Goal: Information Seeking & Learning: Learn about a topic

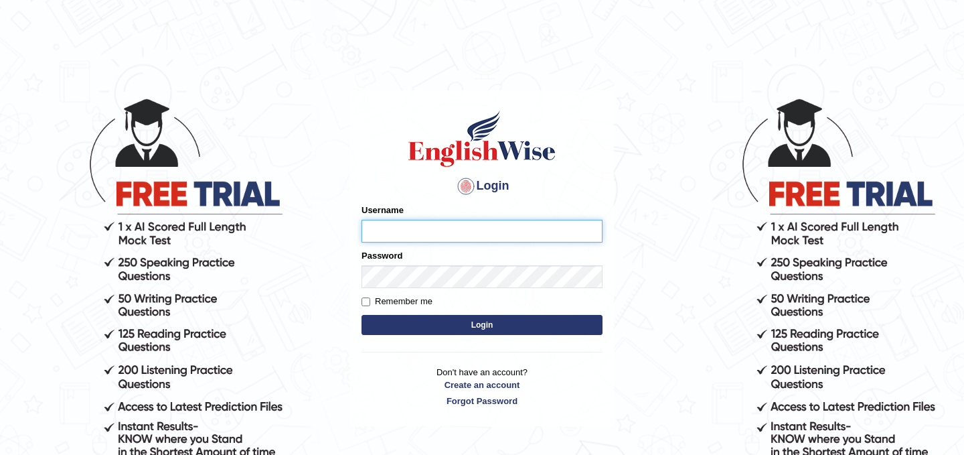
click at [452, 222] on input "Username" at bounding box center [482, 231] width 241 height 23
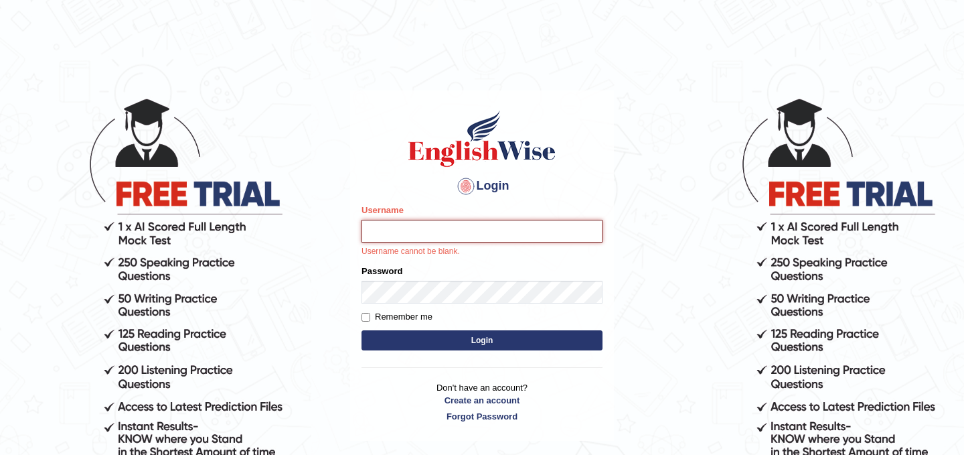
type input "kamilwojtkielewicz"
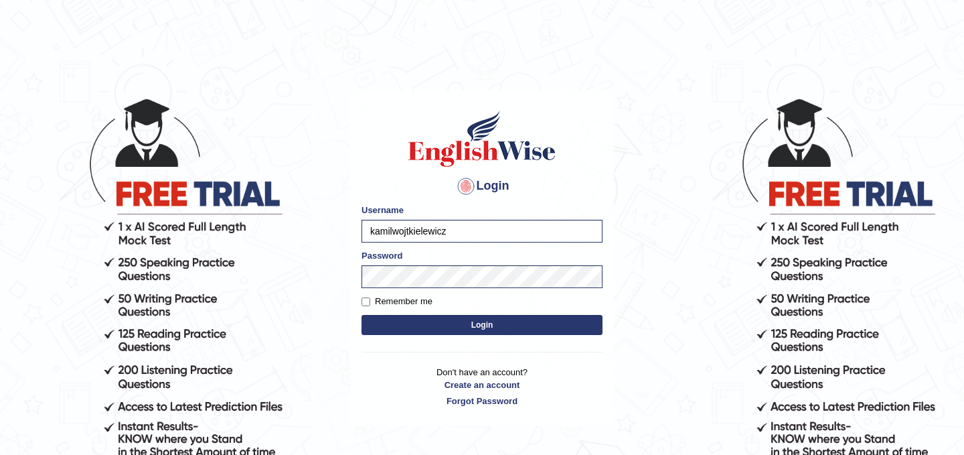
click at [479, 329] on button "Login" at bounding box center [482, 325] width 241 height 20
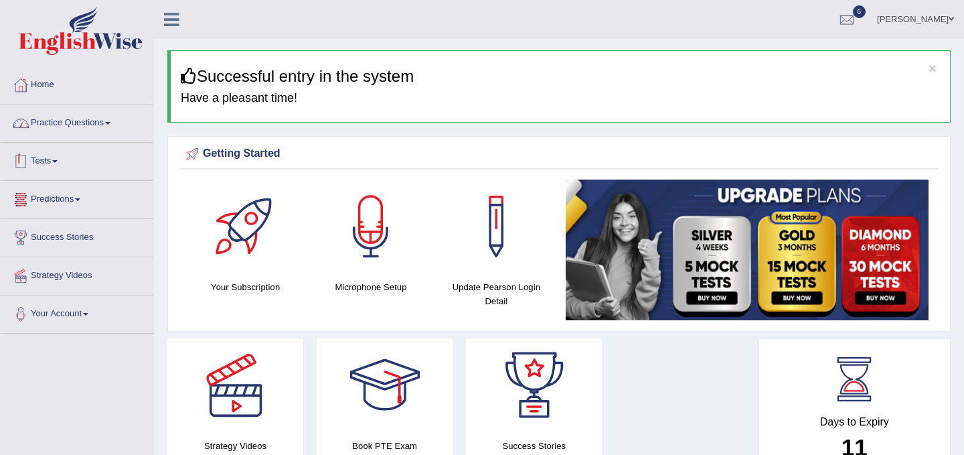
click at [100, 122] on link "Practice Questions" at bounding box center [77, 120] width 153 height 33
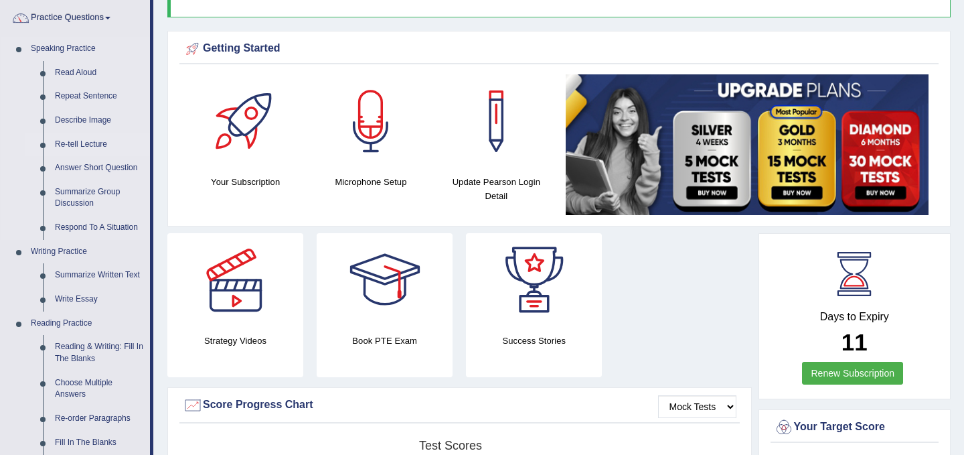
scroll to position [106, 0]
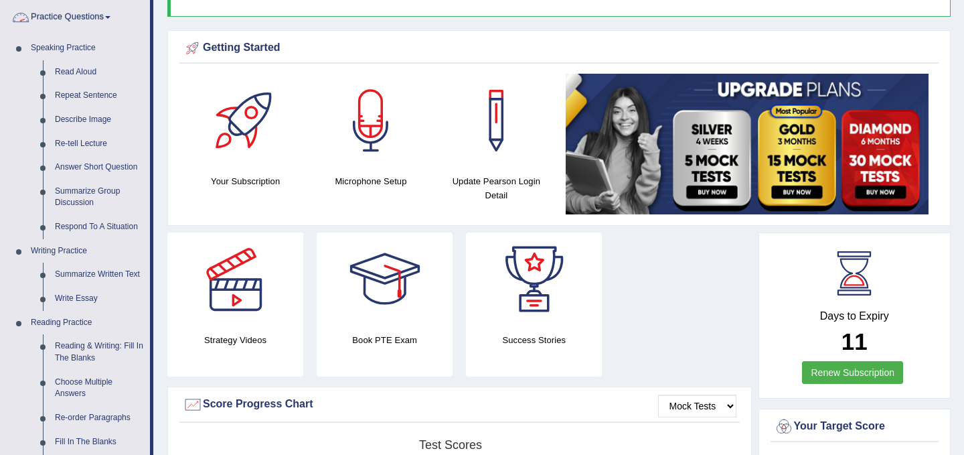
click at [88, 15] on link "Practice Questions" at bounding box center [75, 15] width 149 height 33
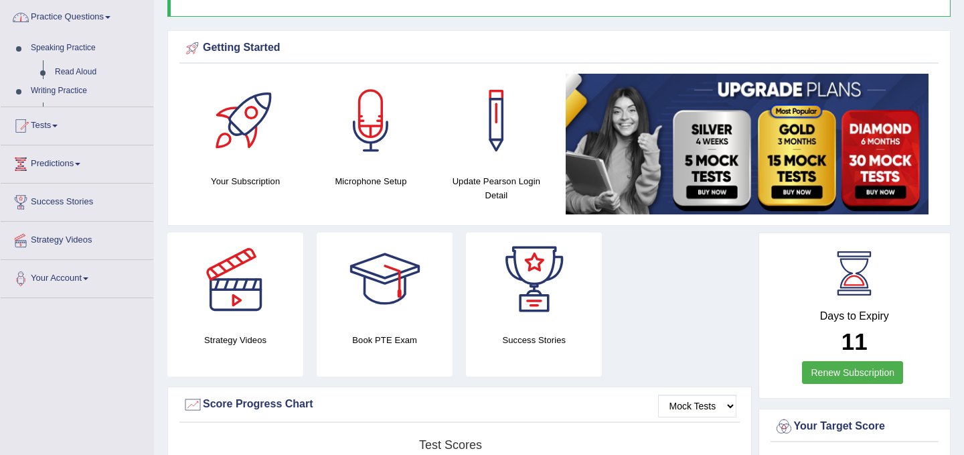
click at [88, 15] on link "Practice Questions" at bounding box center [77, 15] width 153 height 33
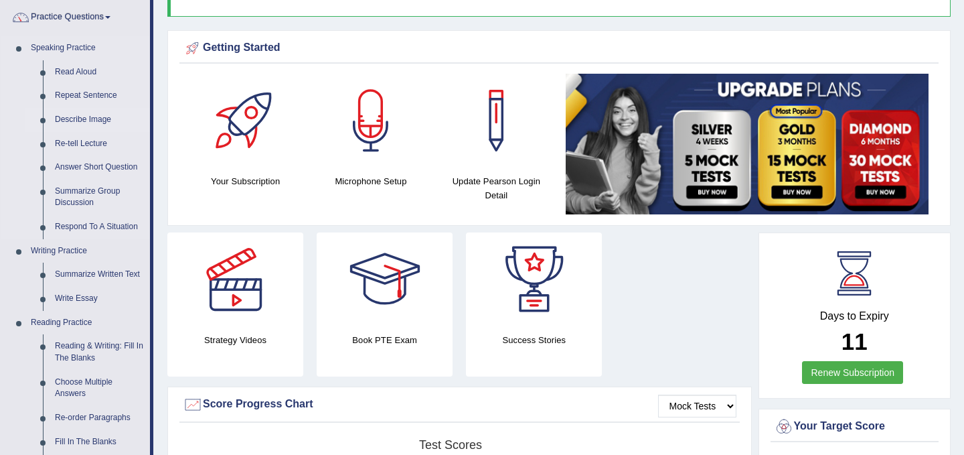
click at [102, 119] on link "Describe Image" at bounding box center [99, 120] width 101 height 24
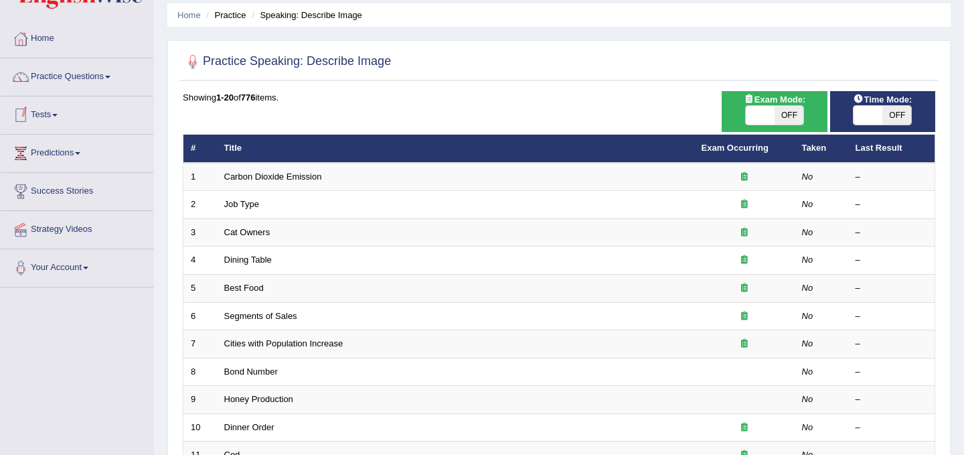
scroll to position [51, 0]
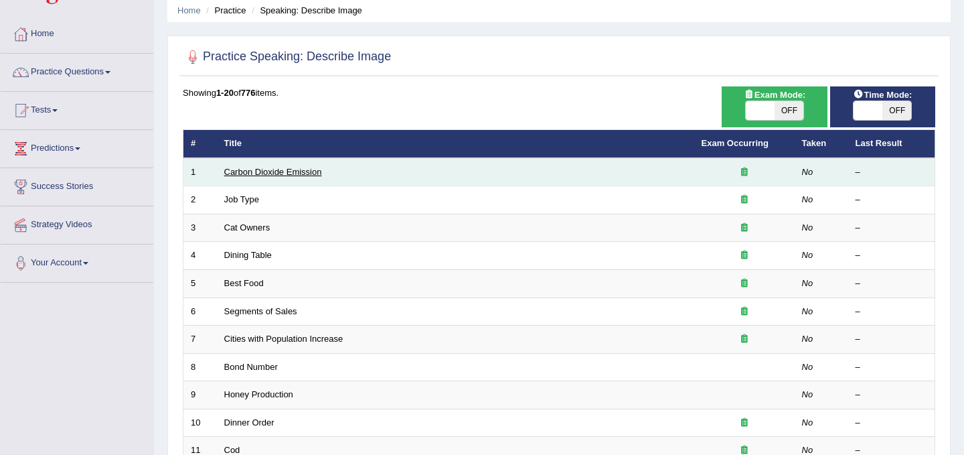
click at [295, 171] on link "Carbon Dioxide Emission" at bounding box center [273, 172] width 98 height 10
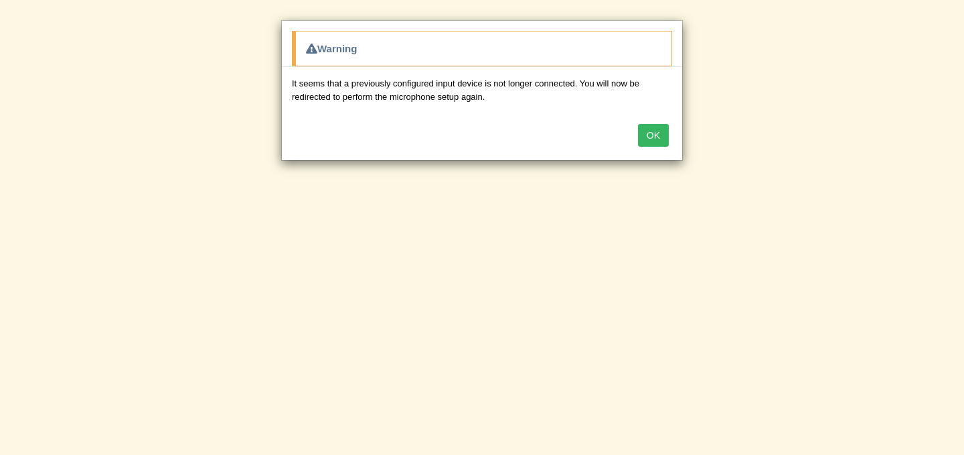
click at [660, 129] on button "OK" at bounding box center [653, 135] width 31 height 23
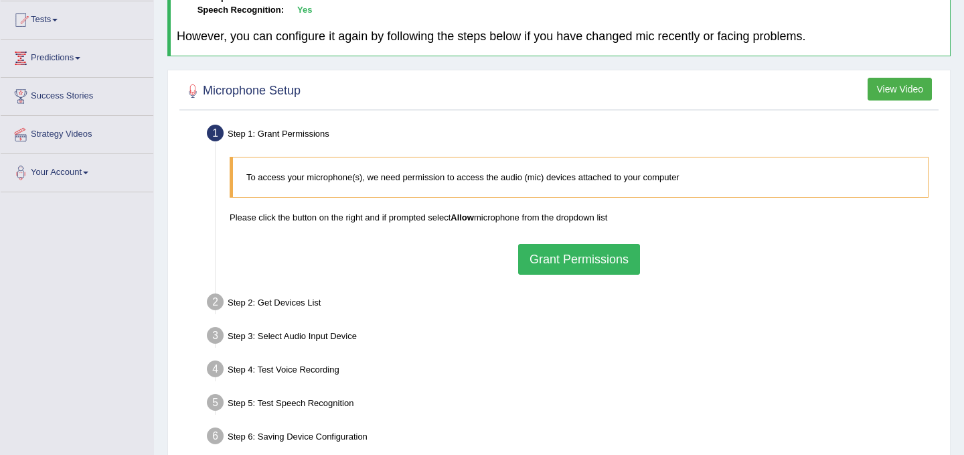
scroll to position [143, 0]
click at [565, 256] on button "Grant Permissions" at bounding box center [579, 257] width 122 height 31
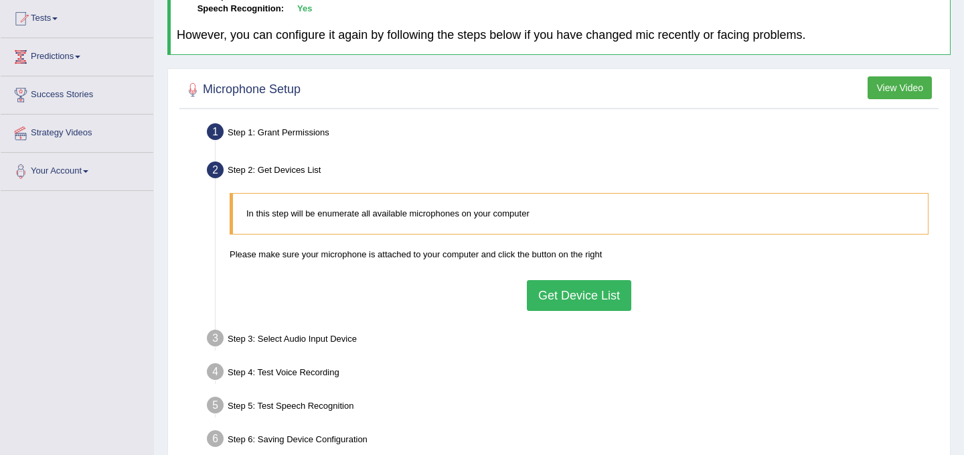
click at [569, 296] on button "Get Device List" at bounding box center [579, 295] width 104 height 31
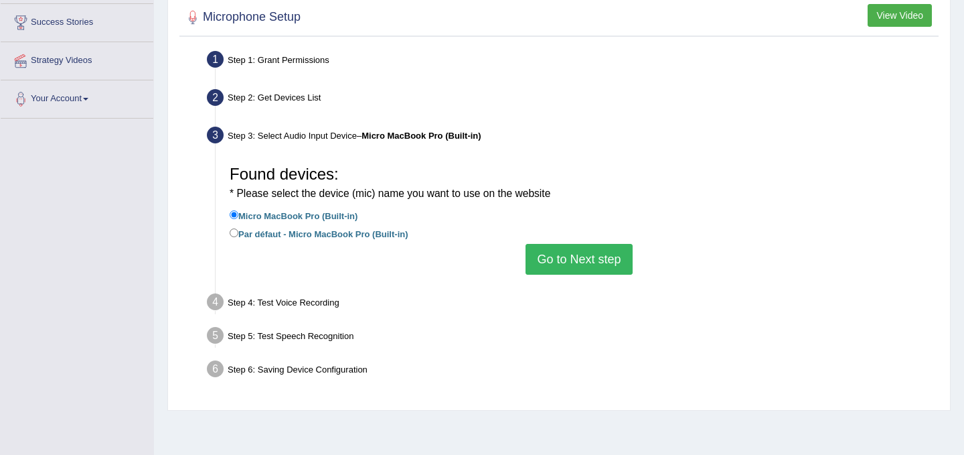
scroll to position [222, 0]
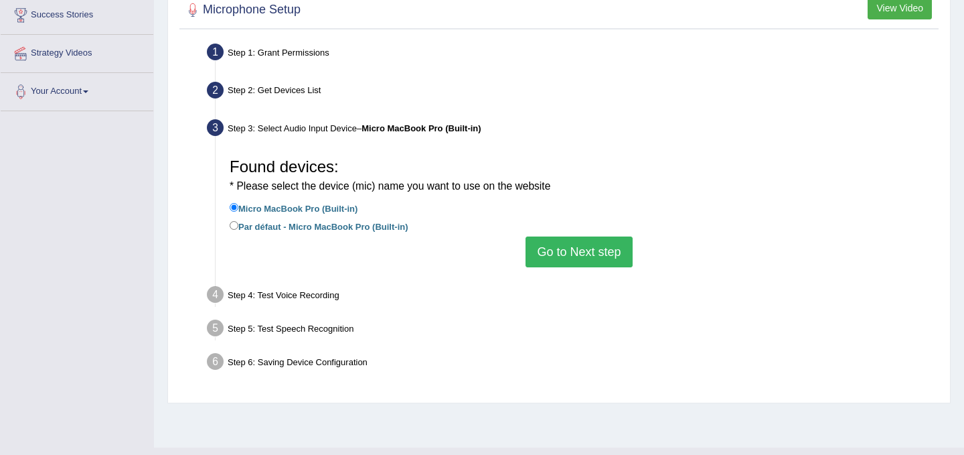
click at [577, 252] on button "Go to Next step" at bounding box center [579, 251] width 106 height 31
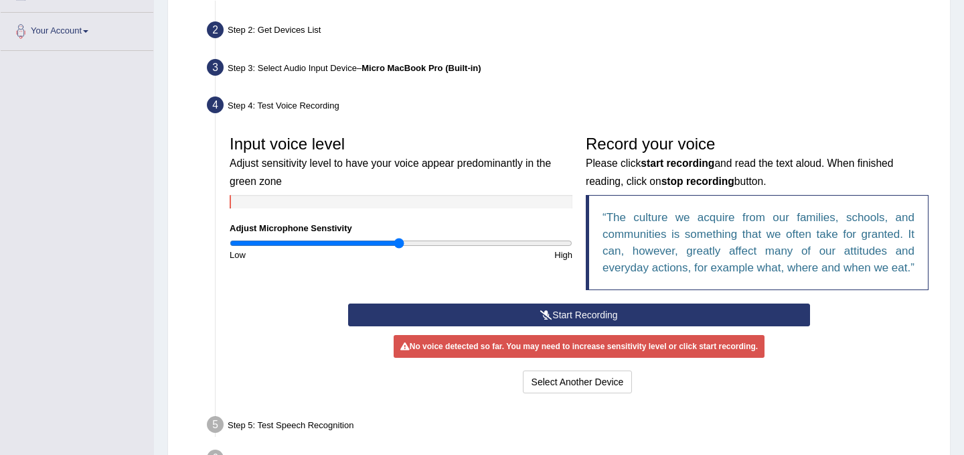
scroll to position [327, 0]
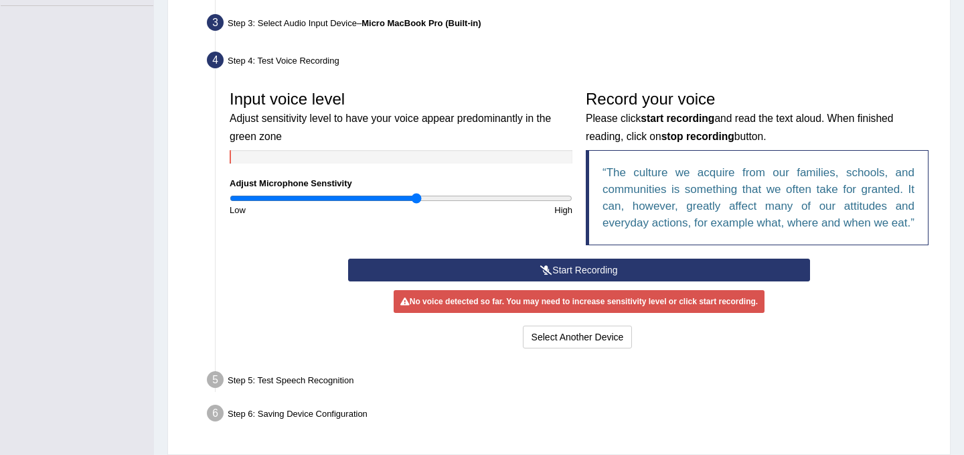
click at [414, 200] on input "range" at bounding box center [401, 198] width 343 height 11
type input "1.26"
click at [443, 200] on input "range" at bounding box center [401, 198] width 343 height 11
click at [617, 281] on button "Start Recording" at bounding box center [578, 269] width 461 height 23
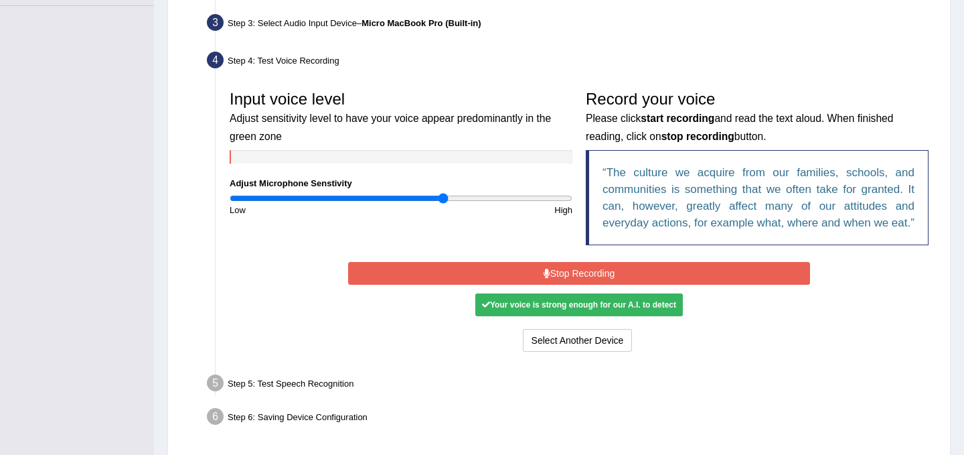
click at [586, 316] on div "Your voice is strong enough for our A.I. to detect" at bounding box center [579, 304] width 208 height 23
click at [603, 316] on div "Your voice is strong enough for our A.I. to detect" at bounding box center [579, 304] width 208 height 23
click at [607, 285] on button "Stop Recording" at bounding box center [578, 273] width 461 height 23
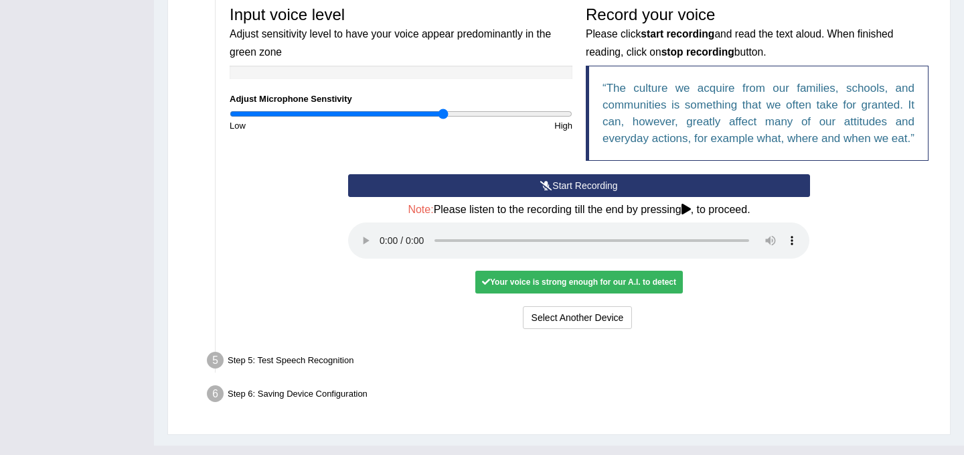
scroll to position [412, 0]
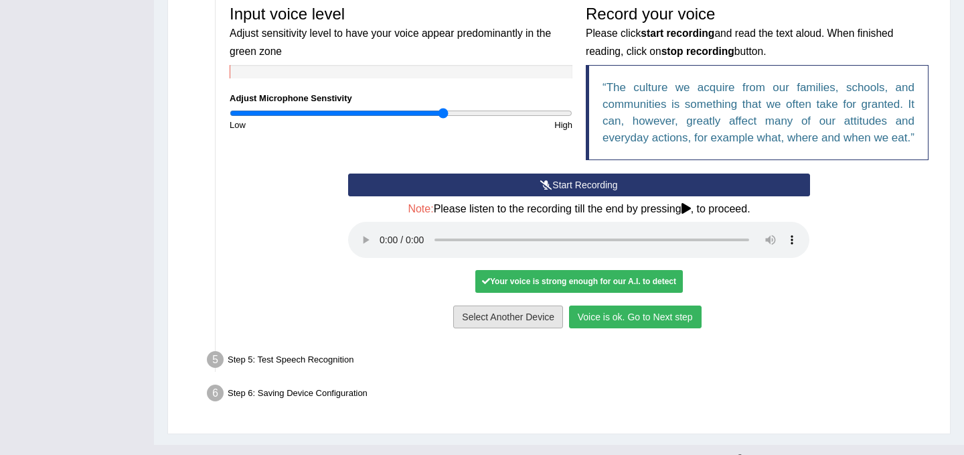
click at [605, 328] on button "Voice is ok. Go to Next step" at bounding box center [635, 316] width 133 height 23
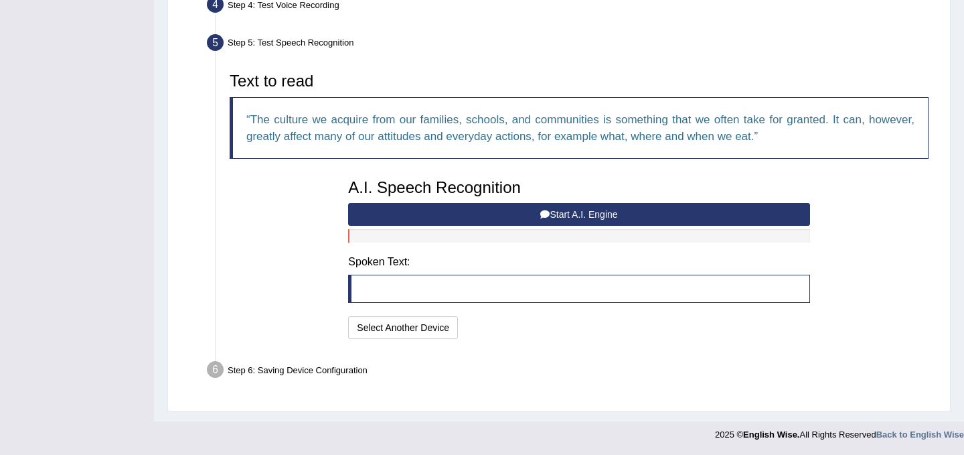
scroll to position [382, 0]
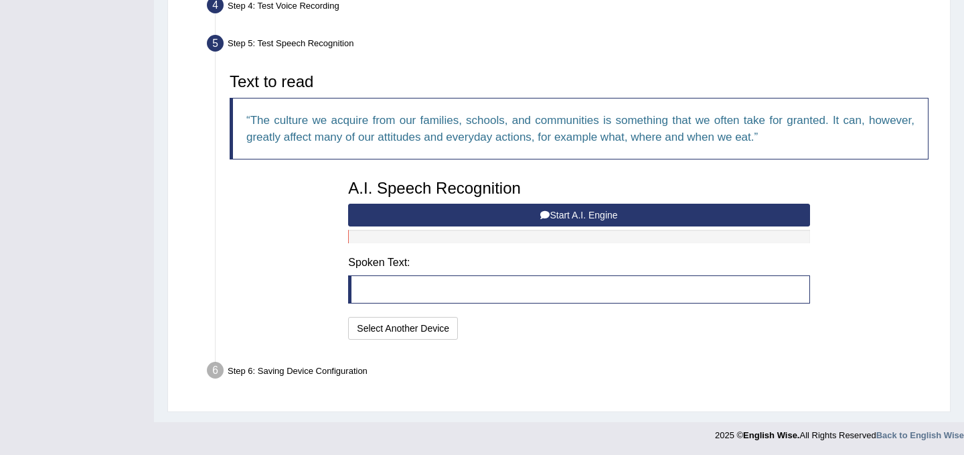
click at [599, 212] on button "Start A.I. Engine" at bounding box center [578, 215] width 461 height 23
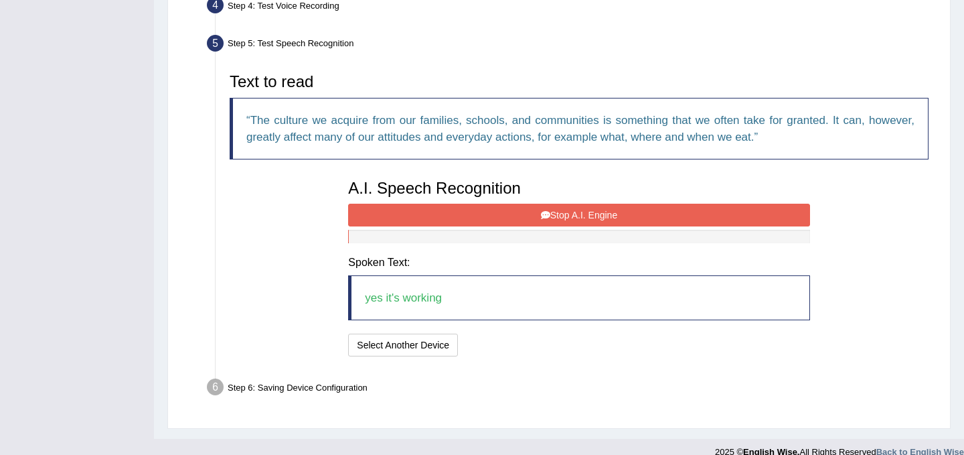
click at [461, 299] on blockquote "yes it's working" at bounding box center [578, 297] width 461 height 45
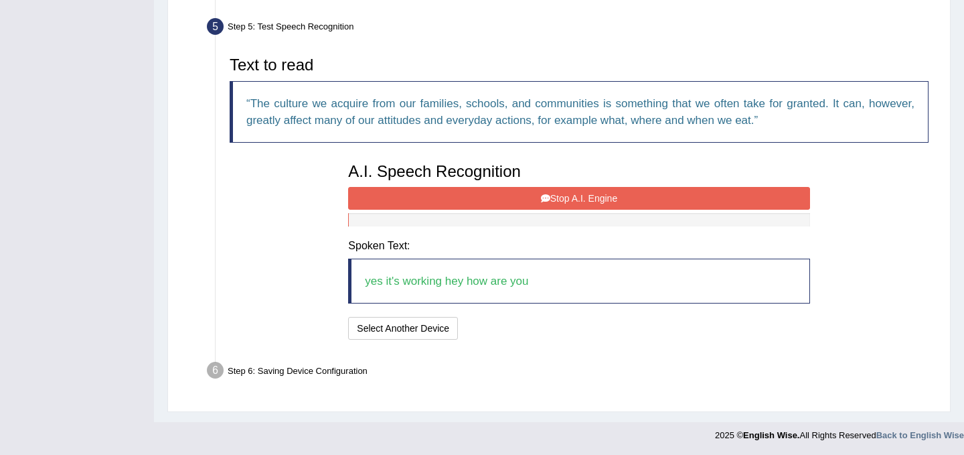
click at [588, 202] on button "Stop A.I. Engine" at bounding box center [578, 198] width 461 height 23
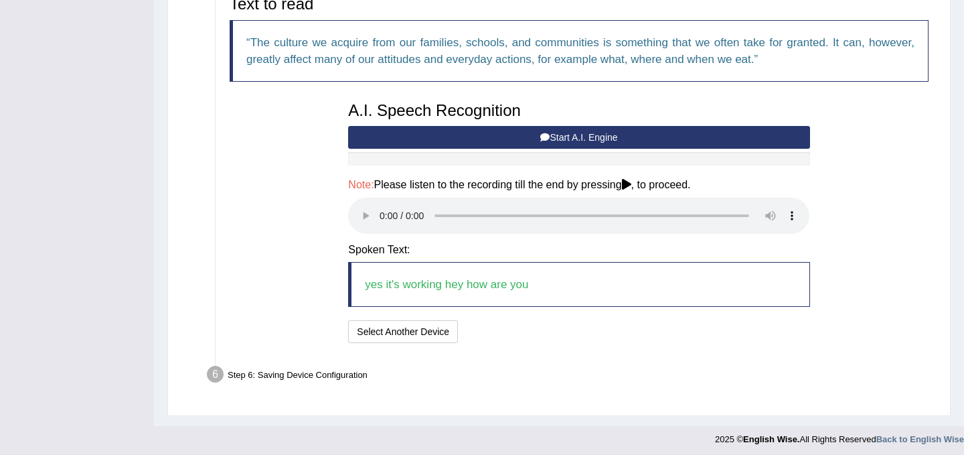
scroll to position [464, 0]
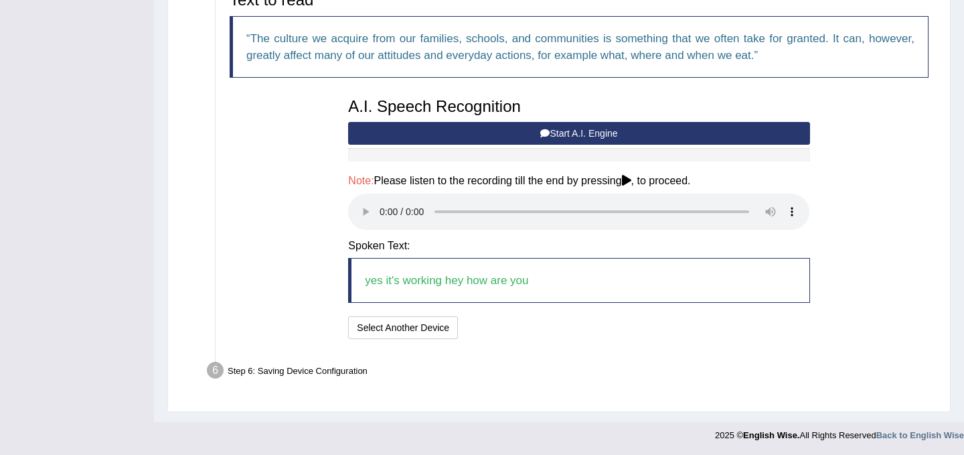
click at [725, 334] on div "I will practice without this feature Select Another Device Speech is ok. Go to …" at bounding box center [578, 329] width 461 height 26
click at [546, 327] on button "Speech is ok. Go to Last step" at bounding box center [534, 327] width 140 height 23
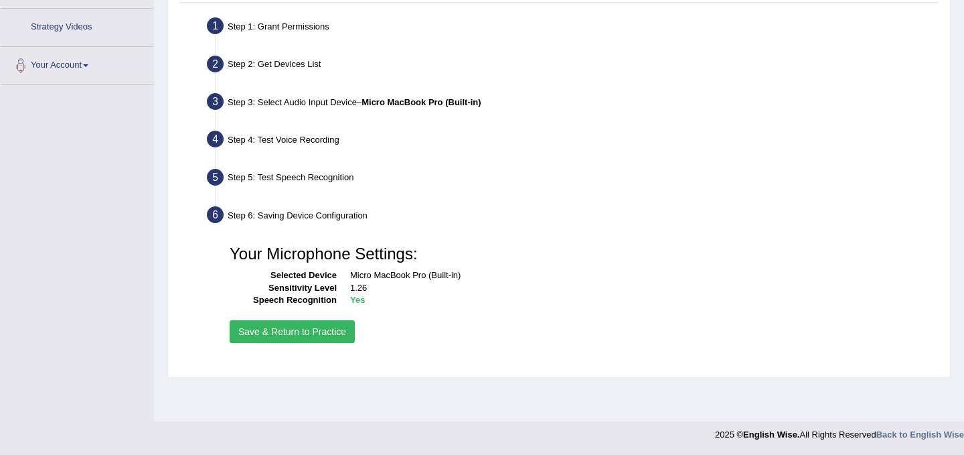
scroll to position [248, 0]
click at [303, 336] on button "Save & Return to Practice" at bounding box center [292, 331] width 125 height 23
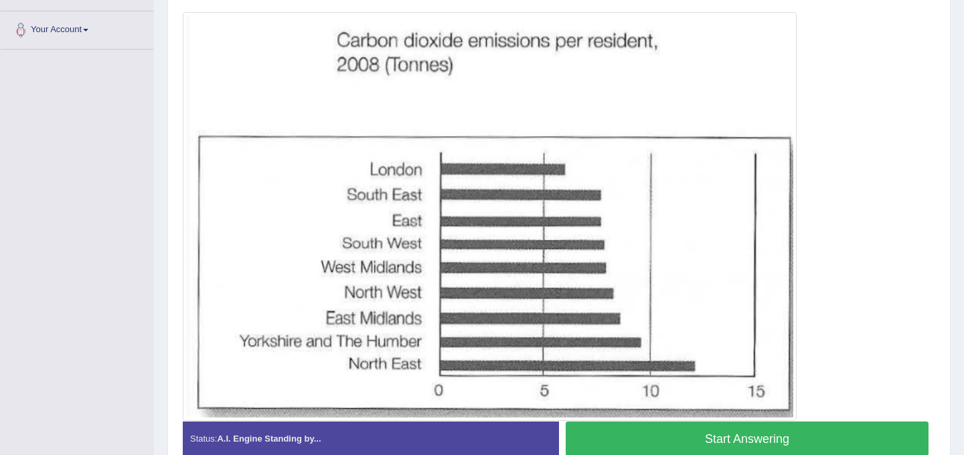
scroll to position [285, 0]
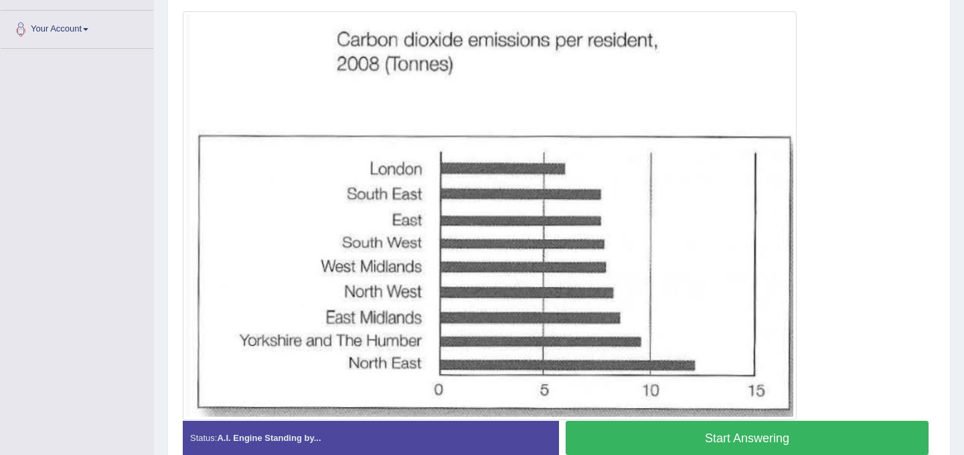
click at [780, 435] on button "Start Answering" at bounding box center [747, 438] width 363 height 34
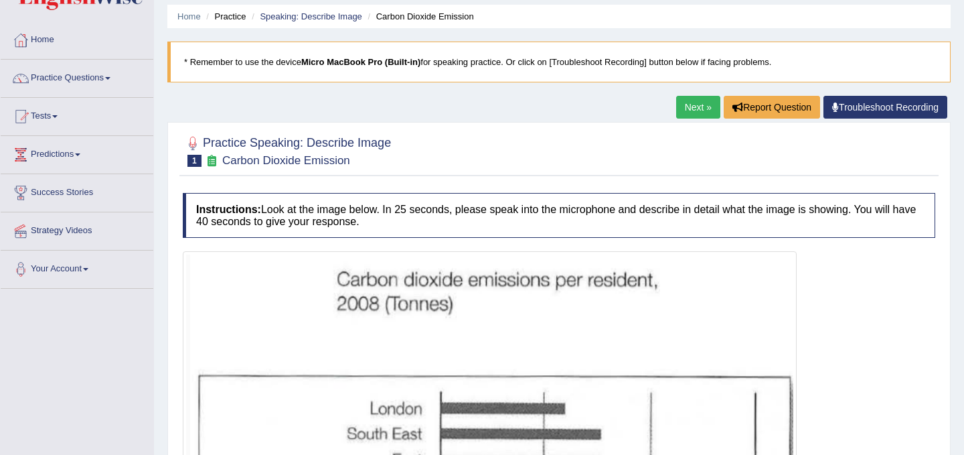
scroll to position [0, 0]
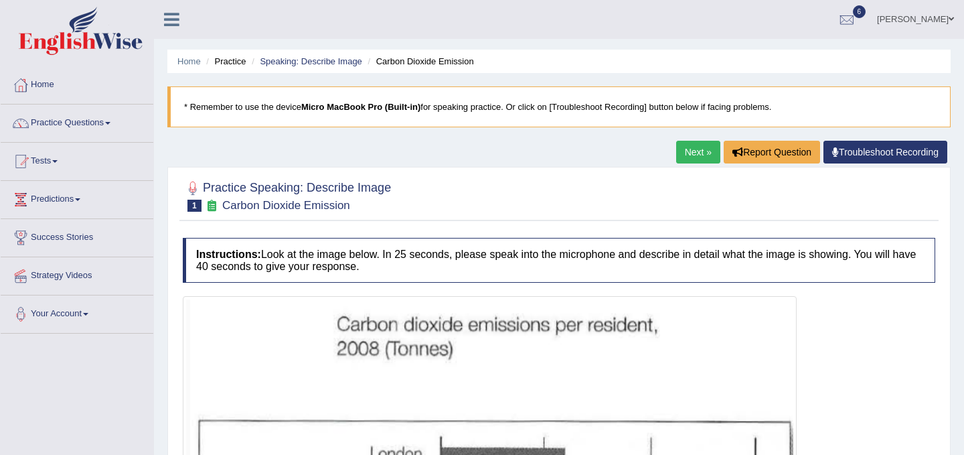
click at [703, 150] on link "Next »" at bounding box center [698, 152] width 44 height 23
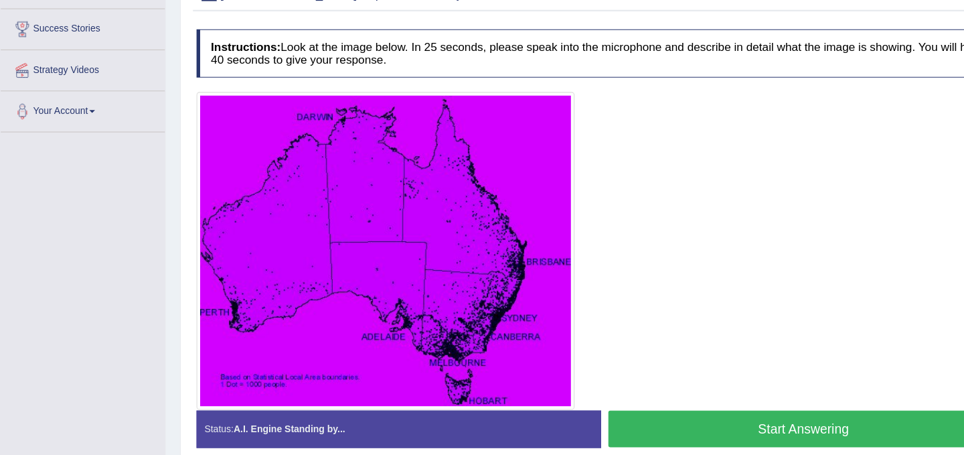
scroll to position [209, 0]
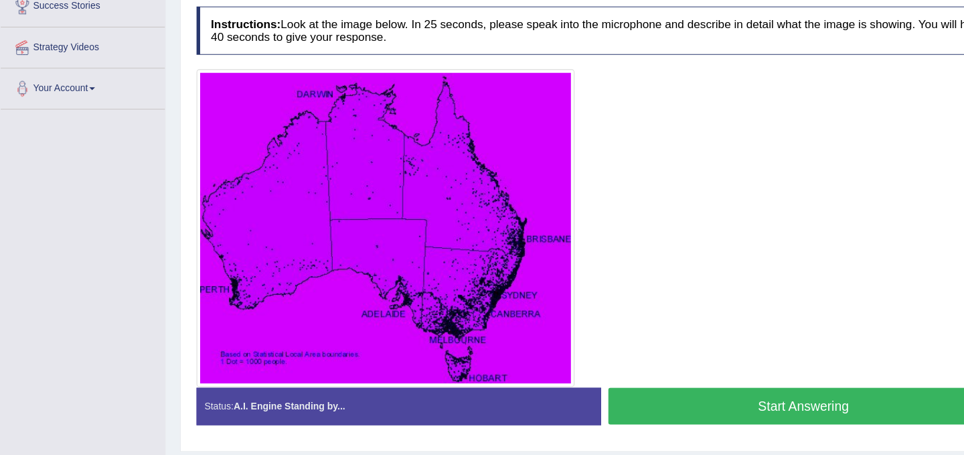
click at [764, 409] on button "Start Answering" at bounding box center [747, 400] width 363 height 34
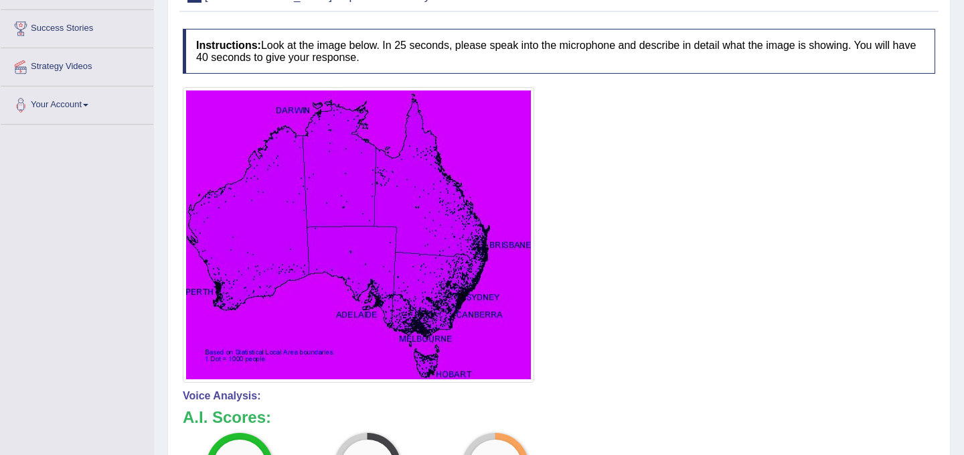
scroll to position [0, 0]
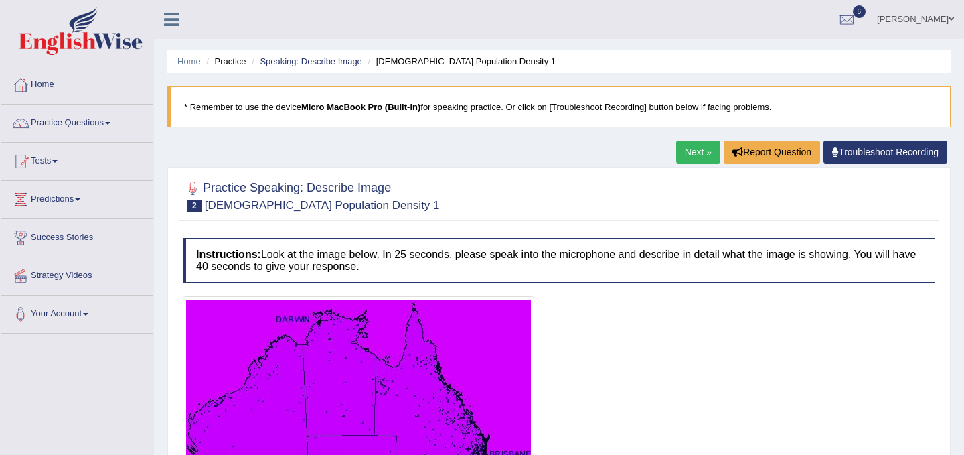
click at [704, 156] on link "Next »" at bounding box center [698, 152] width 44 height 23
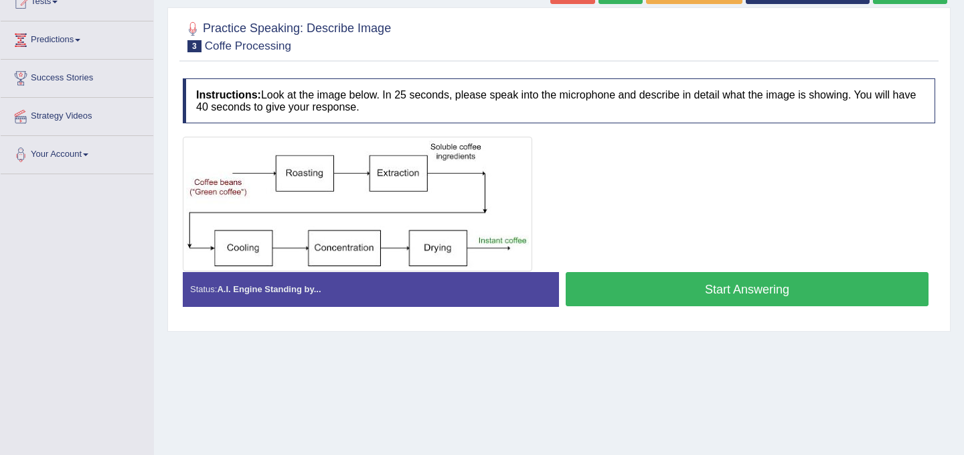
scroll to position [160, 0]
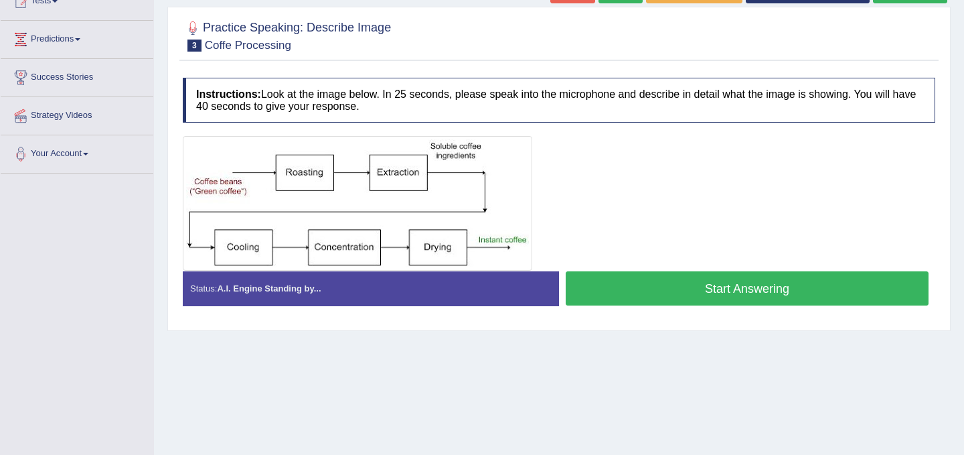
click at [799, 287] on button "Start Answering" at bounding box center [747, 288] width 363 height 34
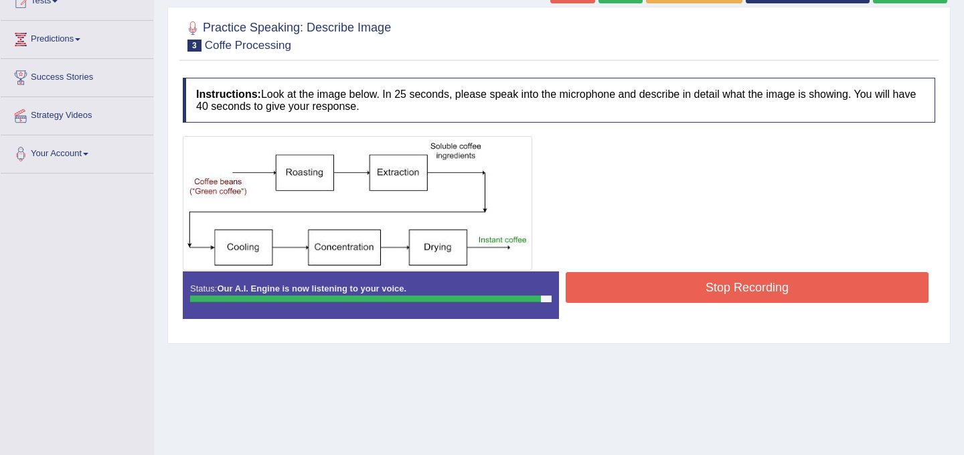
click at [799, 287] on button "Stop Recording" at bounding box center [747, 287] width 363 height 31
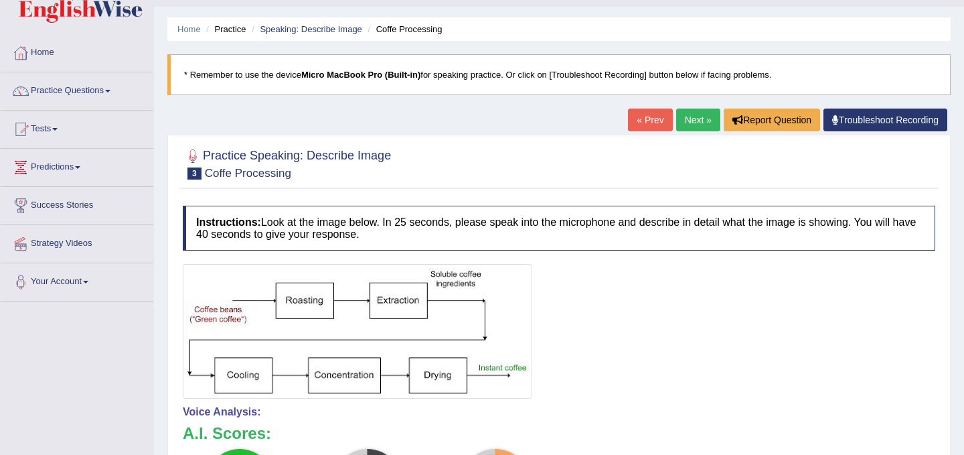
scroll to position [33, 0]
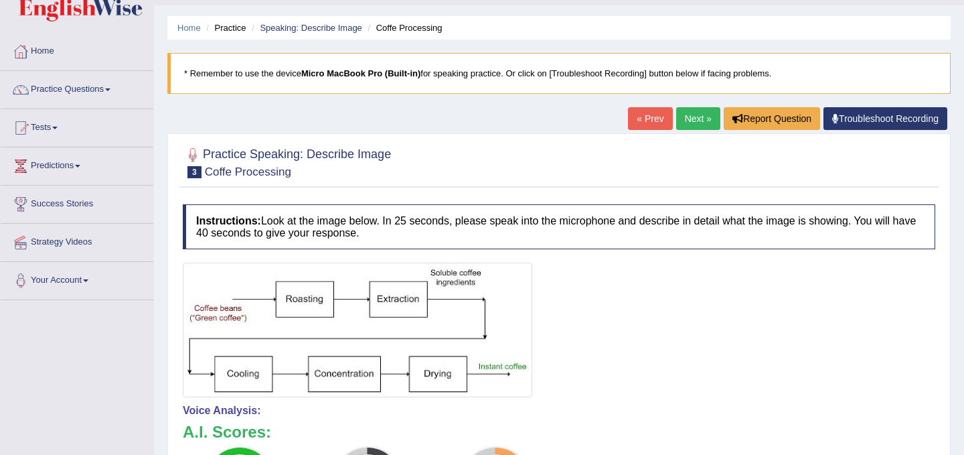
click at [702, 121] on link "Next »" at bounding box center [698, 118] width 44 height 23
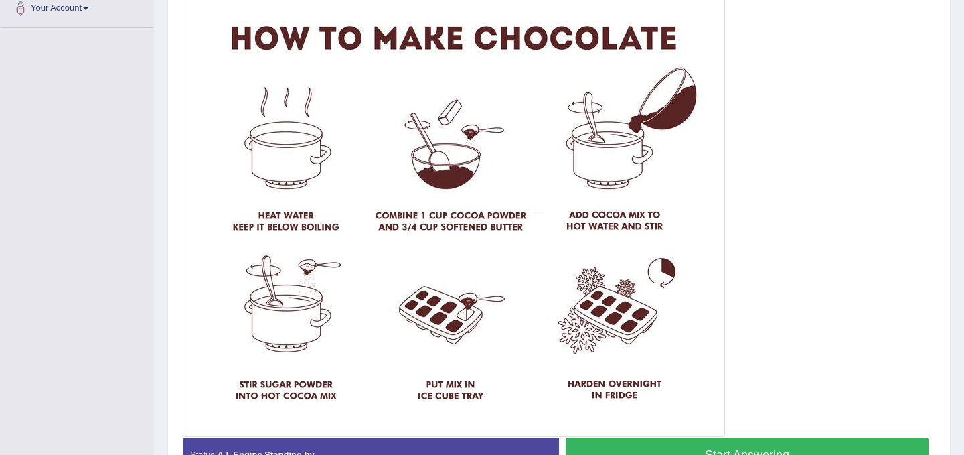
scroll to position [323, 0]
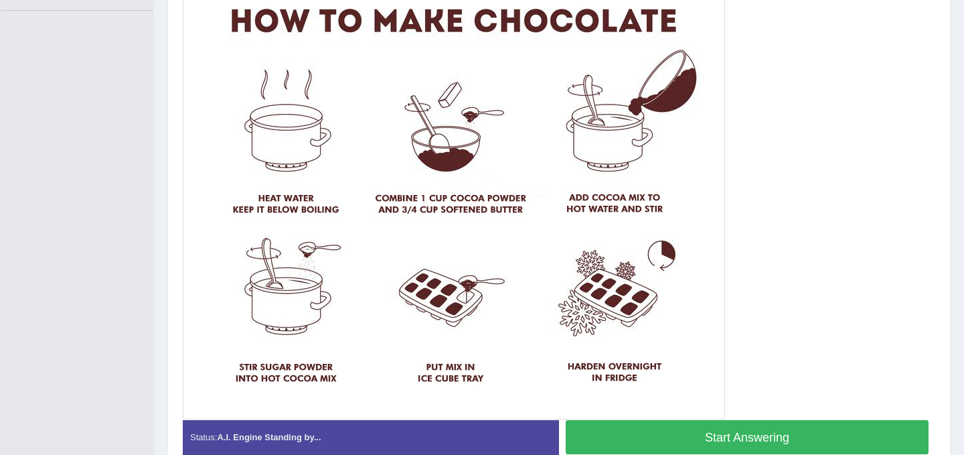
click at [811, 430] on button "Start Answering" at bounding box center [747, 437] width 363 height 34
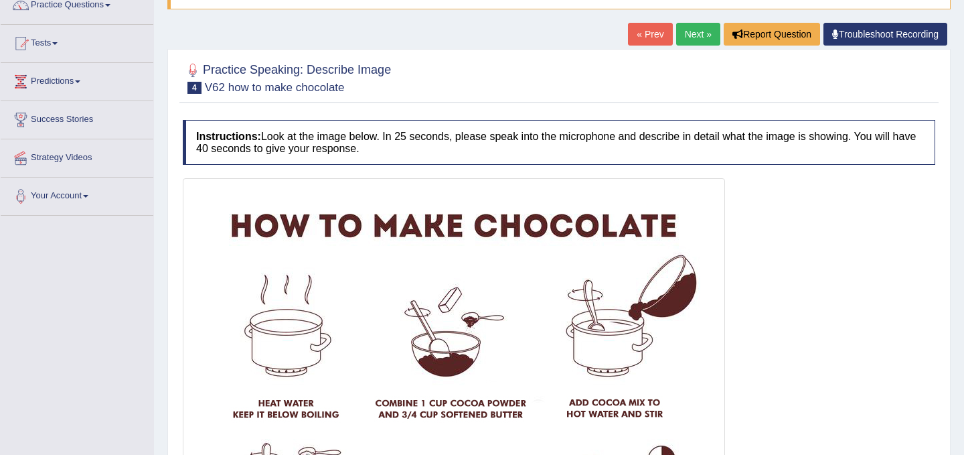
scroll to position [108, 0]
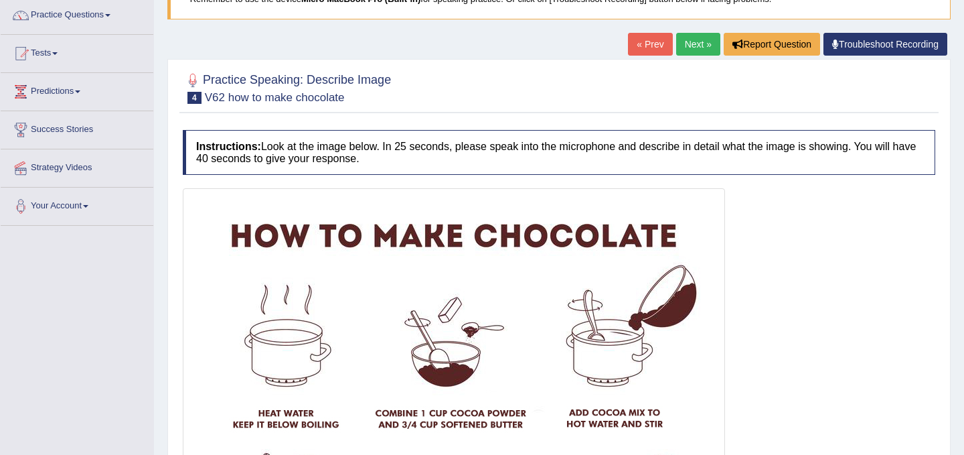
click at [696, 48] on link "Next »" at bounding box center [698, 44] width 44 height 23
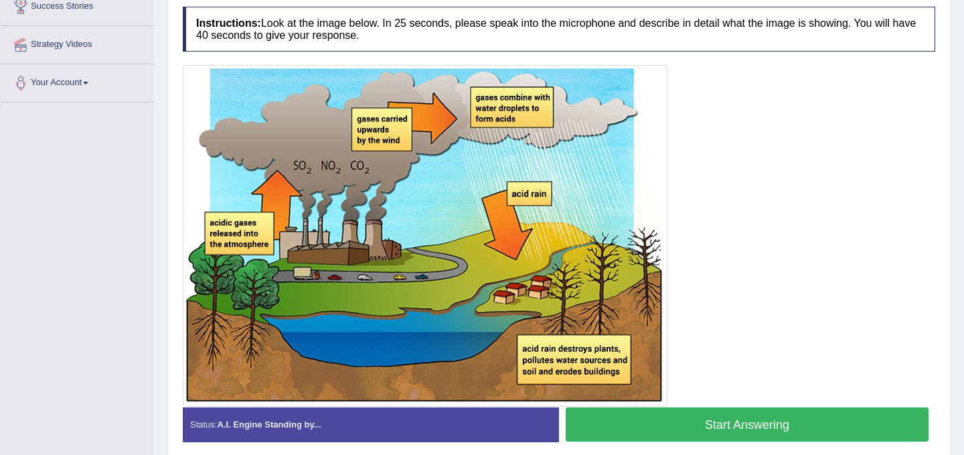
scroll to position [226, 0]
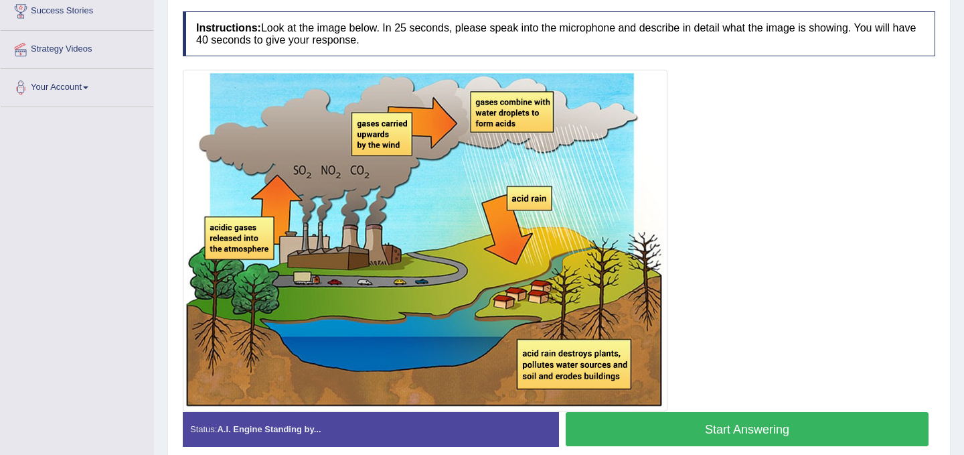
click at [757, 424] on button "Start Answering" at bounding box center [747, 429] width 363 height 34
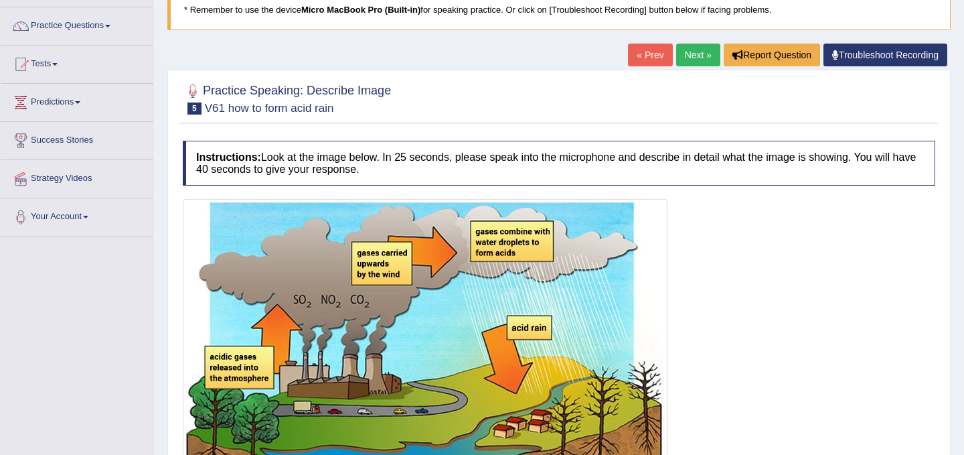
scroll to position [83, 0]
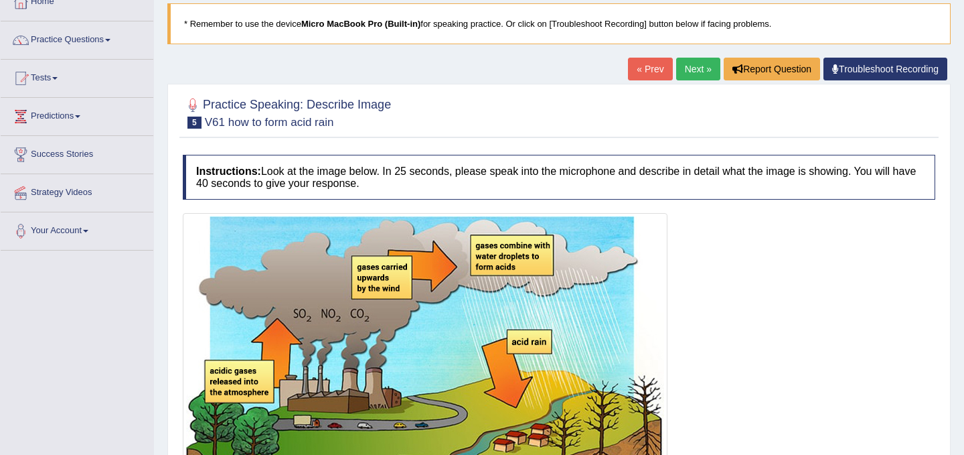
click at [704, 68] on link "Next »" at bounding box center [698, 69] width 44 height 23
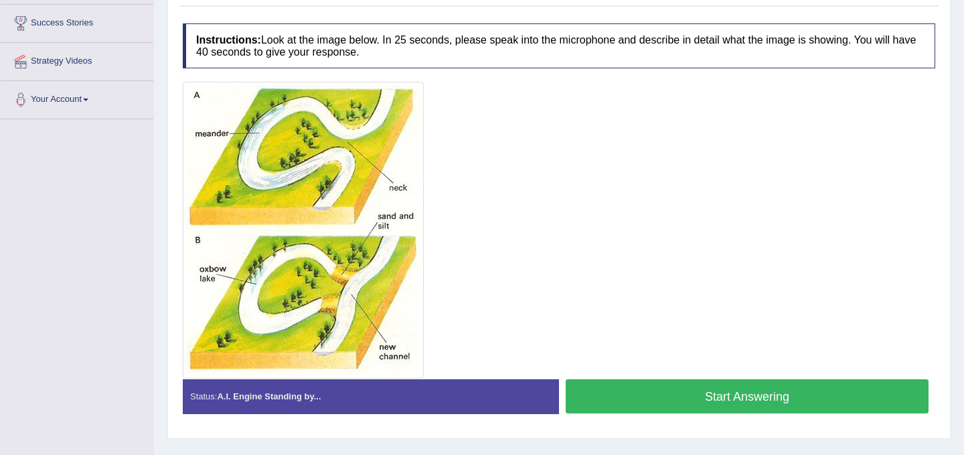
scroll to position [216, 0]
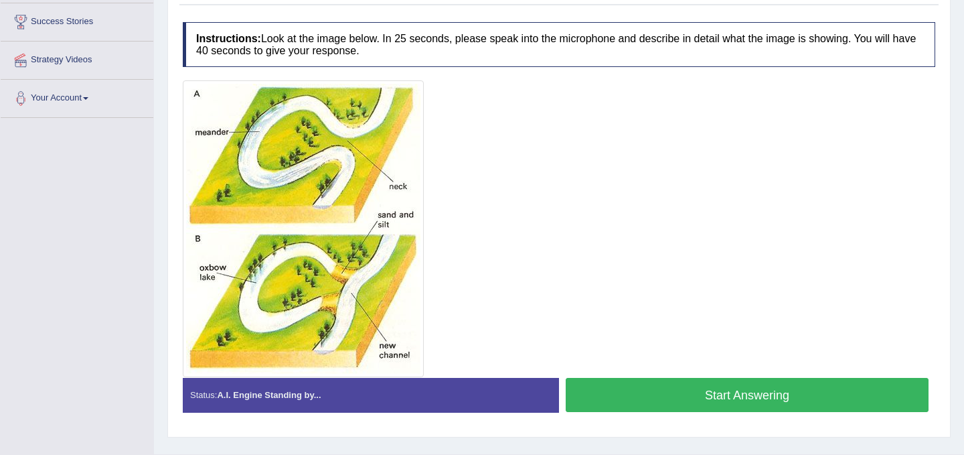
click at [725, 392] on button "Start Answering" at bounding box center [747, 395] width 363 height 34
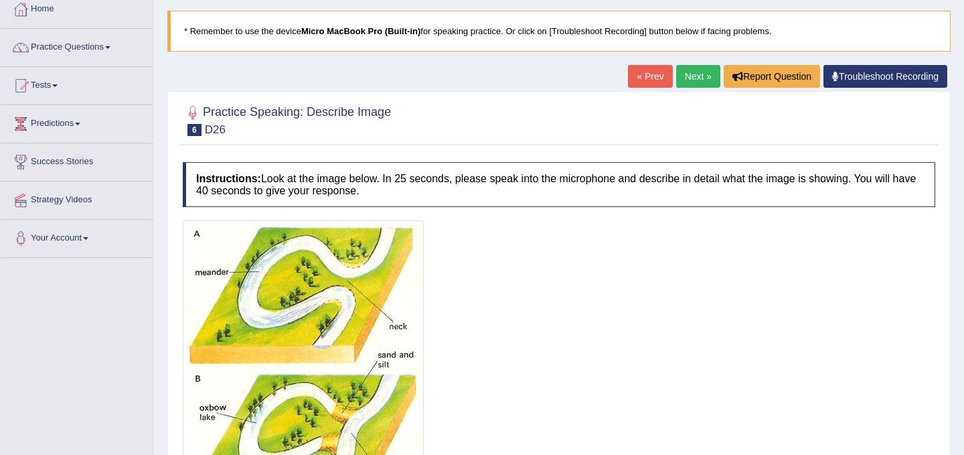
scroll to position [75, 0]
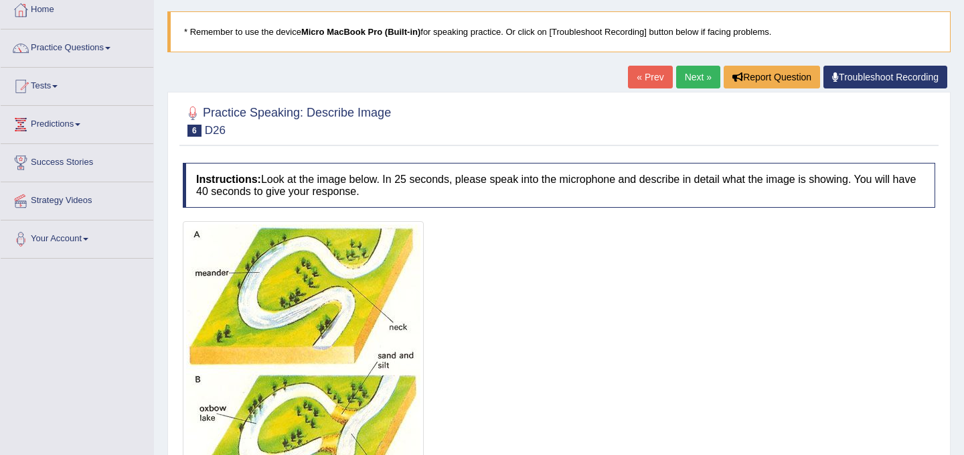
click at [638, 69] on link "« Prev" at bounding box center [650, 77] width 44 height 23
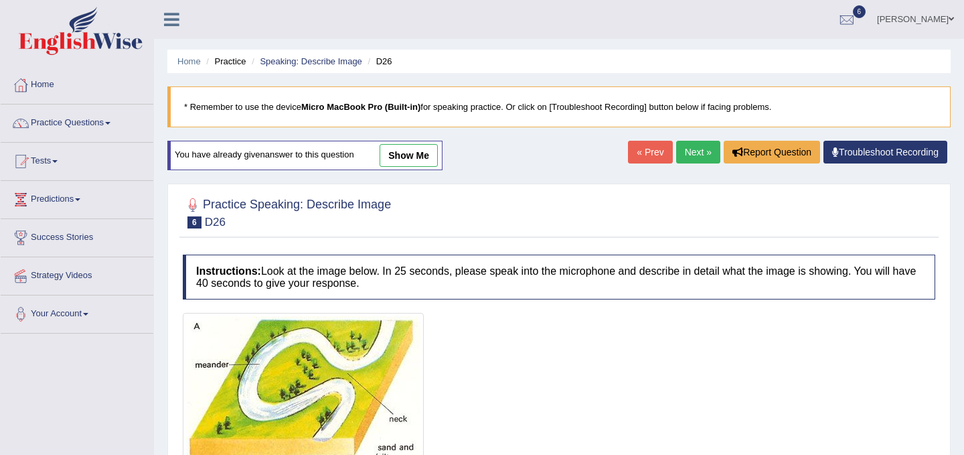
click at [688, 143] on link "Next »" at bounding box center [698, 152] width 44 height 23
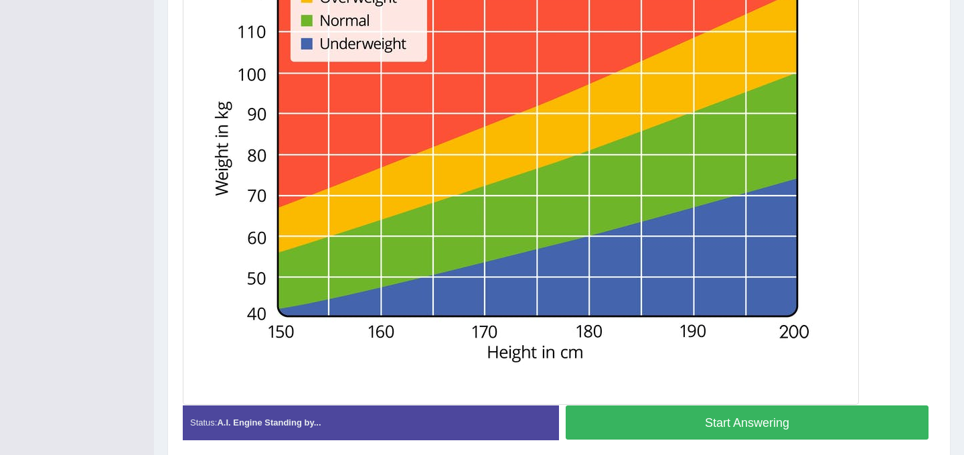
scroll to position [431, 0]
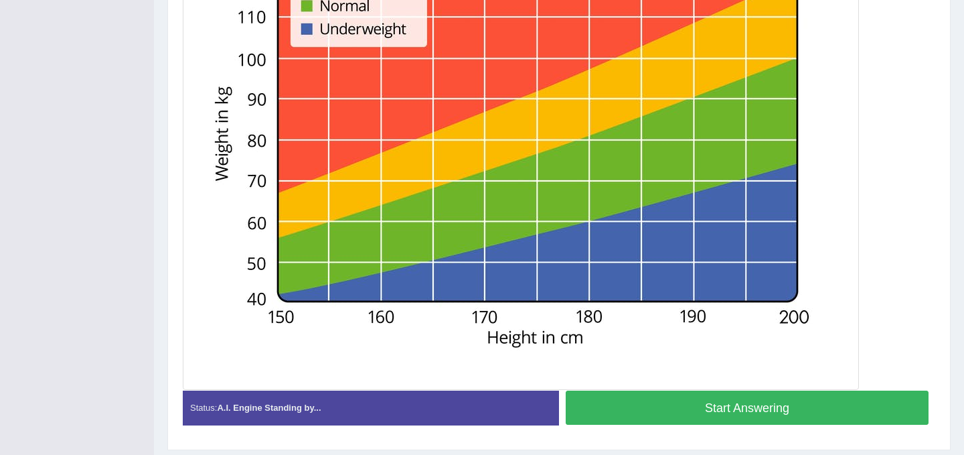
click at [822, 408] on button "Start Answering" at bounding box center [747, 407] width 363 height 34
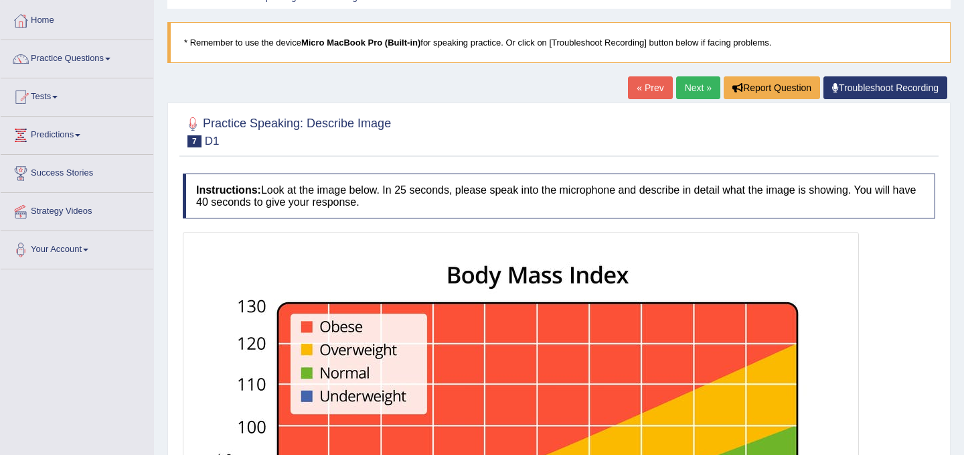
scroll to position [63, 0]
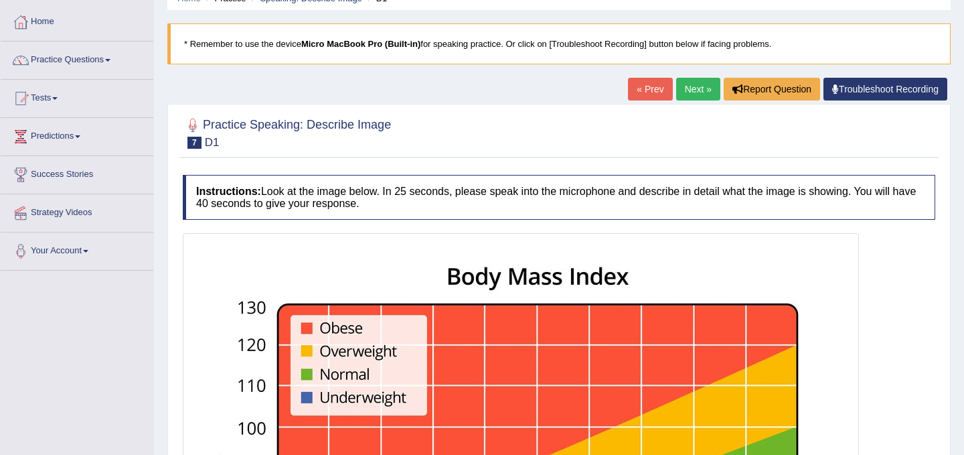
click at [696, 95] on link "Next »" at bounding box center [698, 89] width 44 height 23
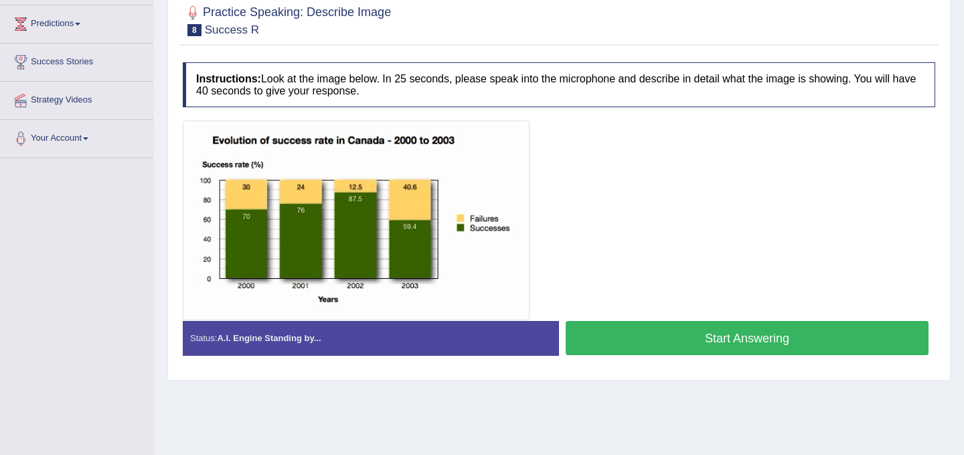
scroll to position [177, 0]
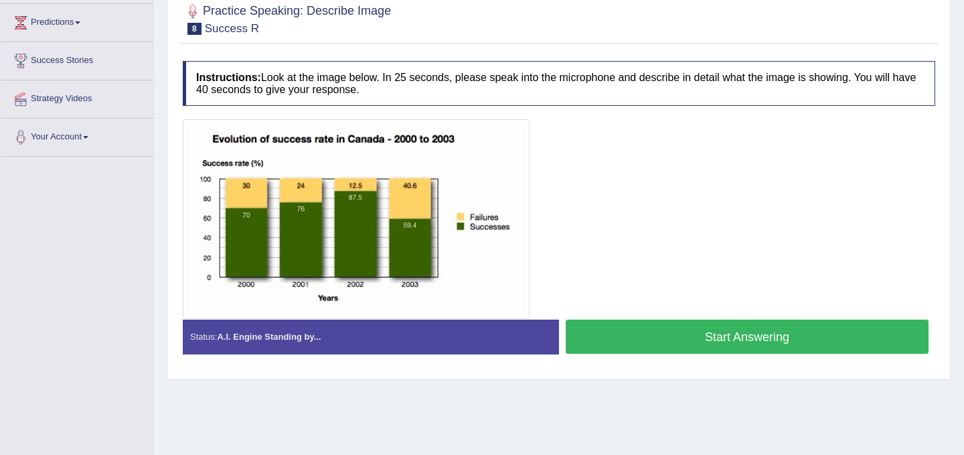
click at [777, 335] on button "Start Answering" at bounding box center [747, 336] width 363 height 34
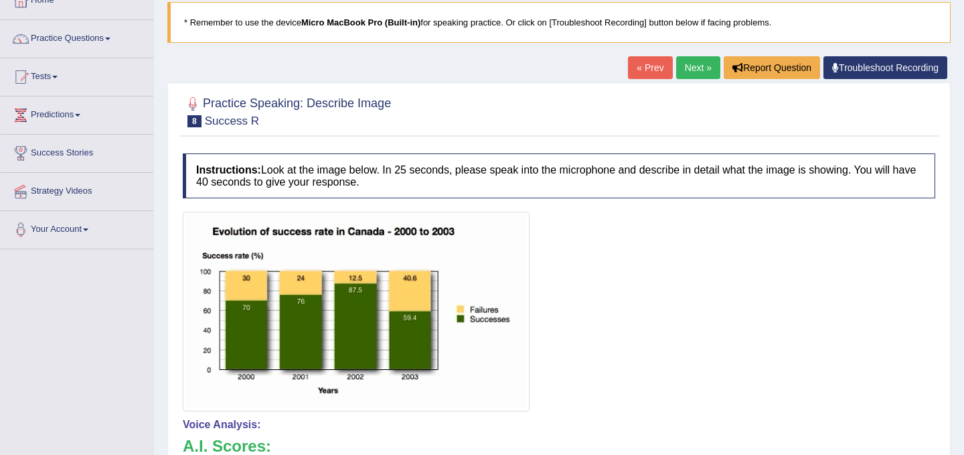
scroll to position [85, 0]
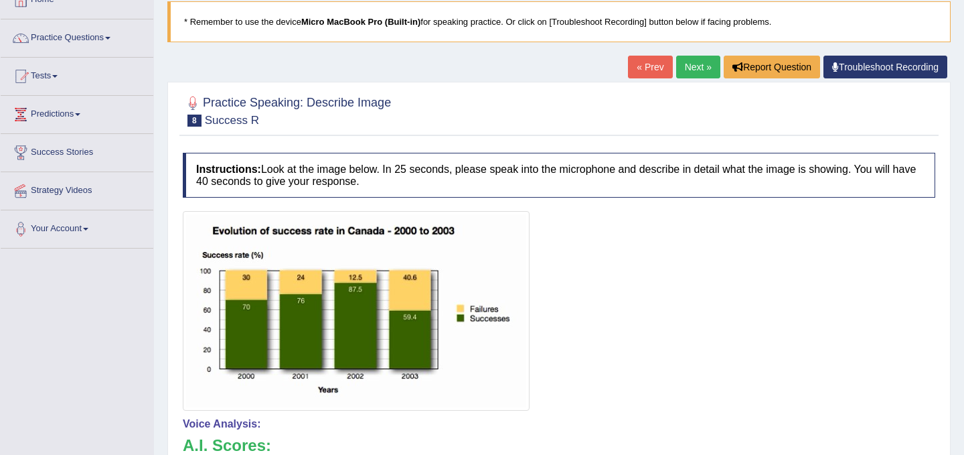
click at [702, 63] on link "Next »" at bounding box center [698, 67] width 44 height 23
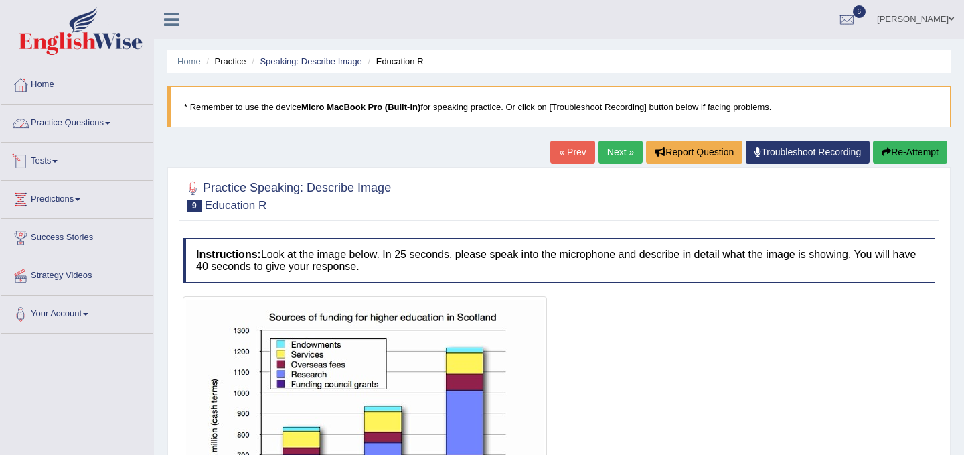
click at [97, 122] on link "Practice Questions" at bounding box center [77, 120] width 153 height 33
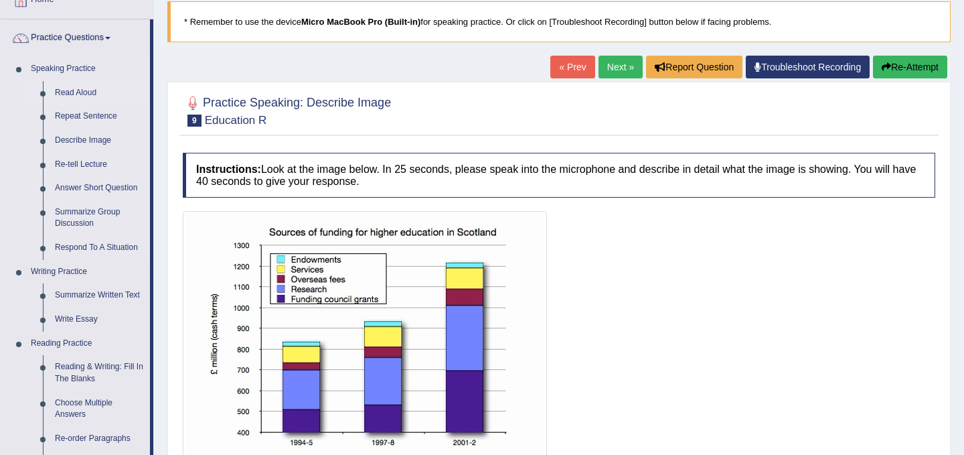
scroll to position [95, 0]
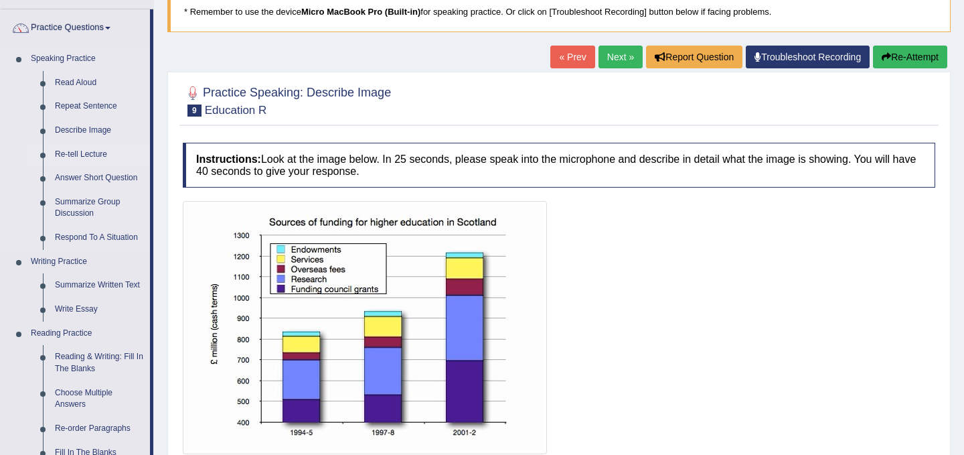
click at [102, 157] on link "Re-tell Lecture" at bounding box center [99, 155] width 101 height 24
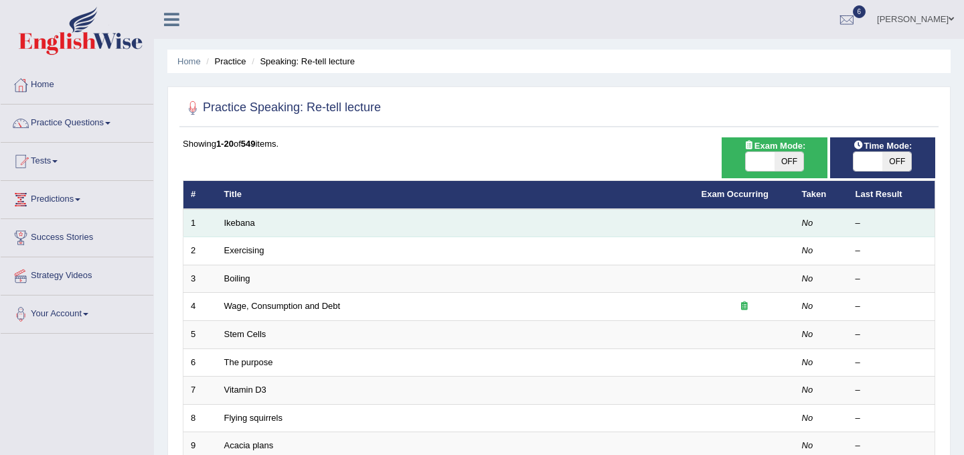
click at [256, 222] on td "Ikebana" at bounding box center [455, 223] width 477 height 28
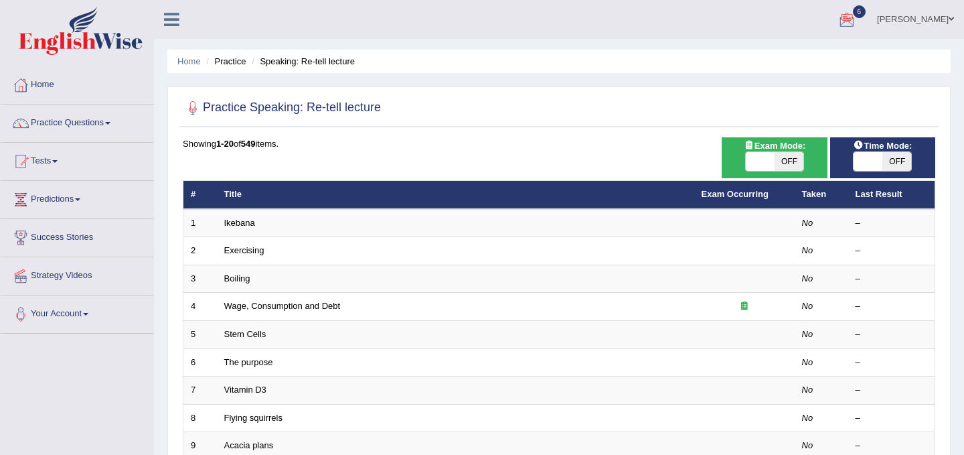
click at [857, 24] on div at bounding box center [847, 20] width 20 height 20
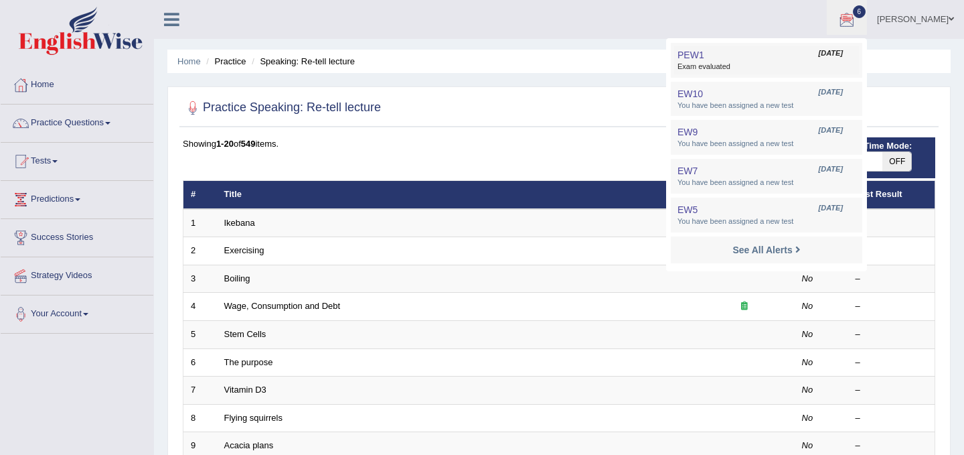
click at [781, 46] on link "PEW1 Sep 3, 2025 Exam evaluated" at bounding box center [766, 60] width 185 height 28
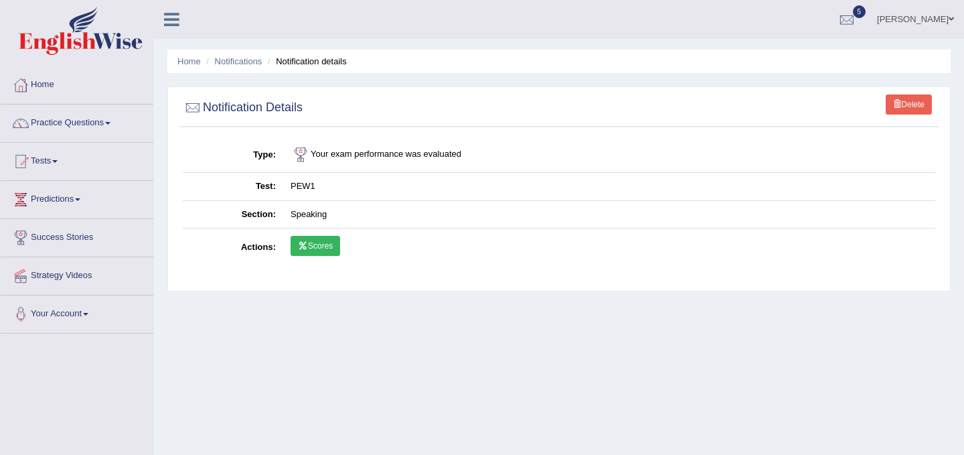
click at [336, 248] on link "Scores" at bounding box center [316, 246] width 50 height 20
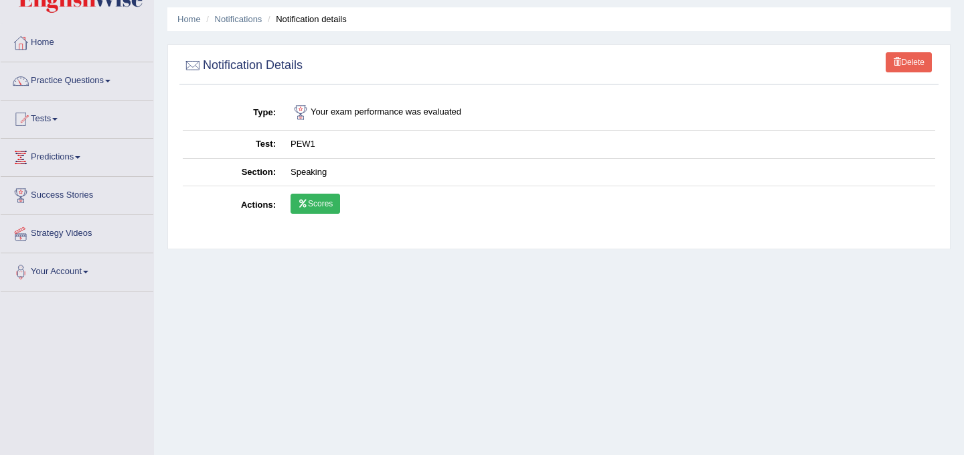
scroll to position [41, 0]
click at [77, 85] on link "Practice Questions" at bounding box center [77, 80] width 153 height 33
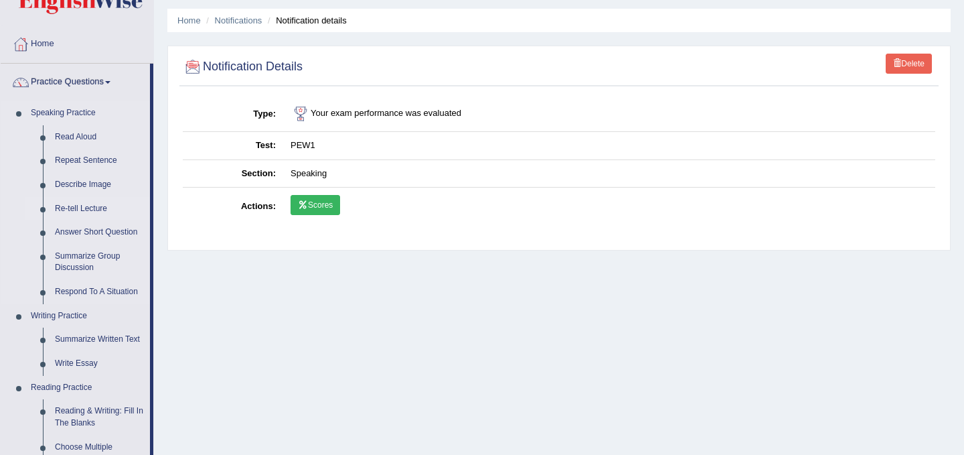
click at [98, 210] on link "Re-tell Lecture" at bounding box center [99, 209] width 101 height 24
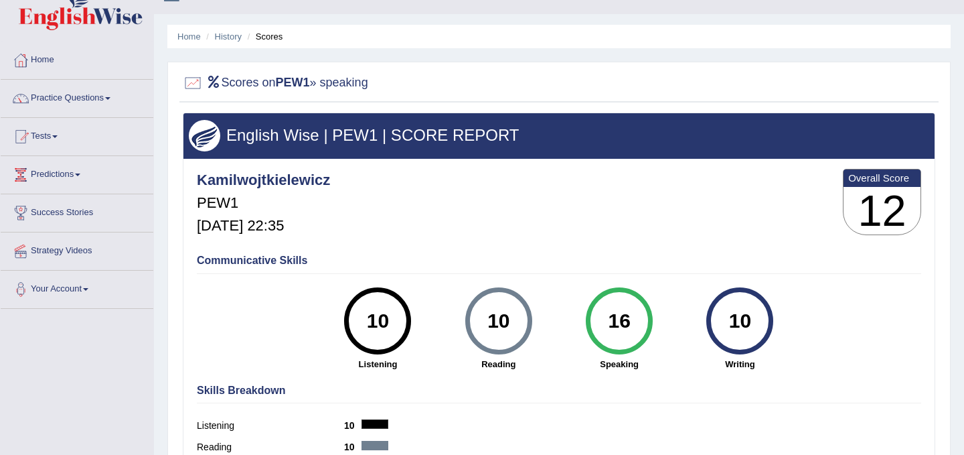
scroll to position [21, 0]
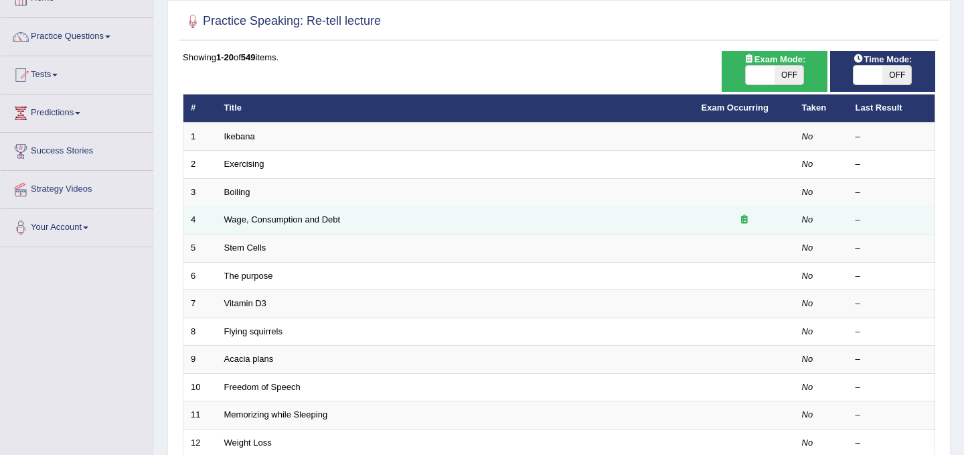
scroll to position [98, 0]
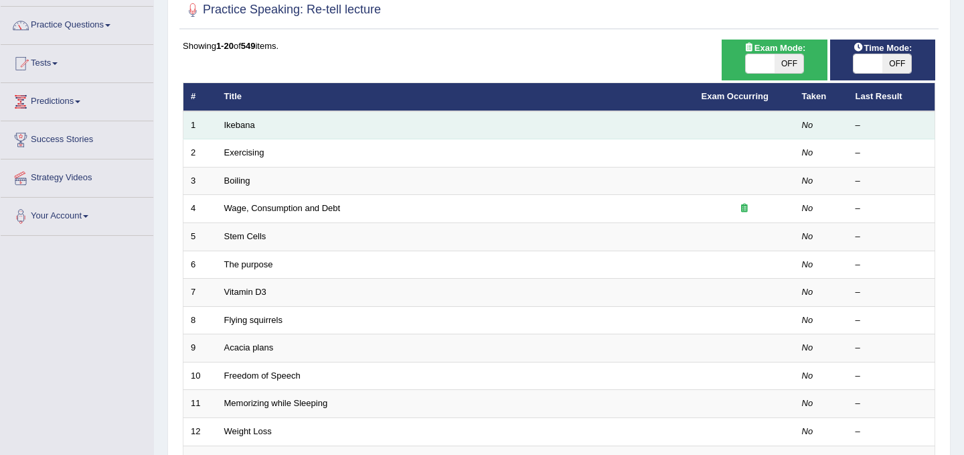
click at [270, 128] on td "Ikebana" at bounding box center [455, 125] width 477 height 28
click at [261, 125] on td "Ikebana" at bounding box center [455, 125] width 477 height 28
click at [243, 127] on link "Ikebana" at bounding box center [239, 125] width 31 height 10
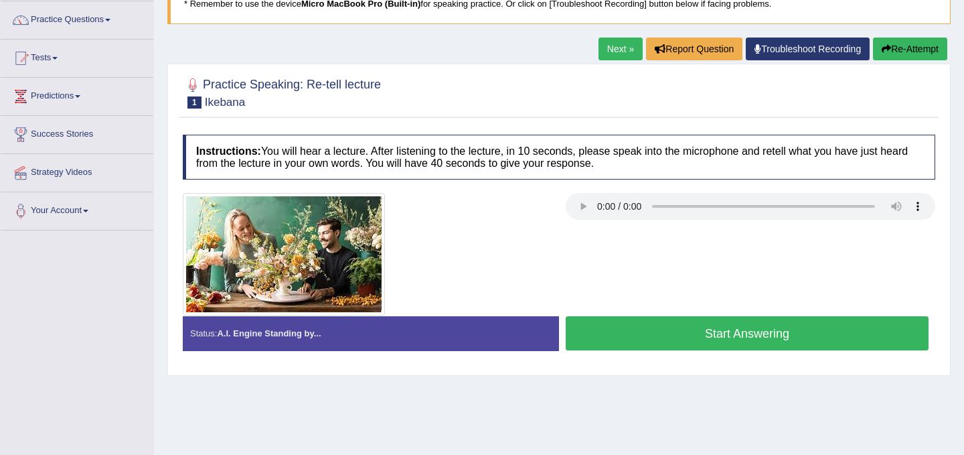
scroll to position [104, 0]
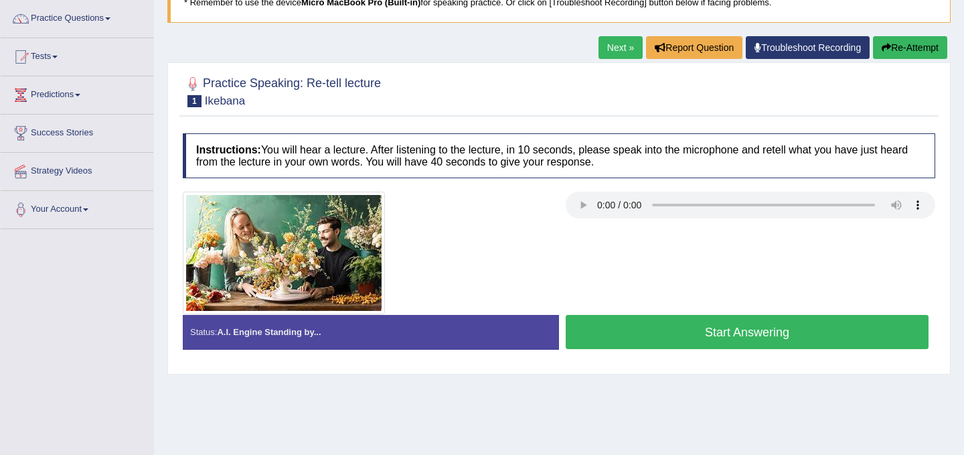
click at [843, 338] on button "Start Answering" at bounding box center [747, 332] width 363 height 34
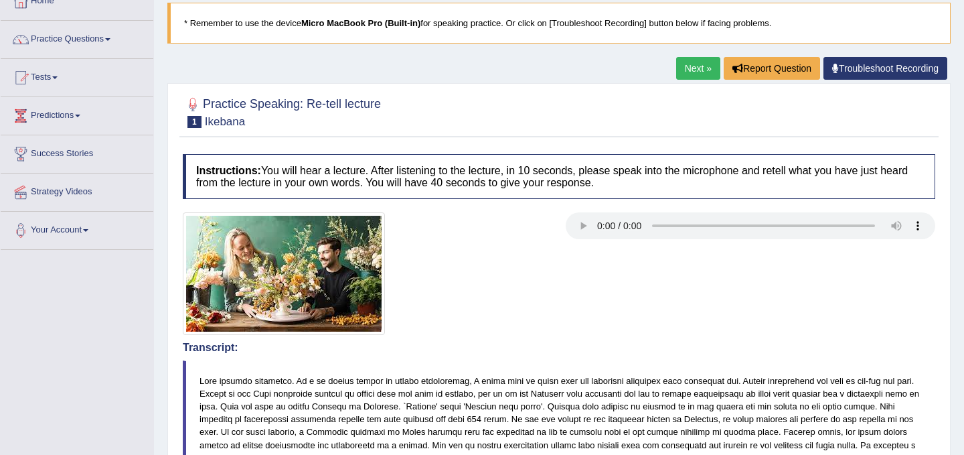
scroll to position [82, 0]
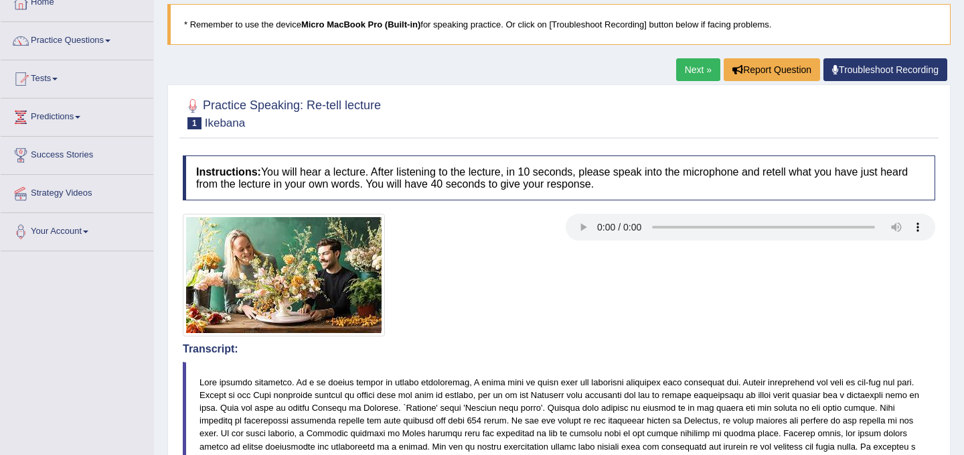
click at [697, 74] on link "Next »" at bounding box center [698, 69] width 44 height 23
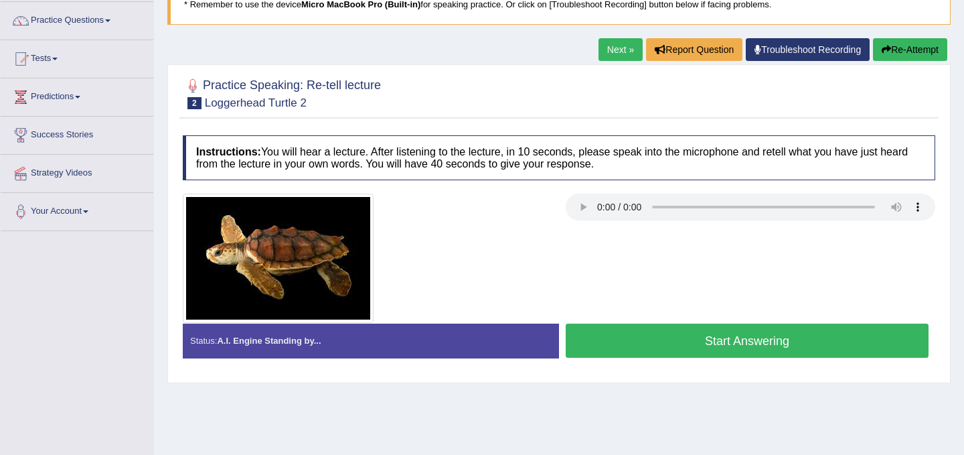
scroll to position [106, 0]
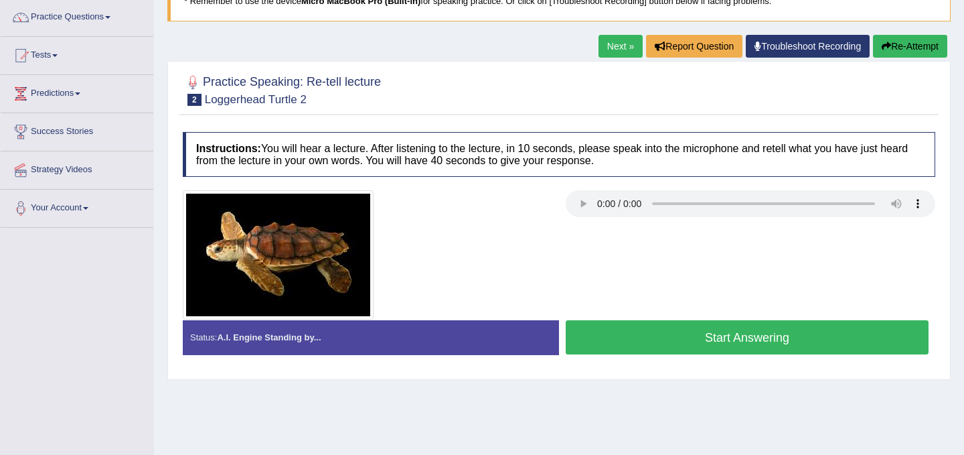
click at [792, 342] on button "Start Answering" at bounding box center [747, 337] width 363 height 34
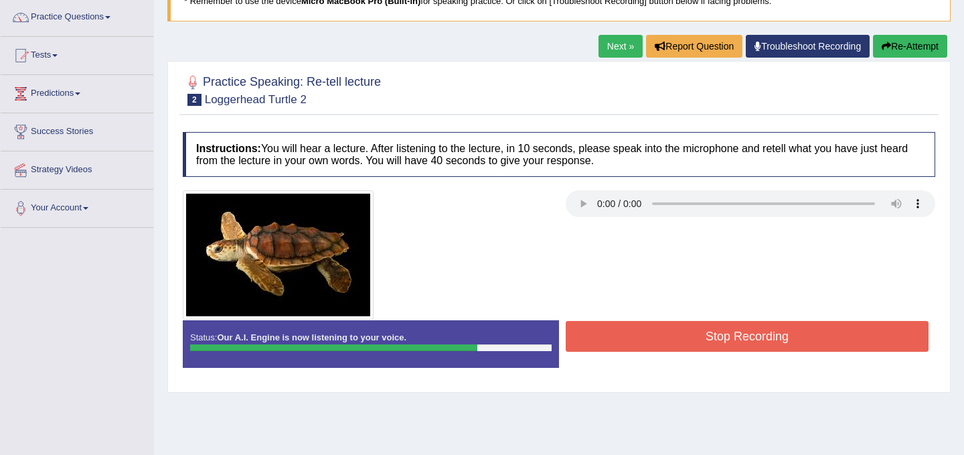
click at [792, 342] on button "Stop Recording" at bounding box center [747, 336] width 363 height 31
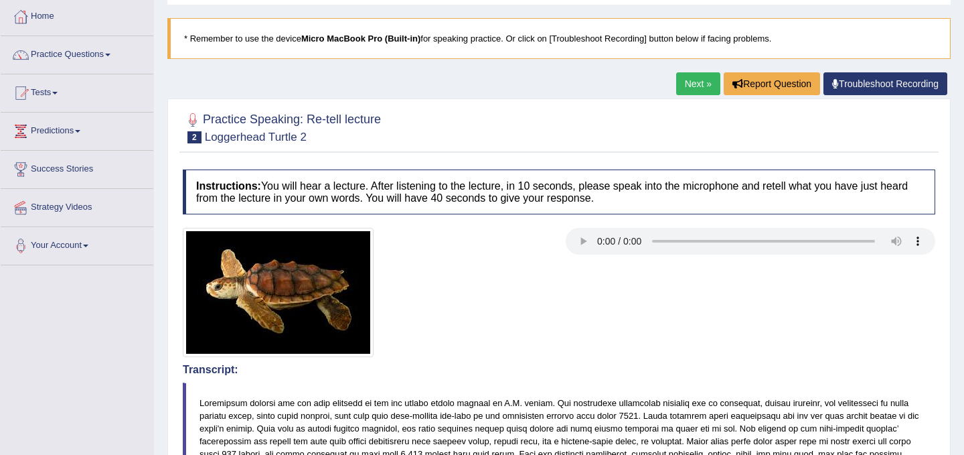
scroll to position [0, 0]
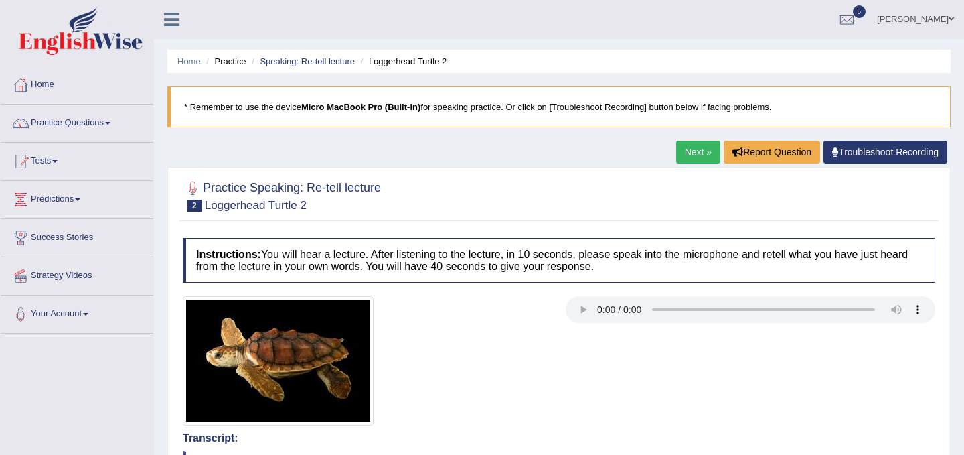
click at [705, 156] on link "Next »" at bounding box center [698, 152] width 44 height 23
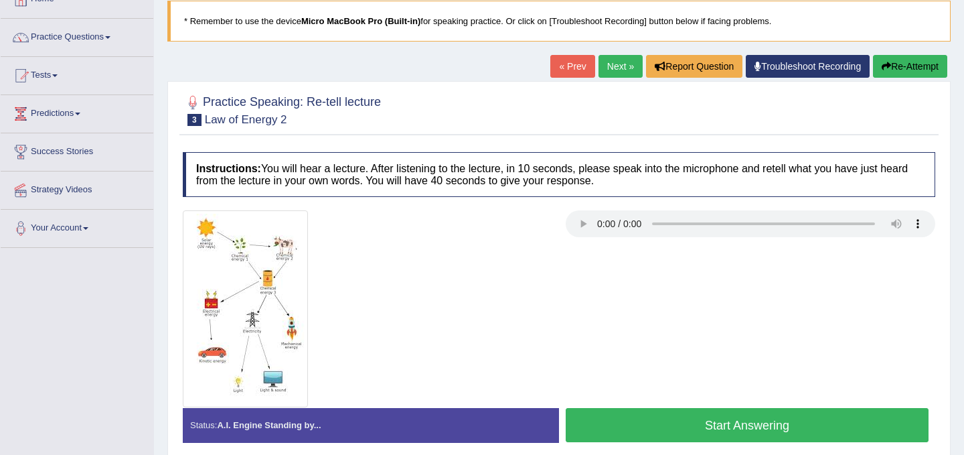
scroll to position [85, 0]
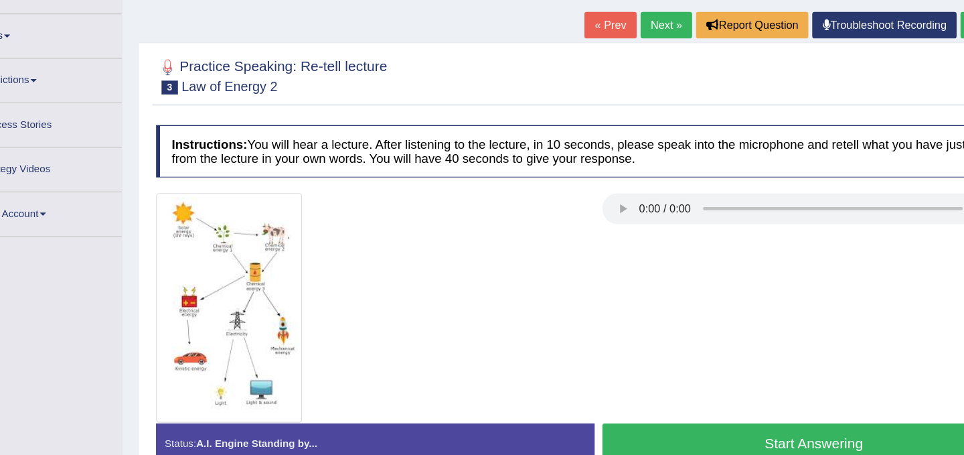
click at [729, 417] on button "Start Answering" at bounding box center [747, 425] width 363 height 34
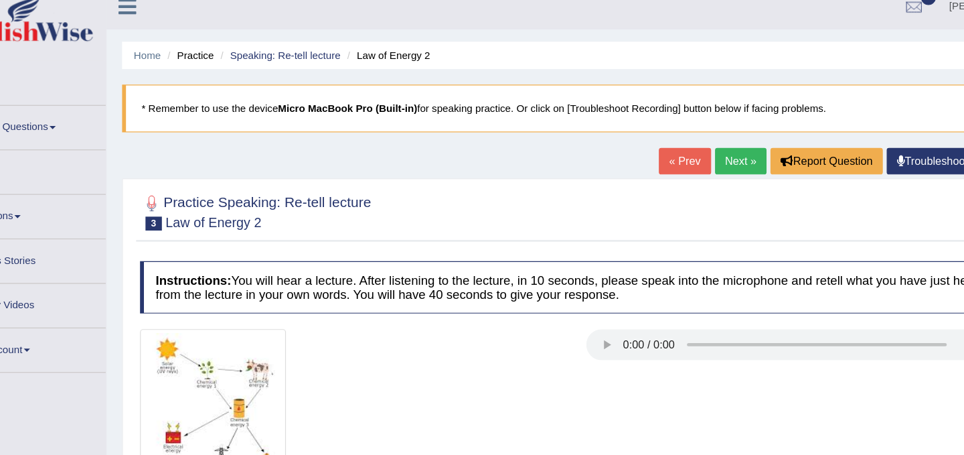
scroll to position [9, 0]
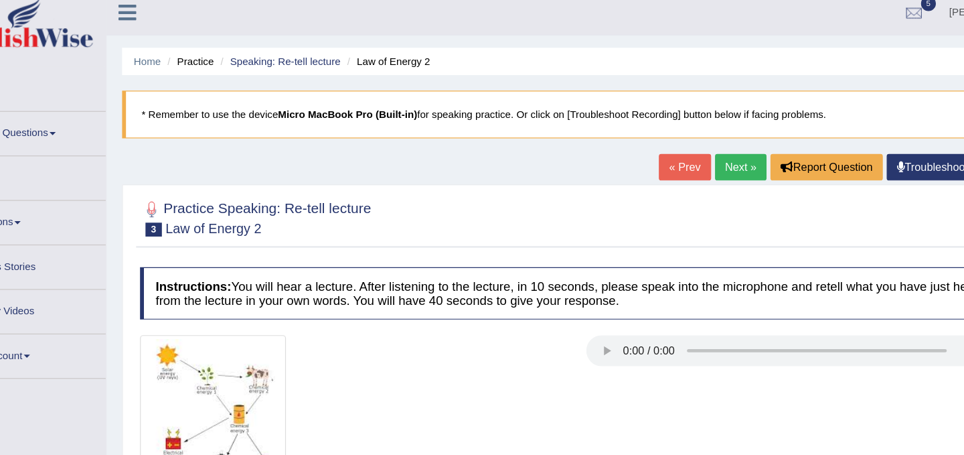
click at [680, 145] on link "Next »" at bounding box center [698, 143] width 44 height 23
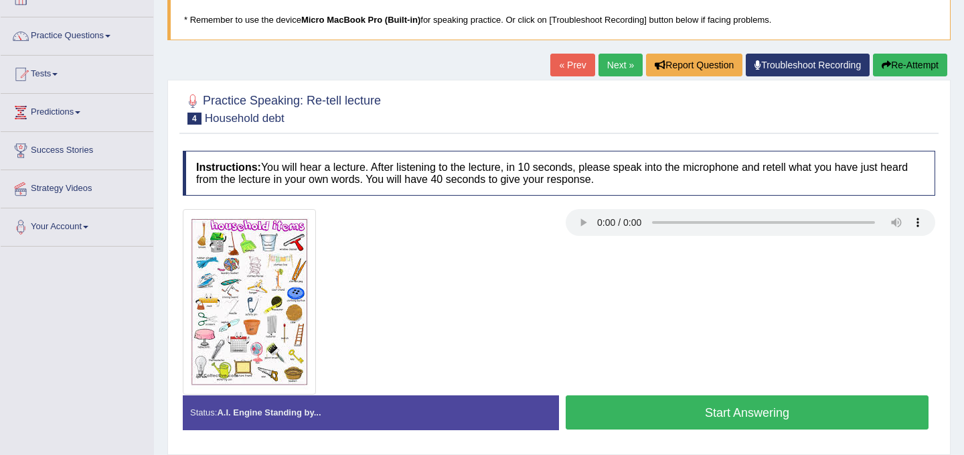
scroll to position [89, 0]
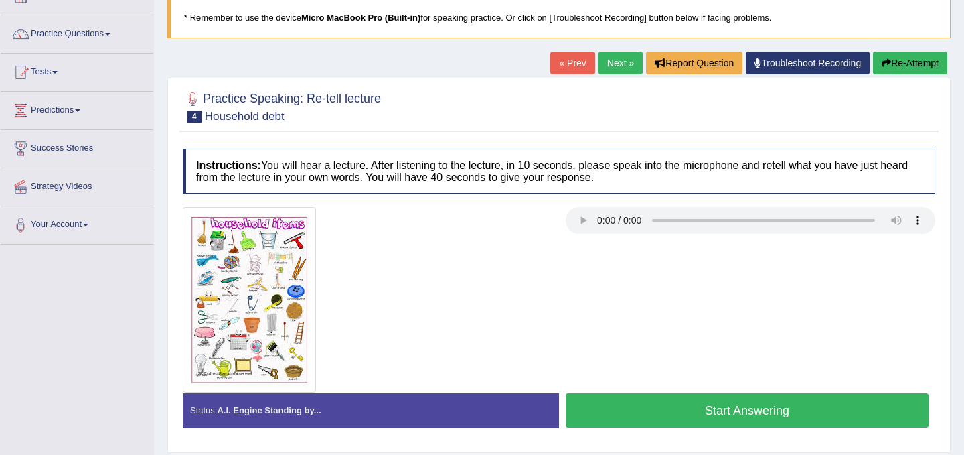
click at [712, 406] on button "Start Answering" at bounding box center [747, 410] width 363 height 34
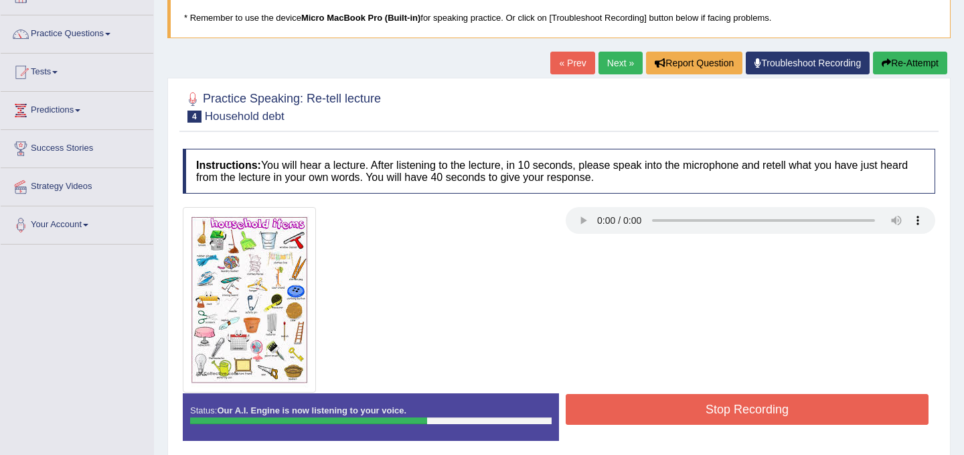
click at [712, 406] on button "Stop Recording" at bounding box center [747, 409] width 363 height 31
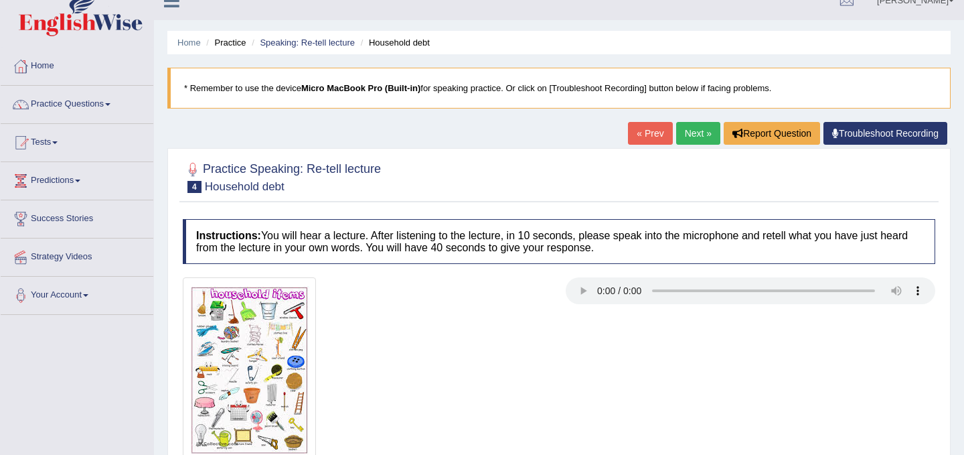
scroll to position [19, 0]
click at [112, 103] on link "Practice Questions" at bounding box center [77, 101] width 153 height 33
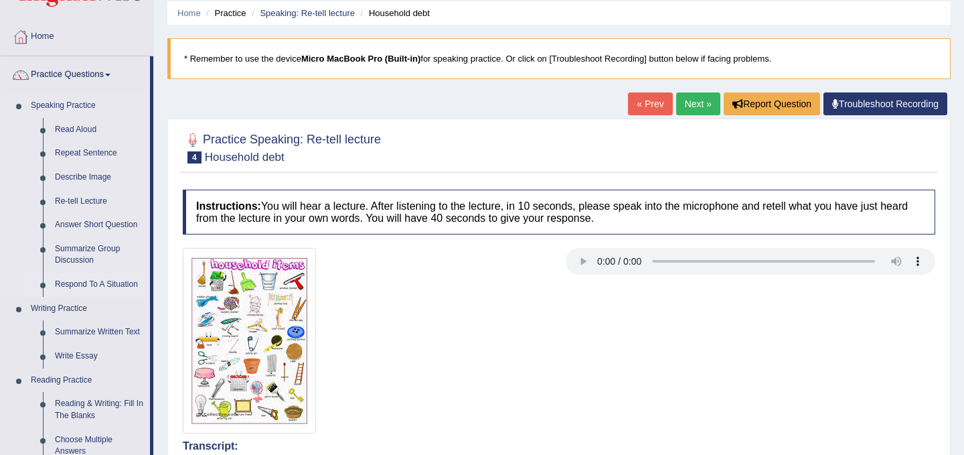
scroll to position [51, 0]
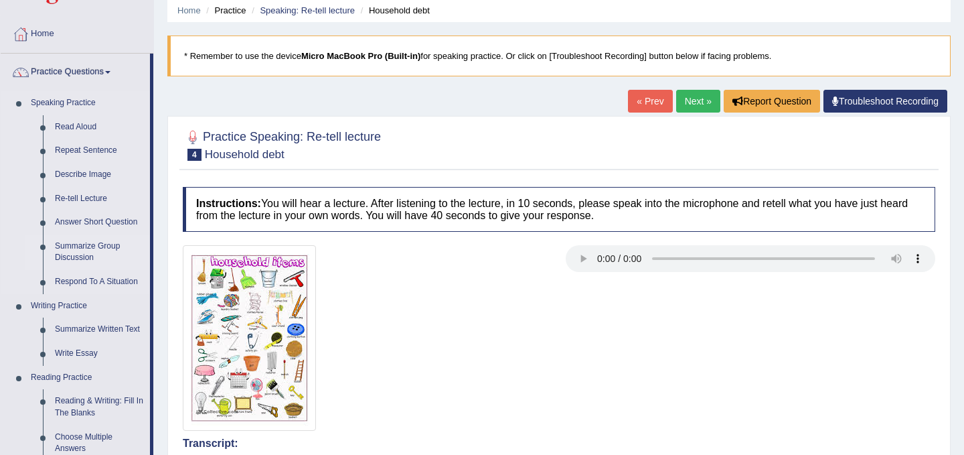
click at [114, 250] on link "Summarize Group Discussion" at bounding box center [99, 251] width 101 height 35
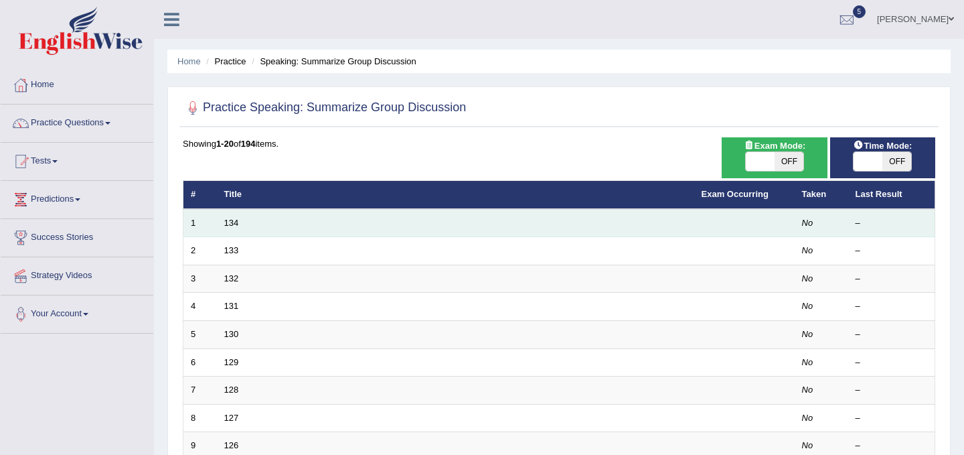
click at [247, 220] on td "134" at bounding box center [455, 223] width 477 height 28
click at [233, 222] on link "134" at bounding box center [231, 223] width 15 height 10
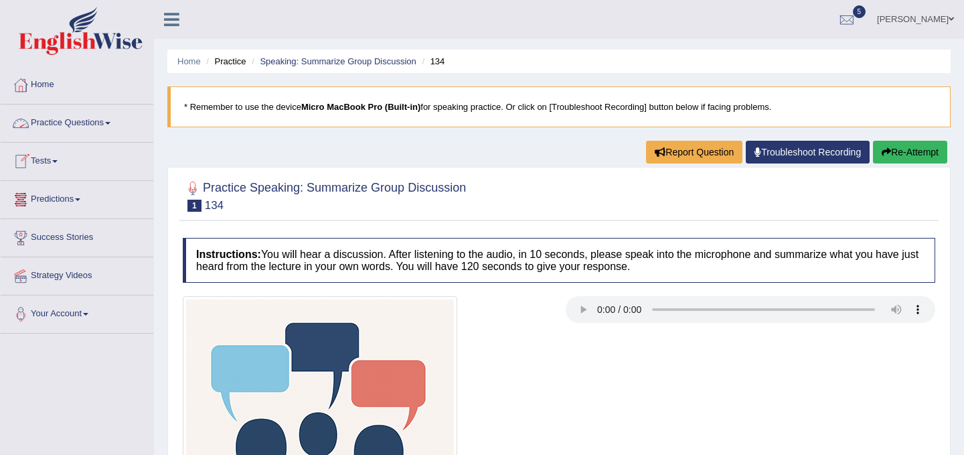
click at [110, 123] on span at bounding box center [107, 123] width 5 height 3
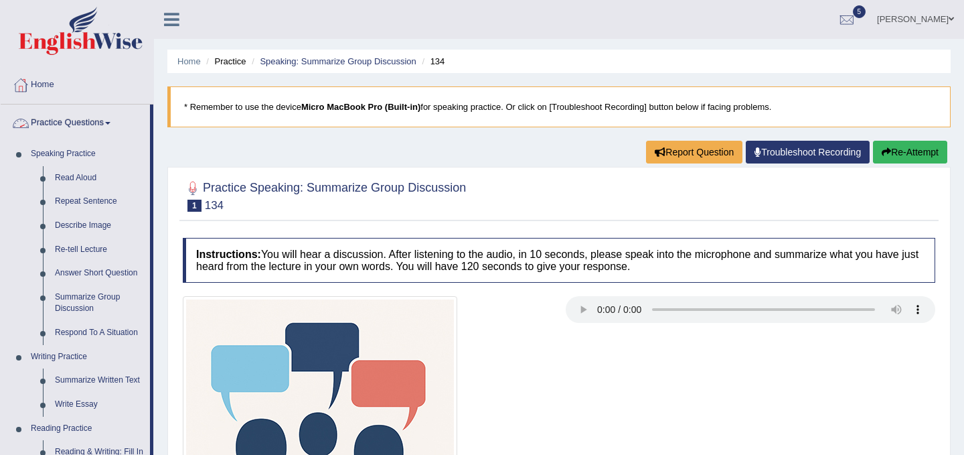
click at [104, 123] on link "Practice Questions" at bounding box center [75, 120] width 149 height 33
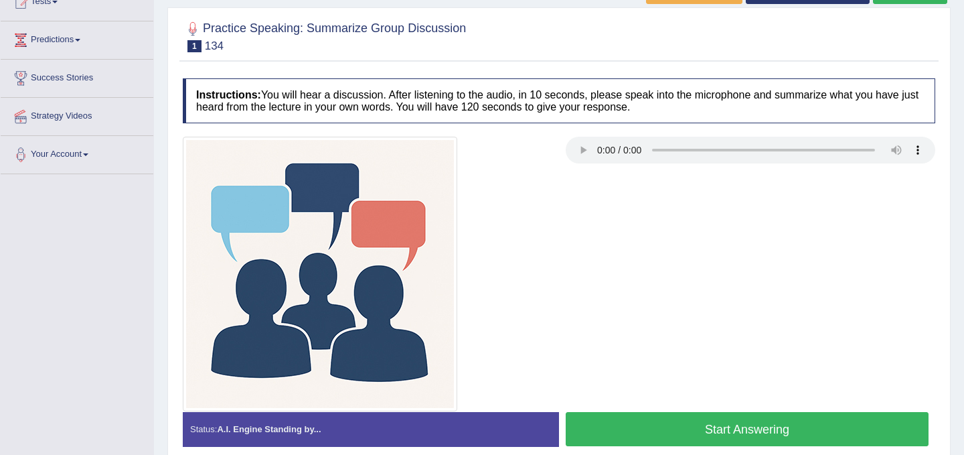
scroll to position [174, 0]
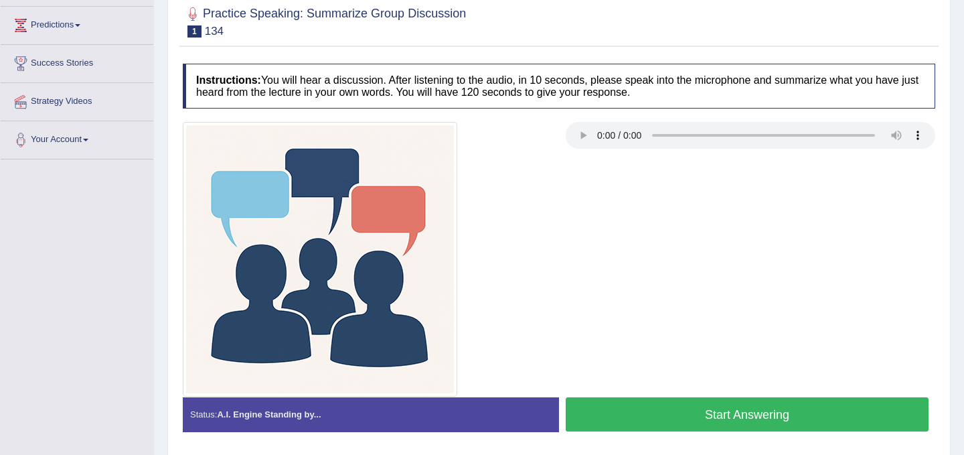
click at [754, 417] on button "Start Answering" at bounding box center [747, 414] width 363 height 34
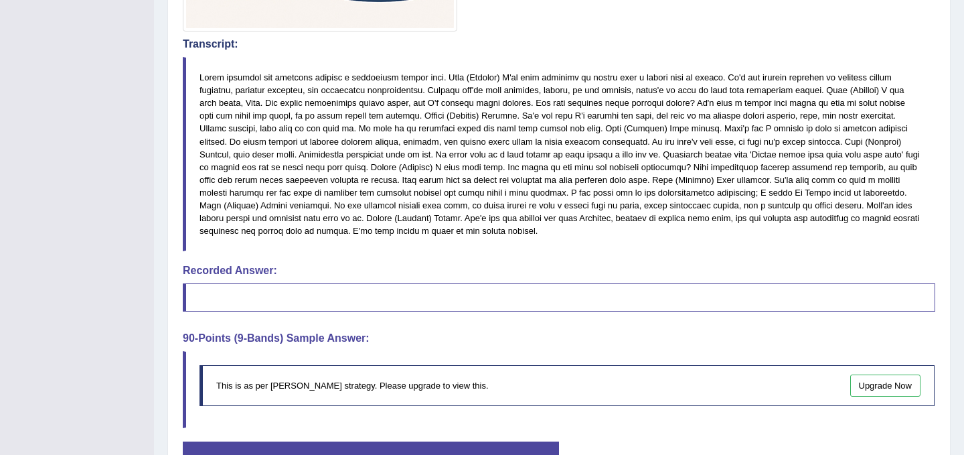
scroll to position [533, 0]
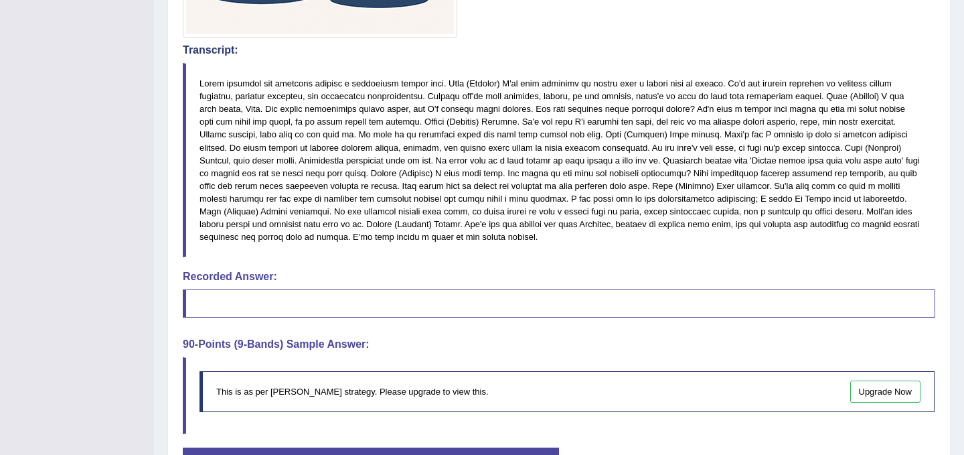
click at [406, 307] on blockquote at bounding box center [559, 303] width 753 height 28
click at [260, 290] on blockquote at bounding box center [559, 303] width 753 height 28
click at [260, 314] on blockquote at bounding box center [559, 303] width 753 height 28
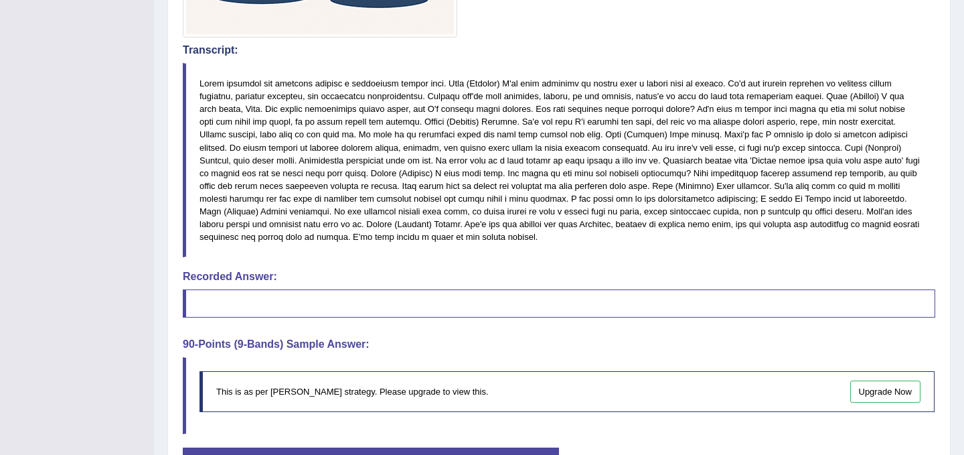
click at [260, 314] on blockquote at bounding box center [559, 303] width 753 height 28
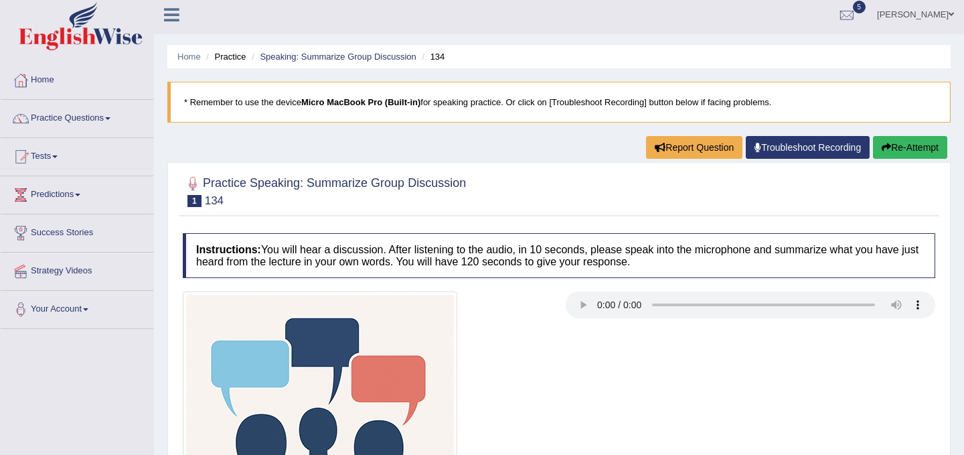
scroll to position [0, 0]
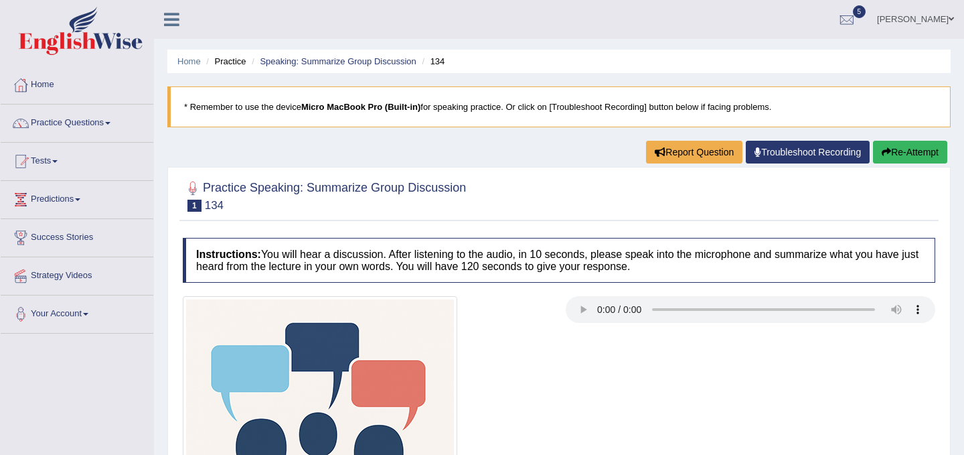
click at [921, 156] on button "Re-Attempt" at bounding box center [910, 152] width 74 height 23
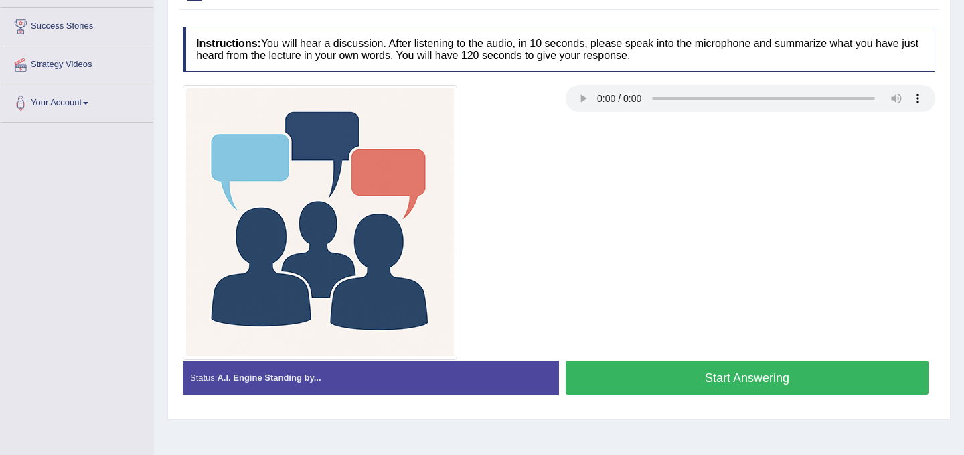
scroll to position [248, 0]
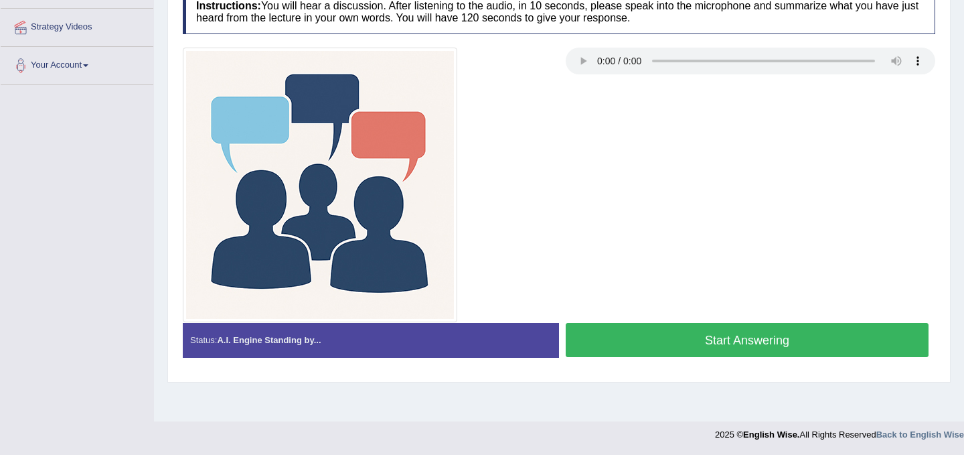
click at [696, 346] on button "Start Answering" at bounding box center [747, 340] width 363 height 34
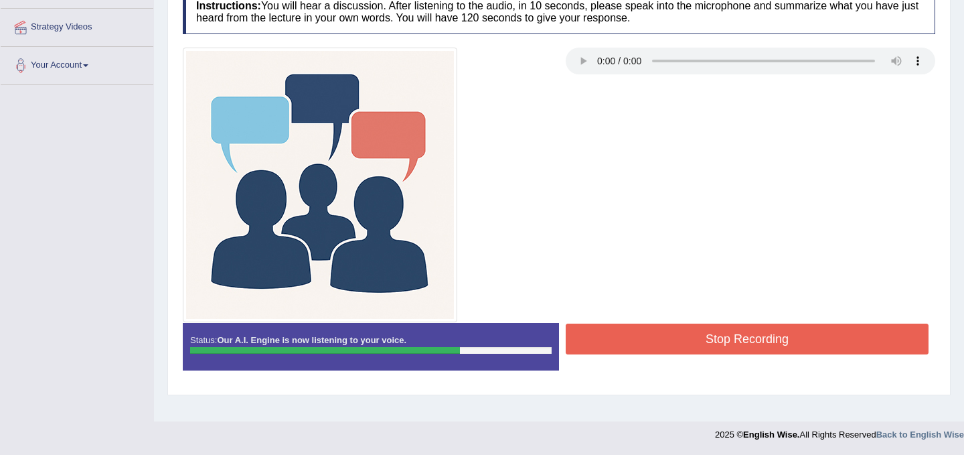
click at [712, 352] on button "Stop Recording" at bounding box center [747, 338] width 363 height 31
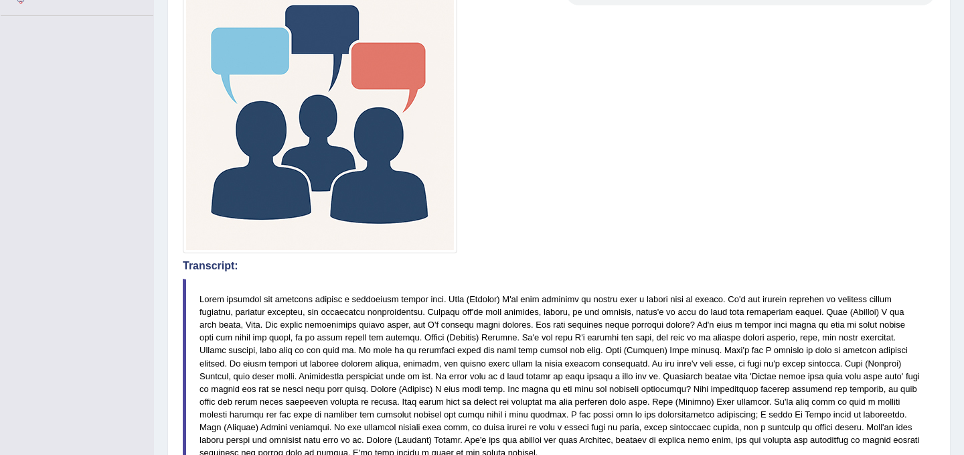
scroll to position [0, 0]
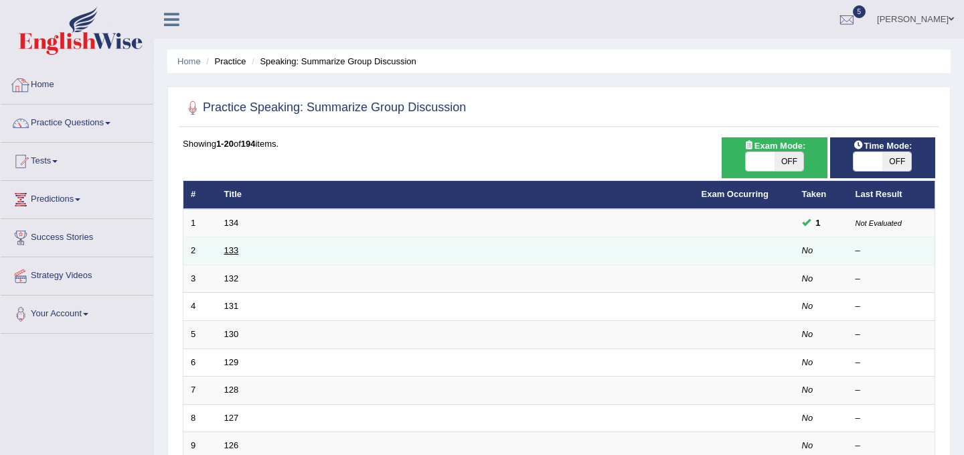
click at [232, 246] on link "133" at bounding box center [231, 250] width 15 height 10
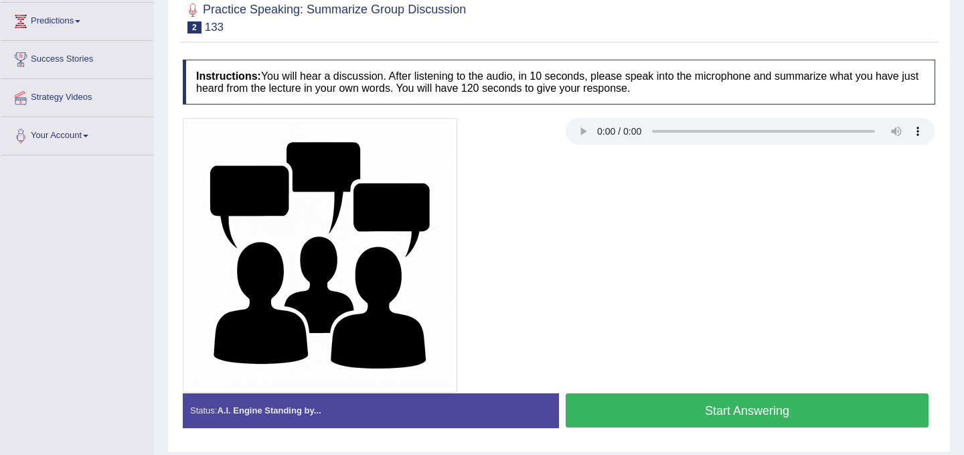
scroll to position [148, 0]
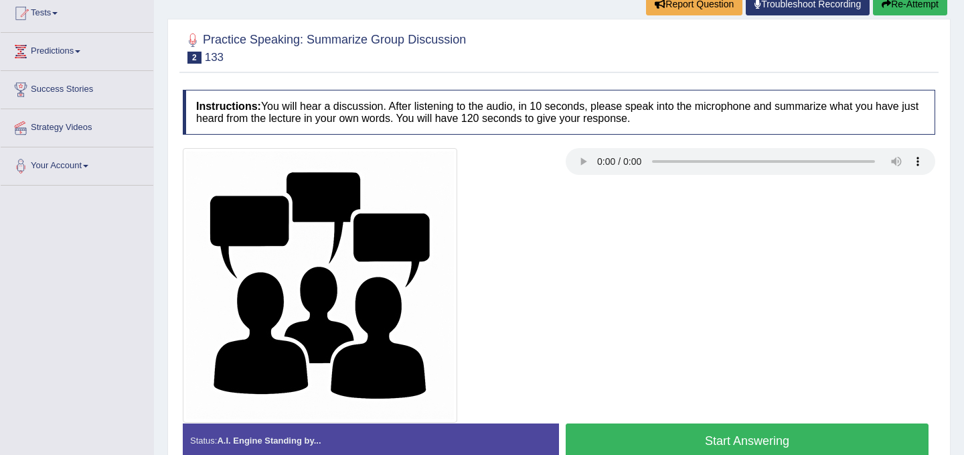
click at [724, 437] on button "Start Answering" at bounding box center [747, 440] width 363 height 34
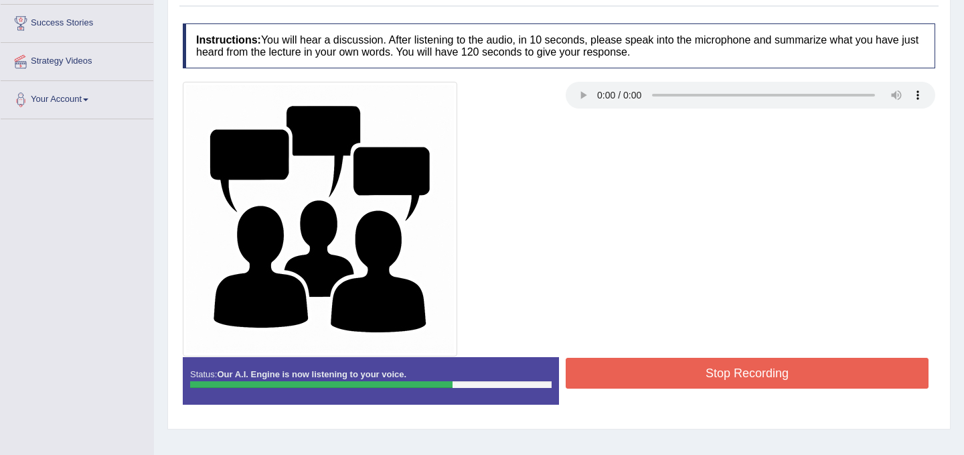
scroll to position [218, 0]
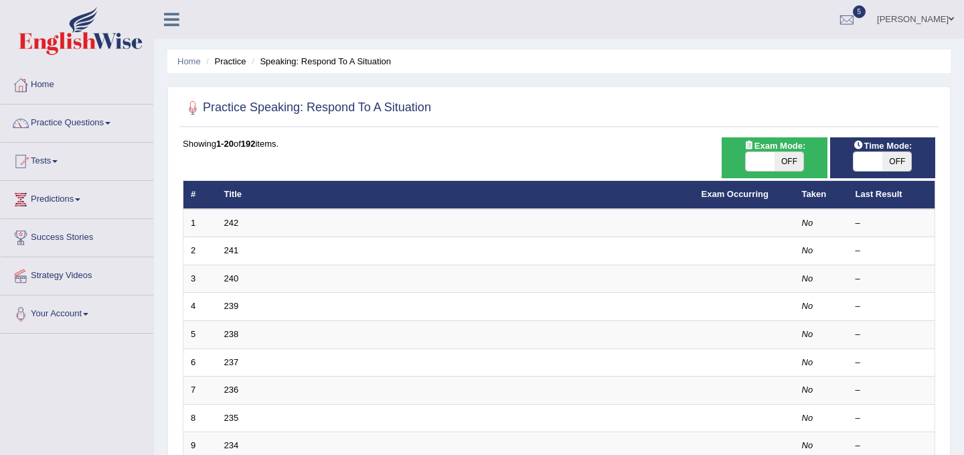
click at [234, 225] on link "242" at bounding box center [231, 223] width 15 height 10
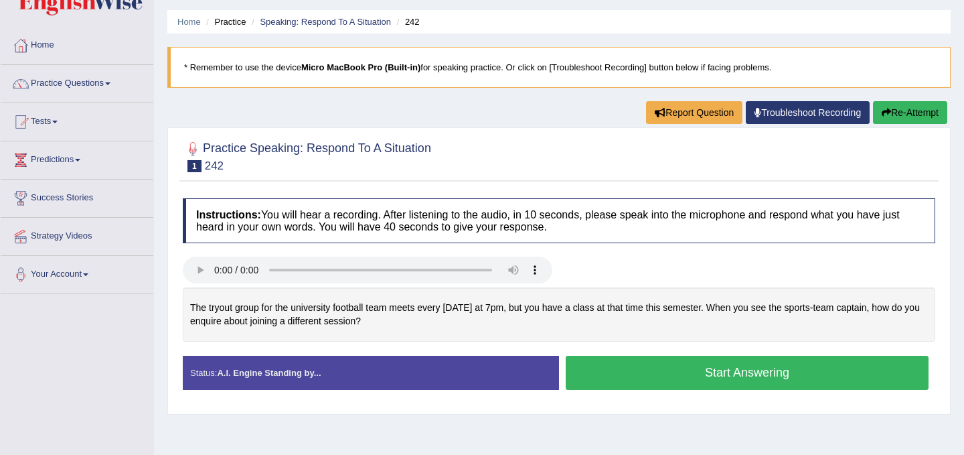
scroll to position [42, 0]
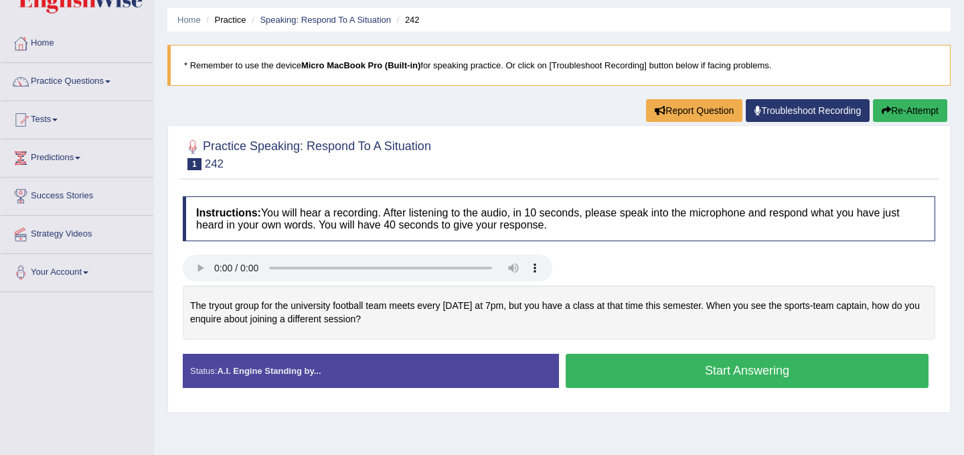
click at [708, 373] on button "Start Answering" at bounding box center [747, 371] width 363 height 34
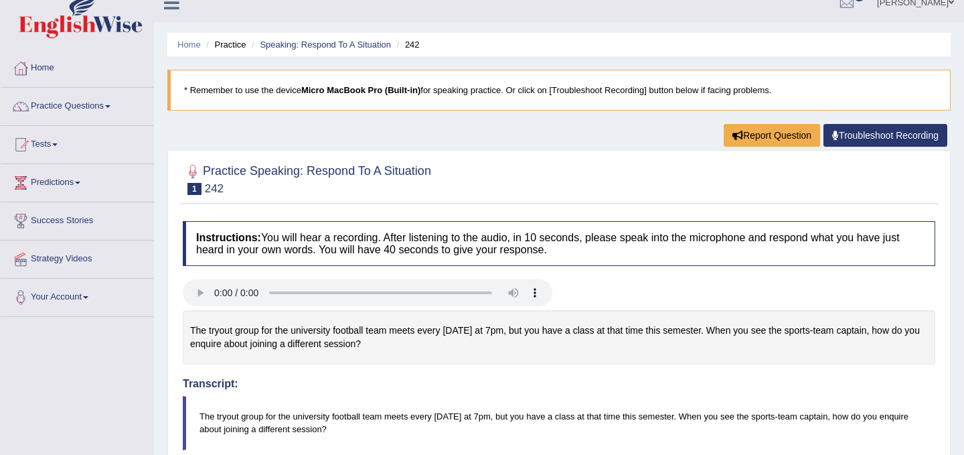
scroll to position [18, 0]
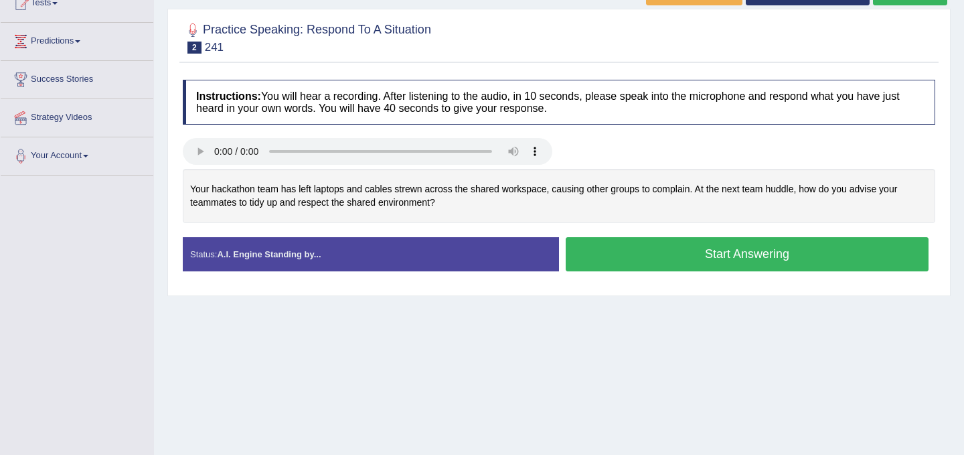
scroll to position [135, 0]
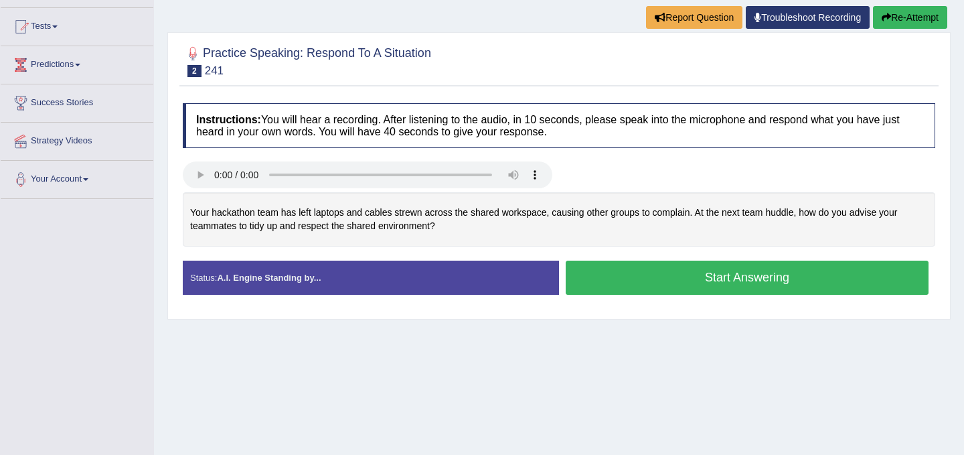
click at [728, 273] on button "Start Answering" at bounding box center [747, 277] width 363 height 34
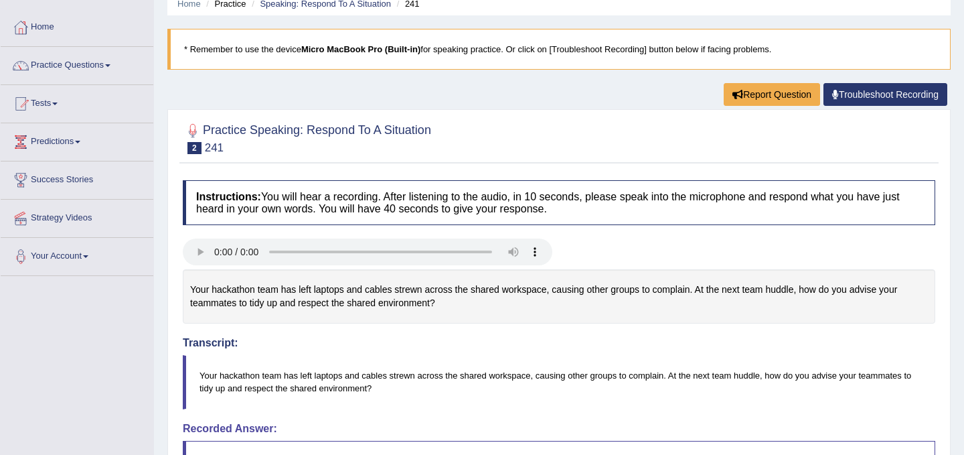
scroll to position [0, 0]
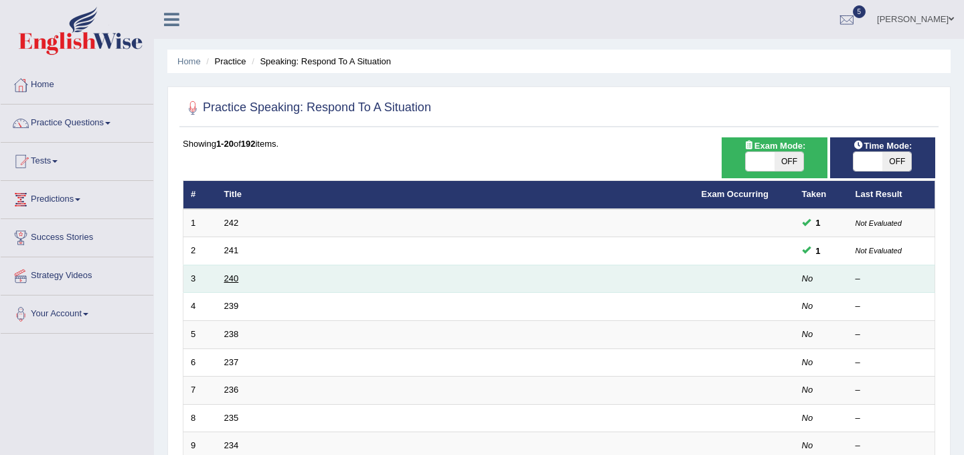
click at [230, 282] on link "240" at bounding box center [231, 278] width 15 height 10
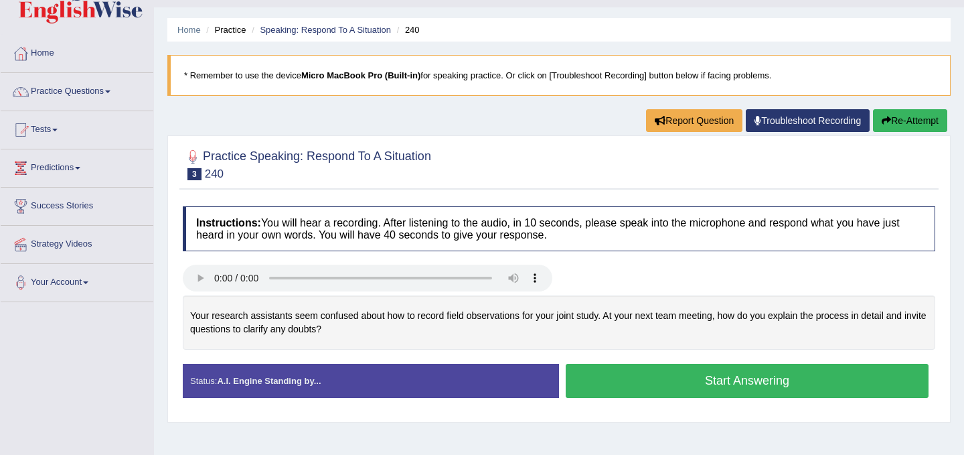
scroll to position [32, 0]
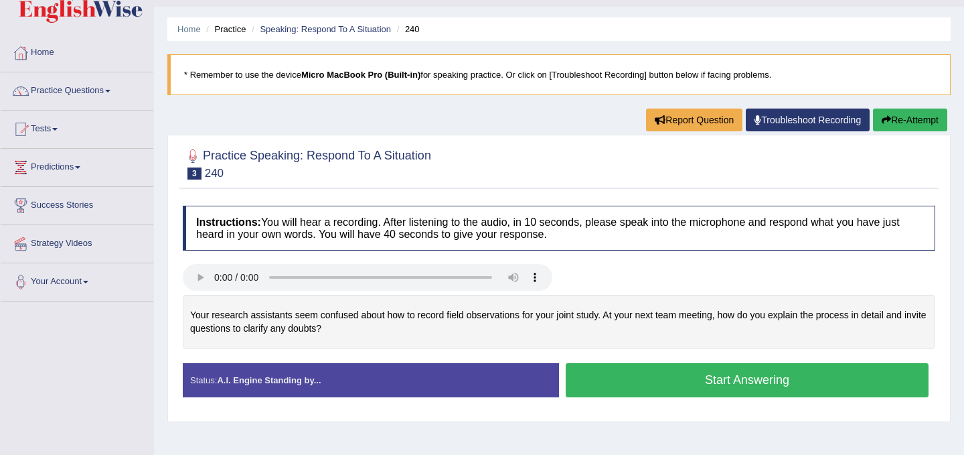
click at [756, 387] on button "Start Answering" at bounding box center [747, 380] width 363 height 34
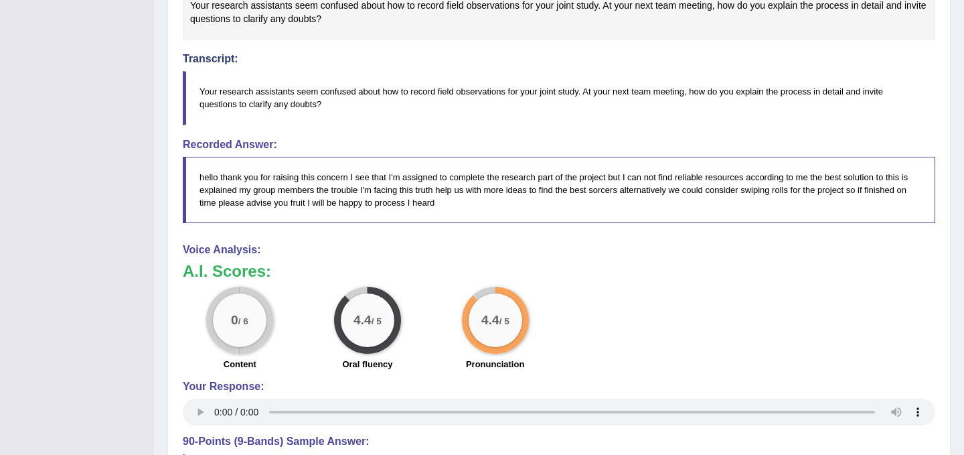
scroll to position [337, 0]
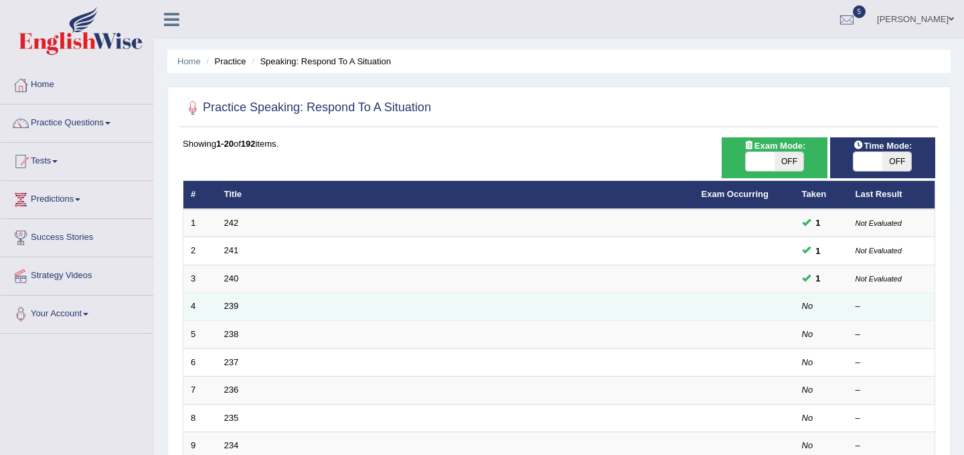
click at [236, 311] on td "239" at bounding box center [455, 307] width 477 height 28
click at [234, 305] on link "239" at bounding box center [231, 306] width 15 height 10
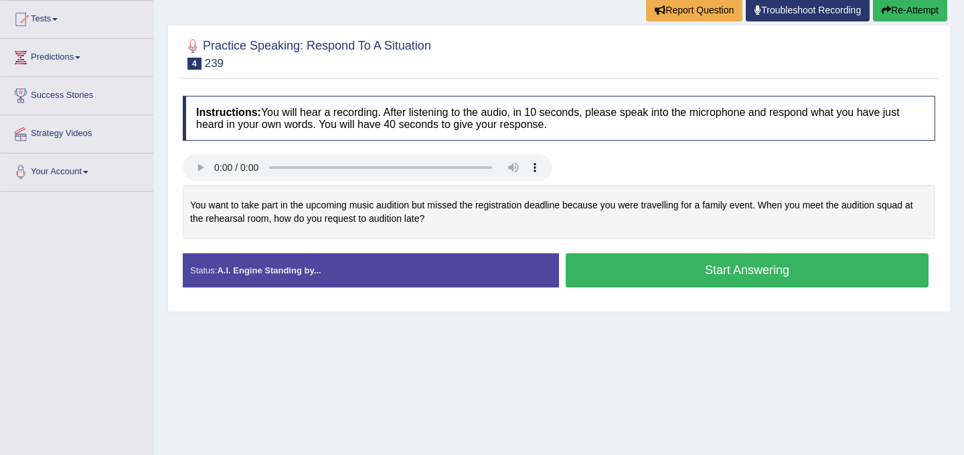
click at [722, 273] on button "Start Answering" at bounding box center [747, 270] width 363 height 34
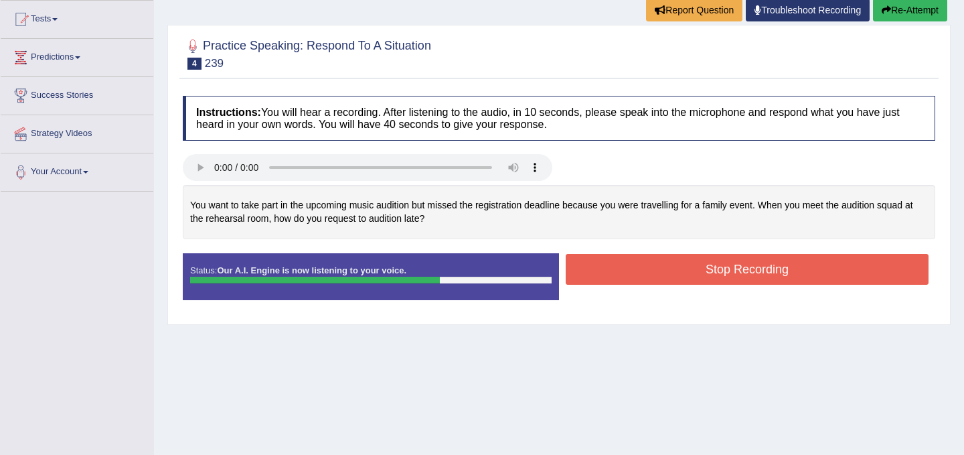
click at [722, 273] on button "Stop Recording" at bounding box center [747, 269] width 363 height 31
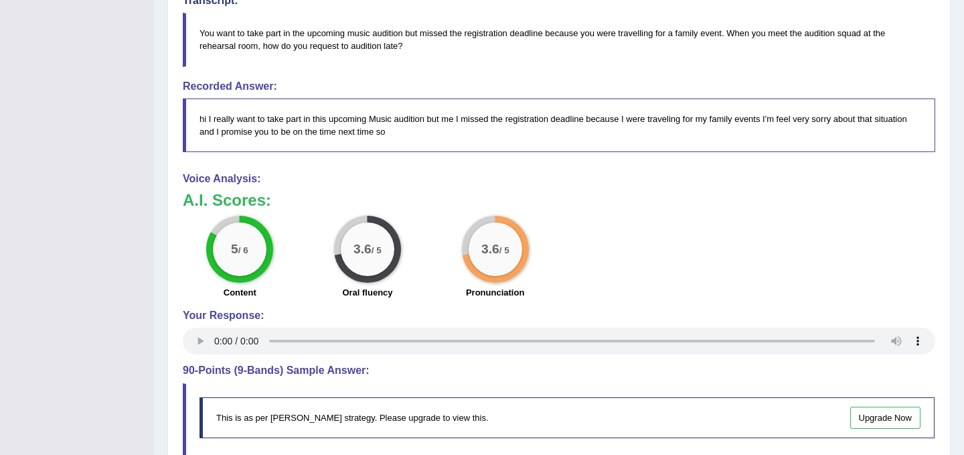
scroll to position [397, 0]
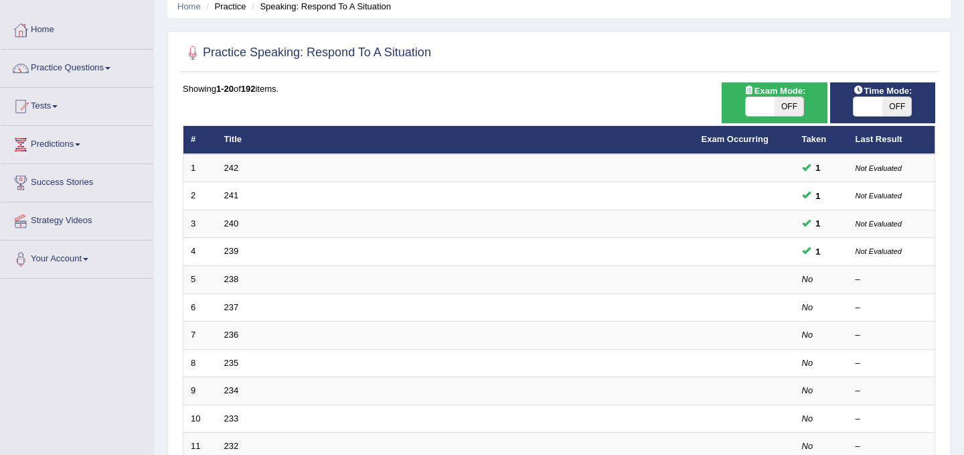
scroll to position [56, 0]
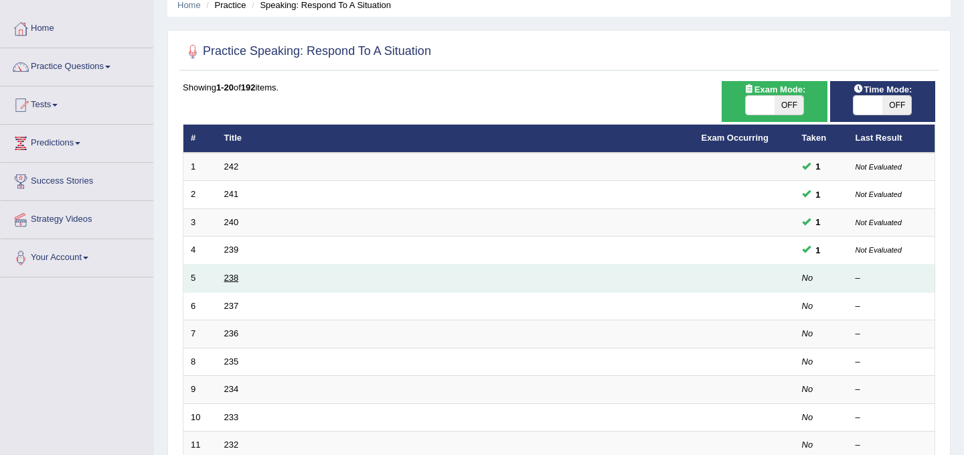
click at [232, 279] on link "238" at bounding box center [231, 278] width 15 height 10
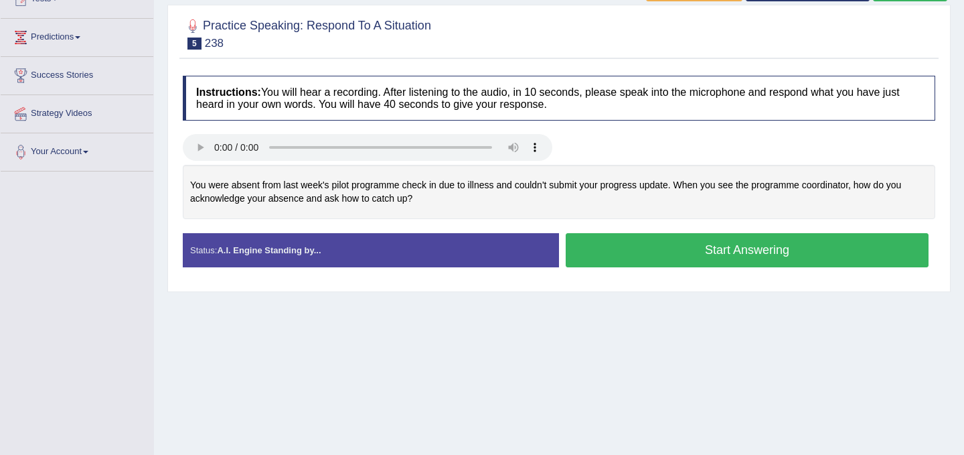
click at [772, 262] on button "Start Answering" at bounding box center [747, 250] width 363 height 34
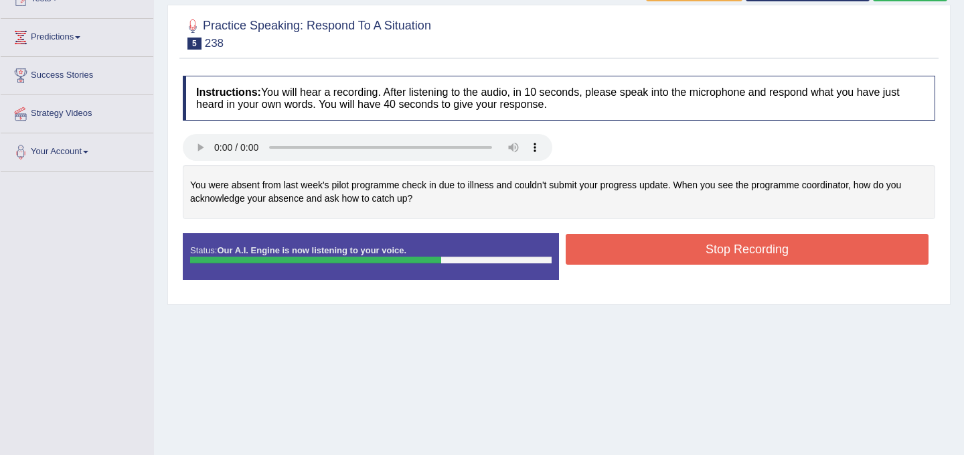
click at [772, 262] on button "Stop Recording" at bounding box center [747, 249] width 363 height 31
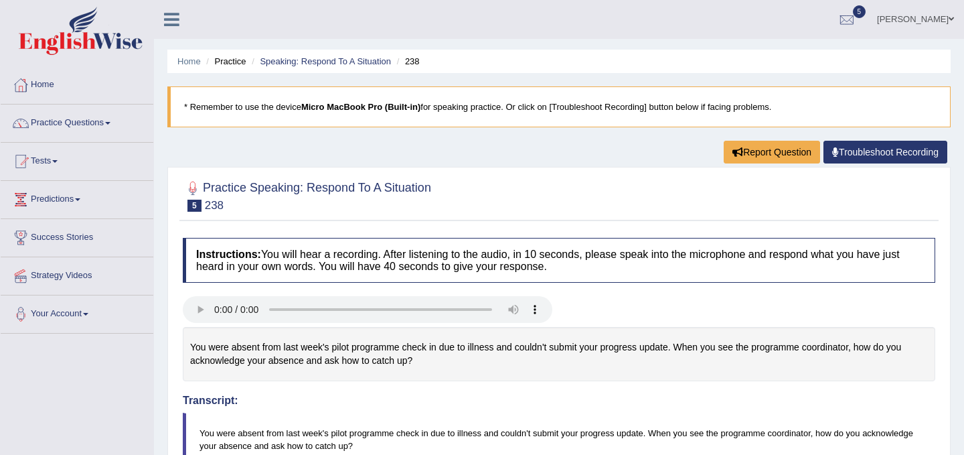
click at [110, 123] on span at bounding box center [107, 123] width 5 height 3
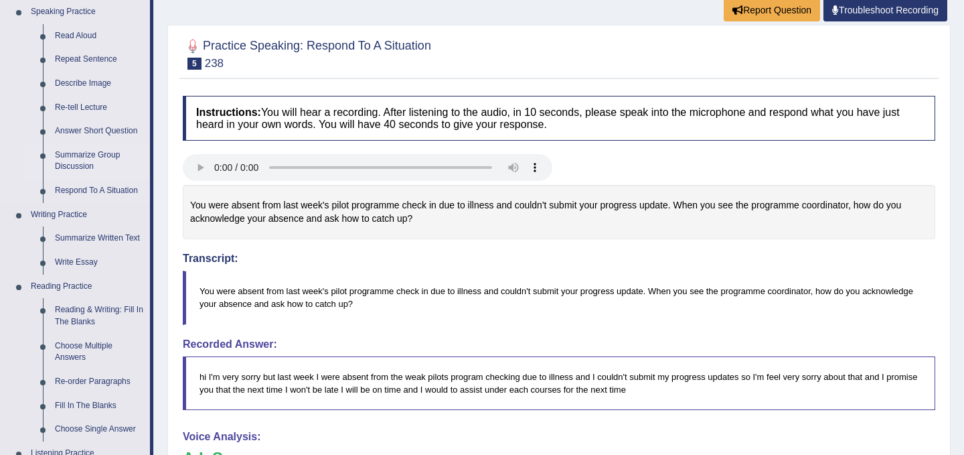
scroll to position [143, 0]
click at [110, 235] on link "Summarize Written Text" at bounding box center [99, 237] width 101 height 24
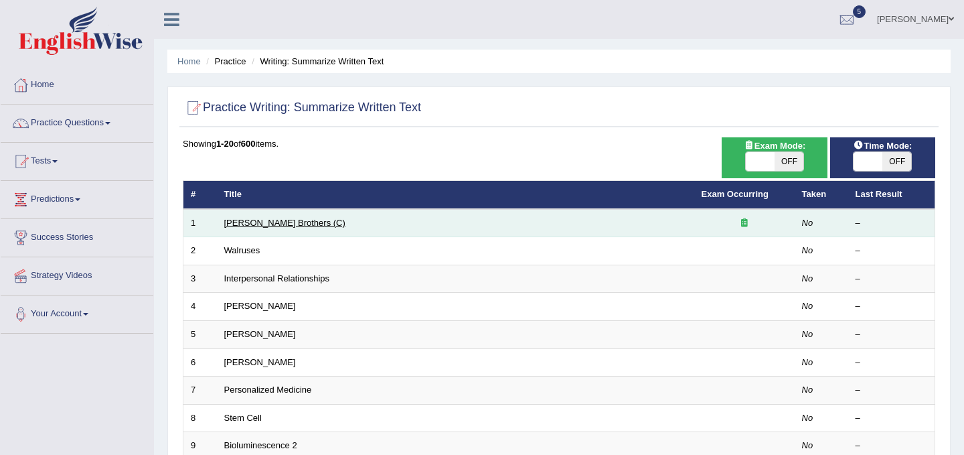
click at [254, 222] on link "Wright Brothers (C)" at bounding box center [284, 223] width 121 height 10
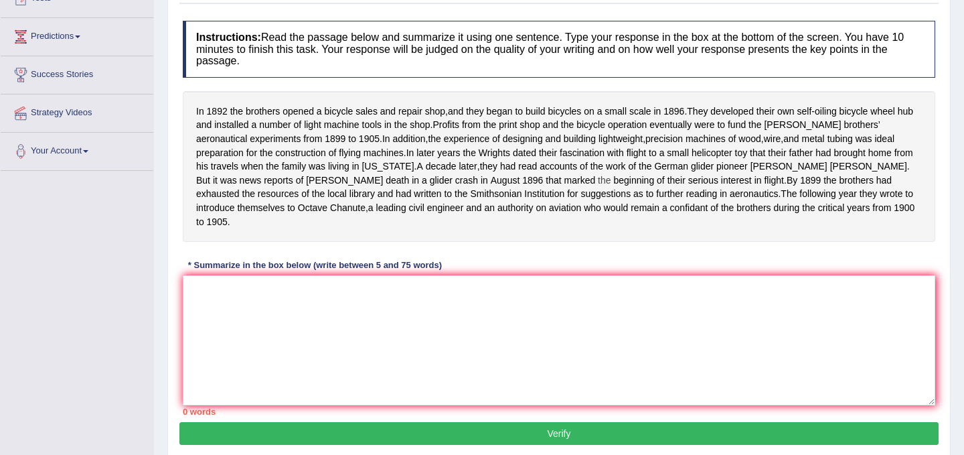
scroll to position [177, 0]
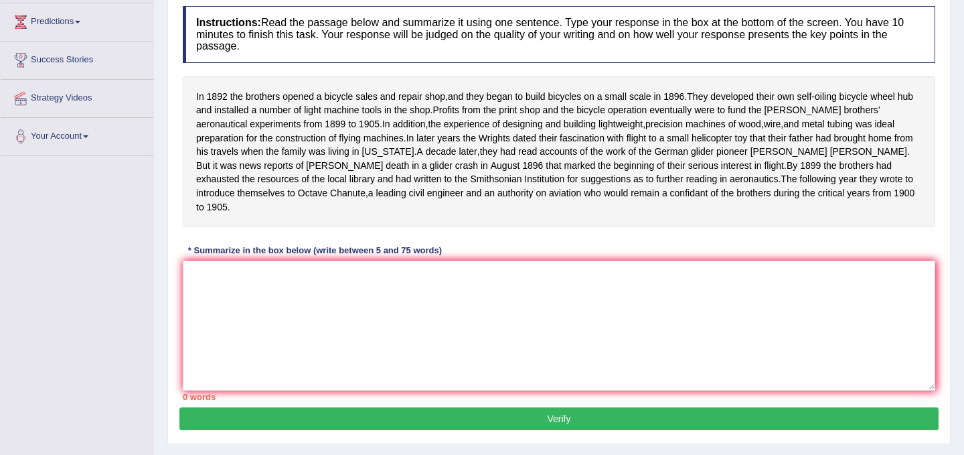
drag, startPoint x: 217, startPoint y: 169, endPoint x: 373, endPoint y: 309, distance: 210.0
click at [373, 309] on div "Instructions: Read the passage below and summarize it using one sentence. Type …" at bounding box center [558, 203] width 759 height 408
drag, startPoint x: 192, startPoint y: 159, endPoint x: 305, endPoint y: 189, distance: 116.3
click at [305, 189] on div "In 1892 the brothers opened a bicycle sales and repair shop , and they began to…" at bounding box center [559, 151] width 753 height 151
click at [248, 287] on textarea at bounding box center [559, 325] width 753 height 130
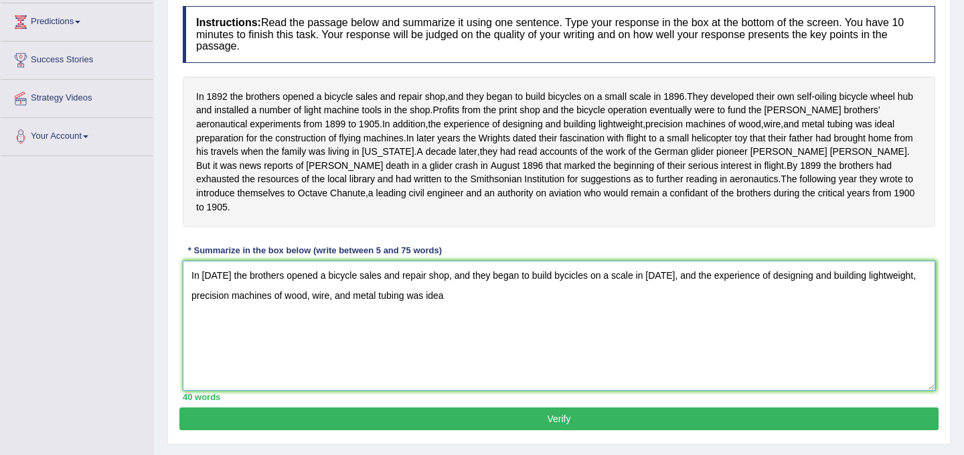
type textarea "In 1992 the brothers opened a bicycle sales and repair shop, and they began to …"
click button "Verify" at bounding box center [558, 418] width 759 height 23
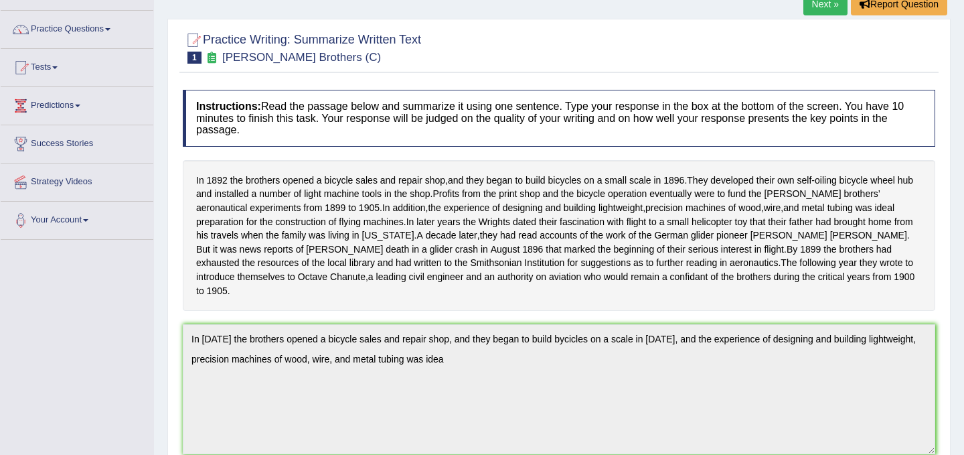
scroll to position [0, 0]
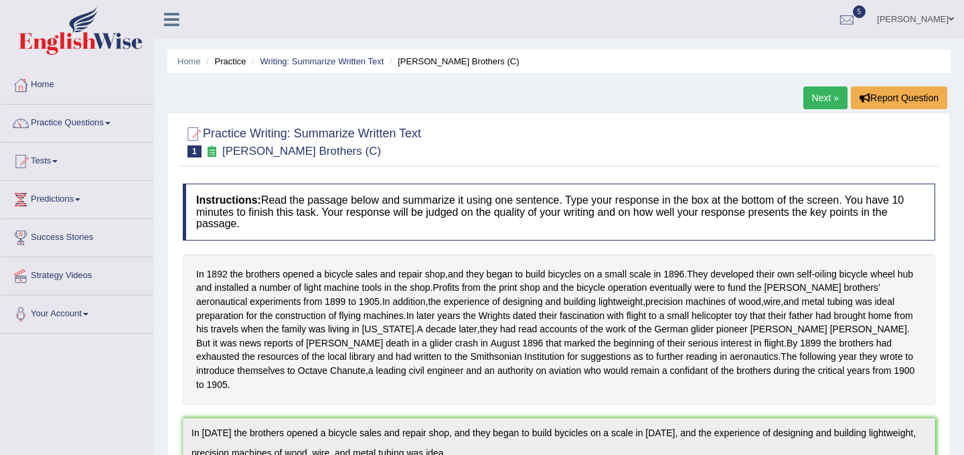
click at [817, 94] on link "Next »" at bounding box center [826, 97] width 44 height 23
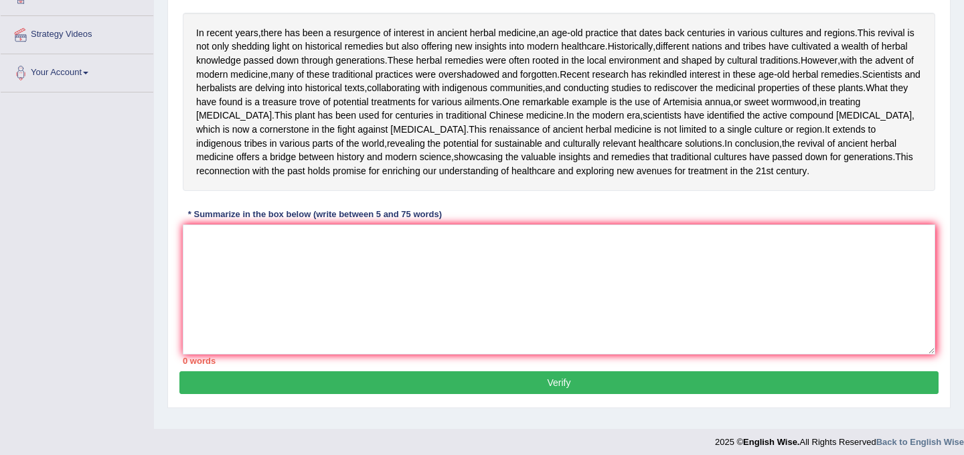
scroll to position [244, 0]
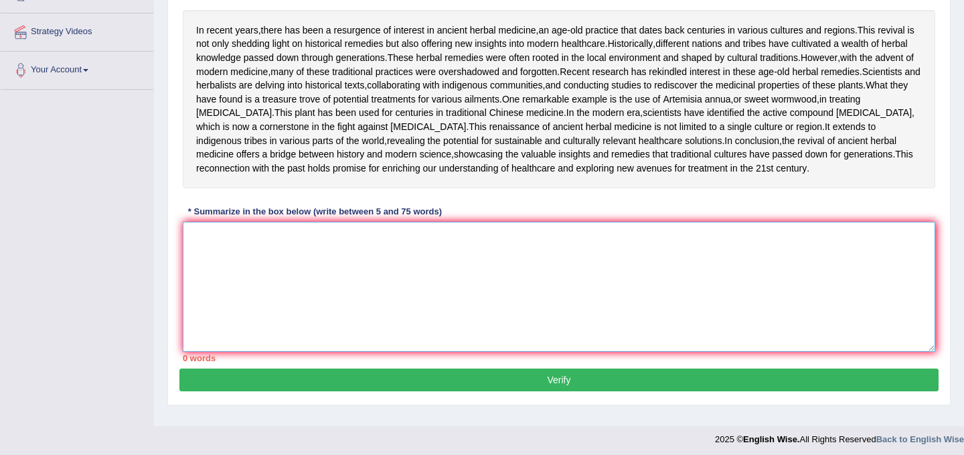
click at [291, 352] on textarea at bounding box center [559, 287] width 753 height 130
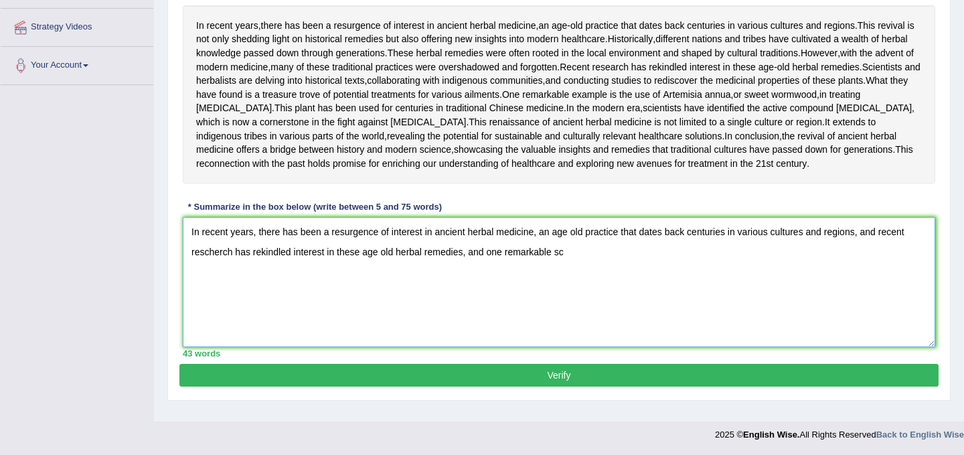
scroll to position [295, 0]
click at [485, 302] on textarea "In recent years, there has been a resurgence of interest in ancient herbal medi…" at bounding box center [559, 282] width 753 height 130
click at [648, 313] on textarea "In recent years, there has been a resurgence of interest in ancient herbal medi…" at bounding box center [559, 282] width 753 height 130
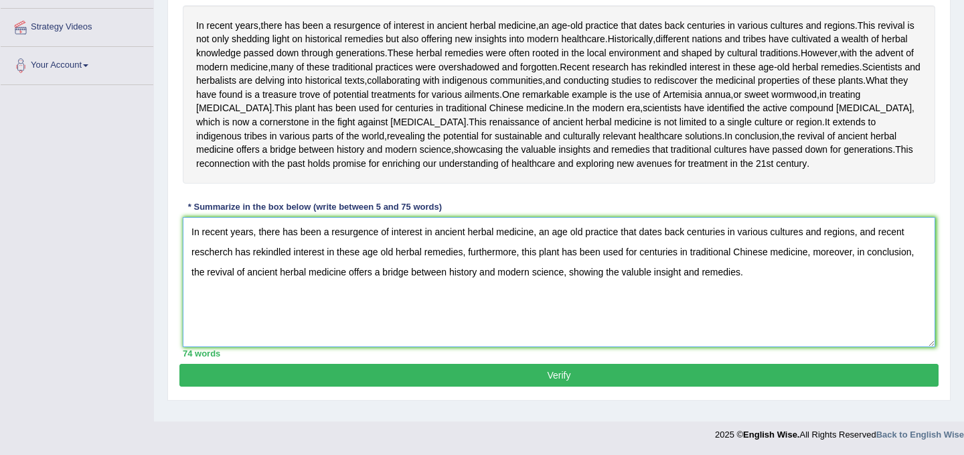
scroll to position [309, 0]
type textarea "In recent years, there has been a resurgence of interest in ancient herbal medi…"
click at [565, 386] on button "Verify" at bounding box center [558, 375] width 759 height 23
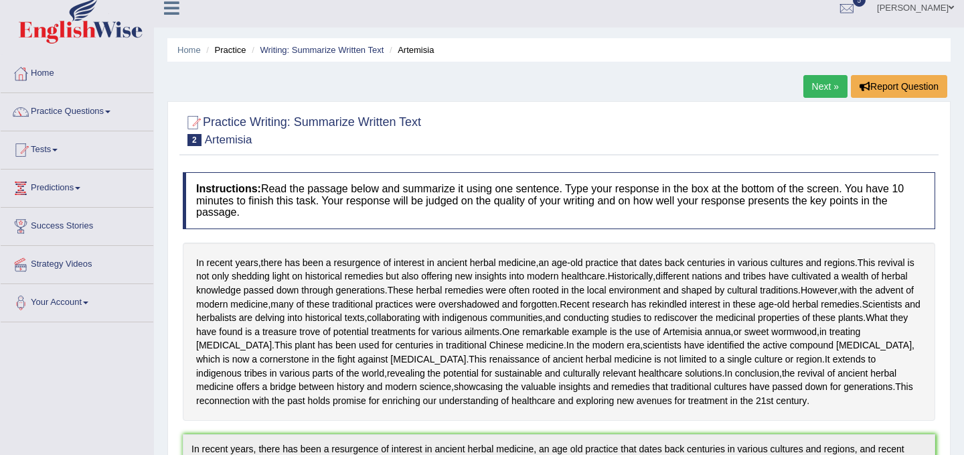
scroll to position [0, 0]
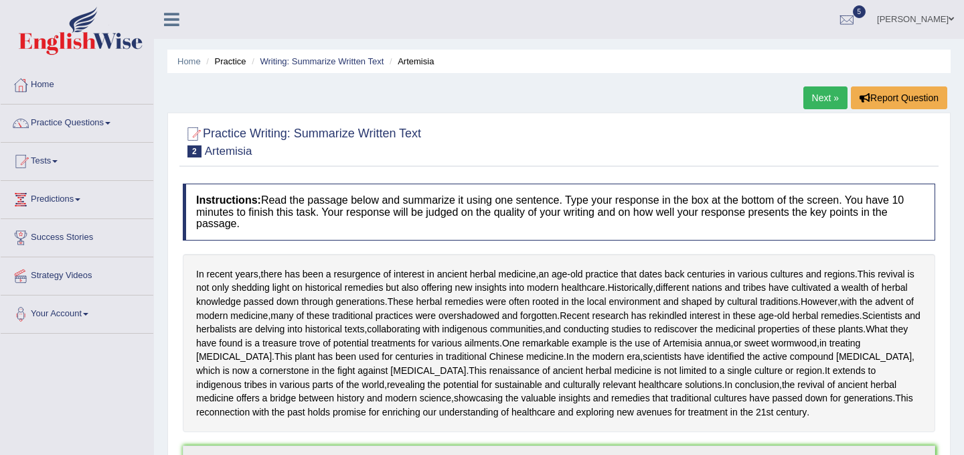
click at [820, 104] on link "Next »" at bounding box center [826, 97] width 44 height 23
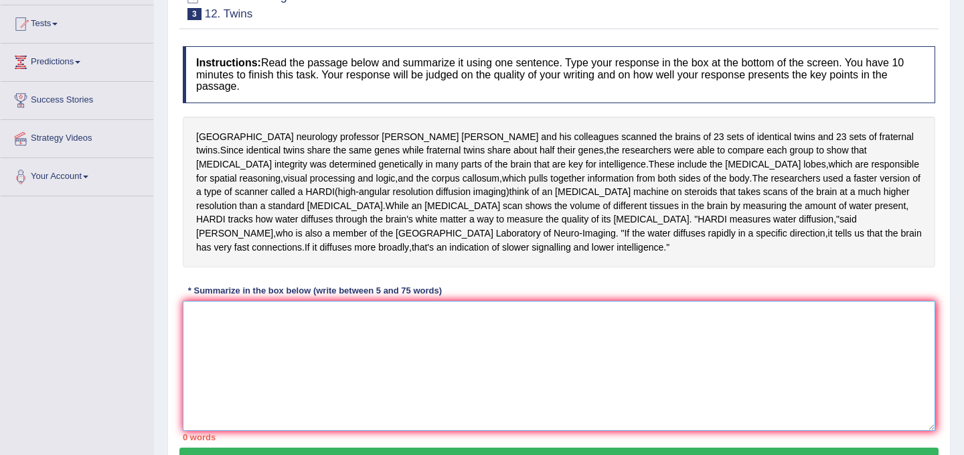
click at [533, 321] on textarea at bounding box center [559, 366] width 753 height 130
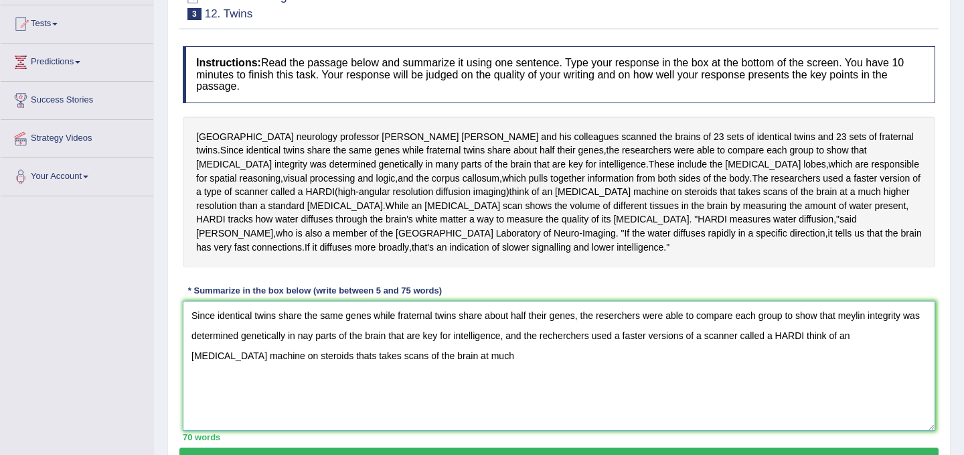
click at [364, 336] on textarea "Since identical twins share the same genes while fraternal twins share about ha…" at bounding box center [559, 366] width 753 height 130
click at [402, 341] on textarea "Since identical twins share the same genes while fraternal twins share about ha…" at bounding box center [559, 366] width 753 height 130
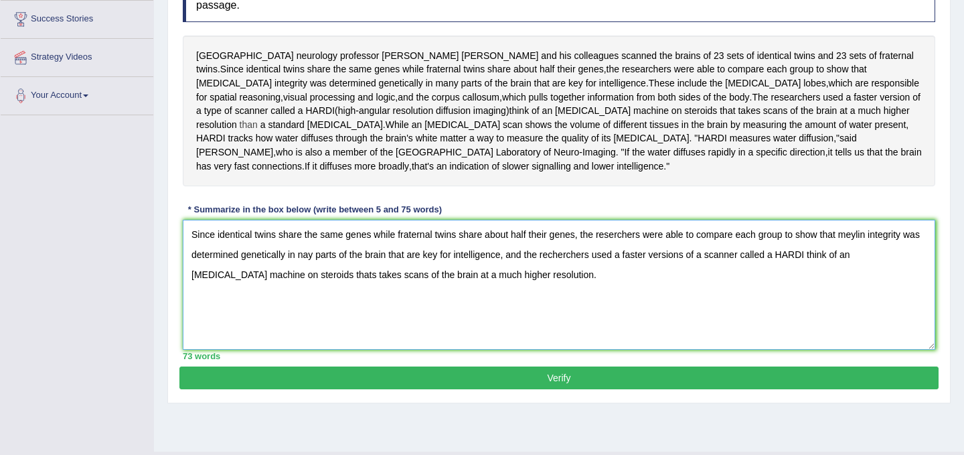
scroll to position [219, 0]
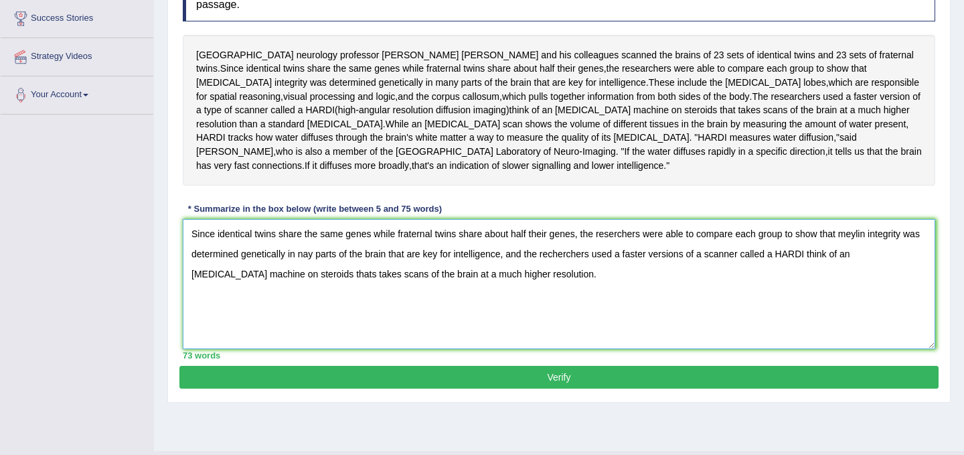
type textarea "Since identical twins share the same genes while fraternal twins share about ha…"
click at [583, 368] on button "Verify" at bounding box center [558, 377] width 759 height 23
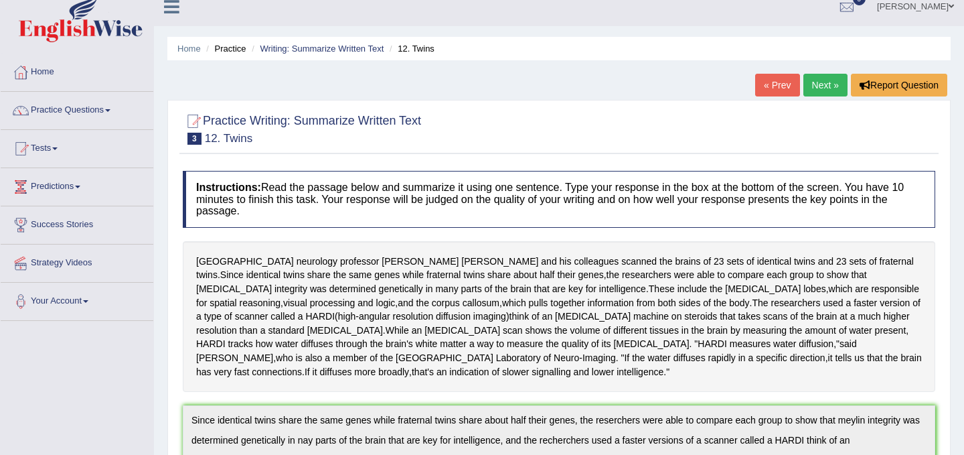
scroll to position [0, 0]
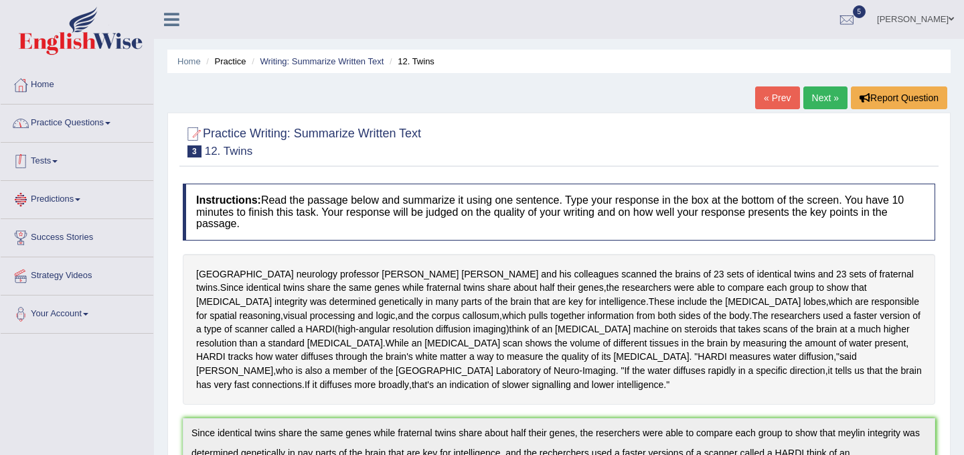
click at [103, 124] on link "Practice Questions" at bounding box center [77, 120] width 153 height 33
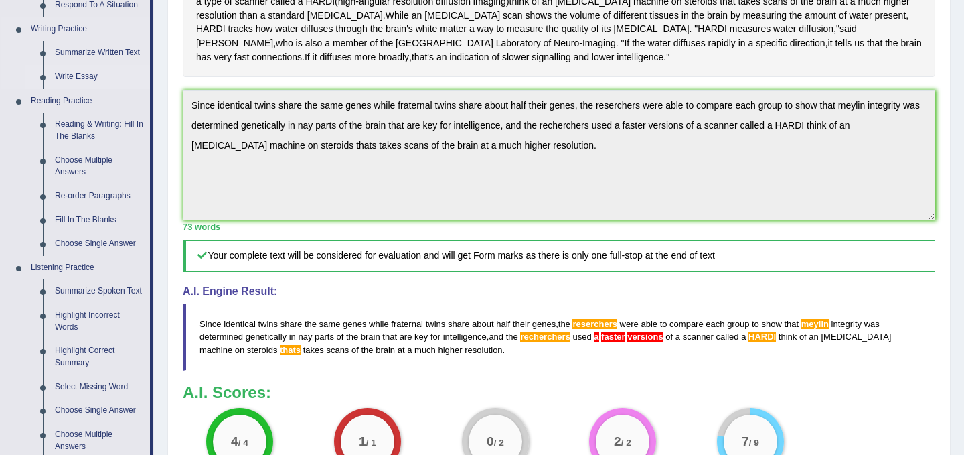
scroll to position [327, 0]
click at [87, 78] on link "Write Essay" at bounding box center [99, 78] width 101 height 24
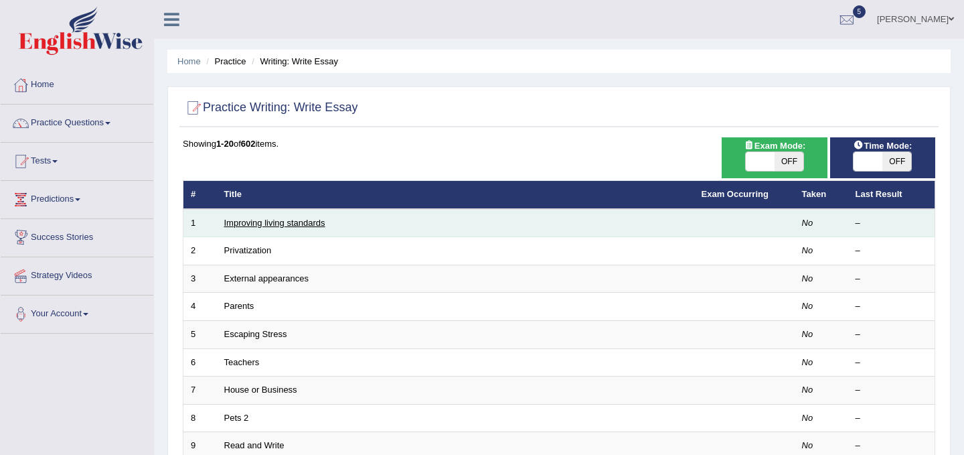
click at [270, 228] on link "Improving living standards" at bounding box center [274, 223] width 101 height 10
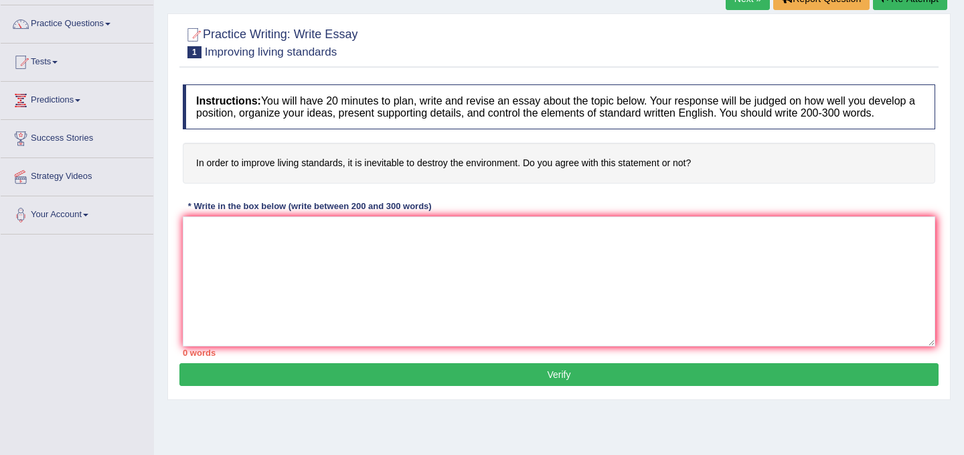
scroll to position [101, 0]
